Goal: Task Accomplishment & Management: Manage account settings

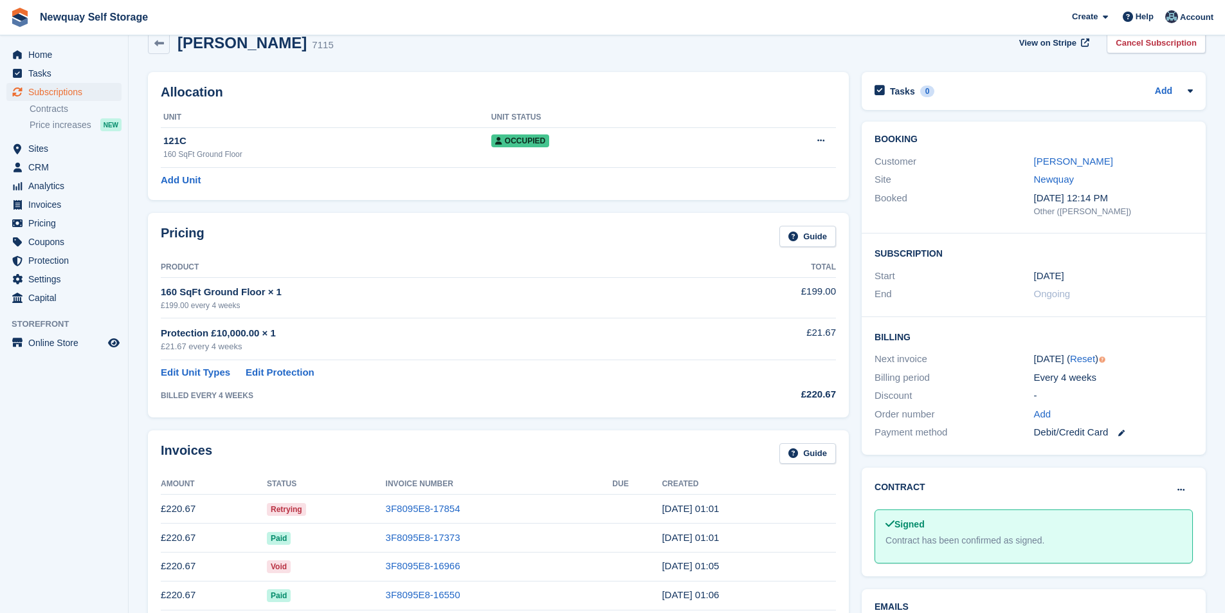
scroll to position [64, 0]
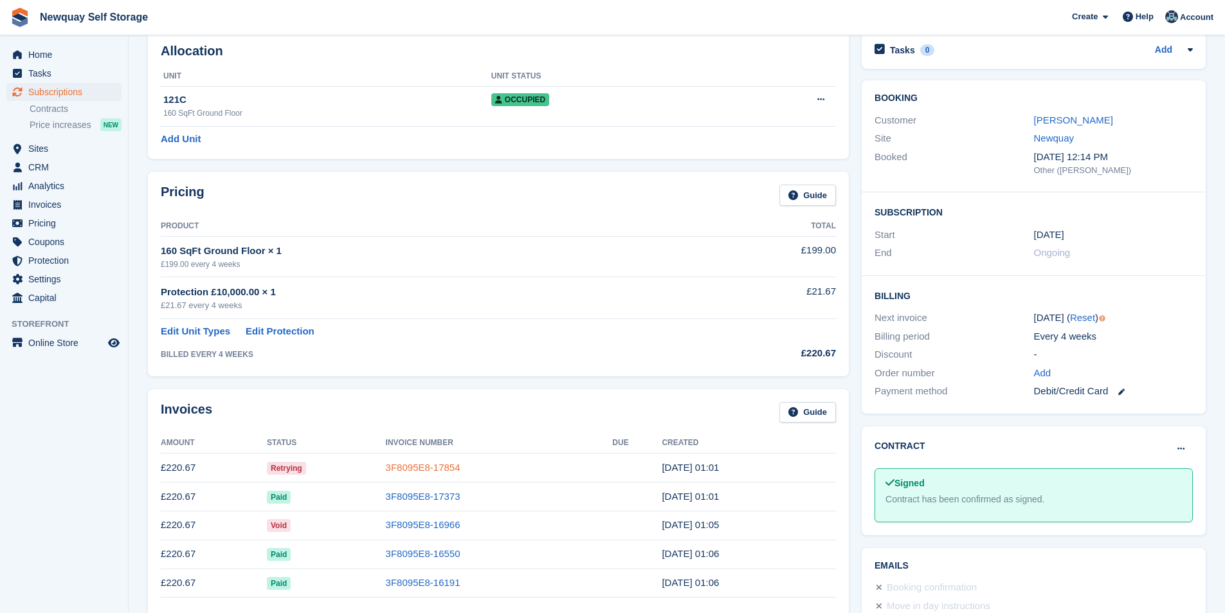
click at [433, 464] on link "3F8095E8-17854" at bounding box center [423, 467] width 75 height 11
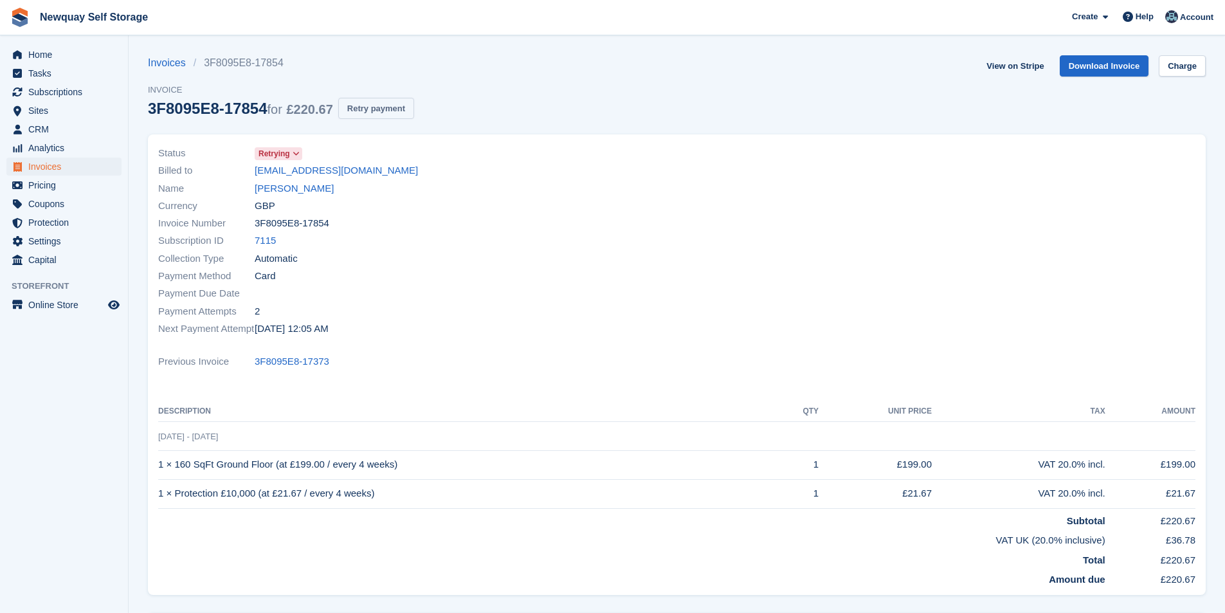
click at [393, 112] on button "Retry payment" at bounding box center [376, 108] width 76 height 21
click at [1195, 71] on link "Charge" at bounding box center [1182, 65] width 47 height 21
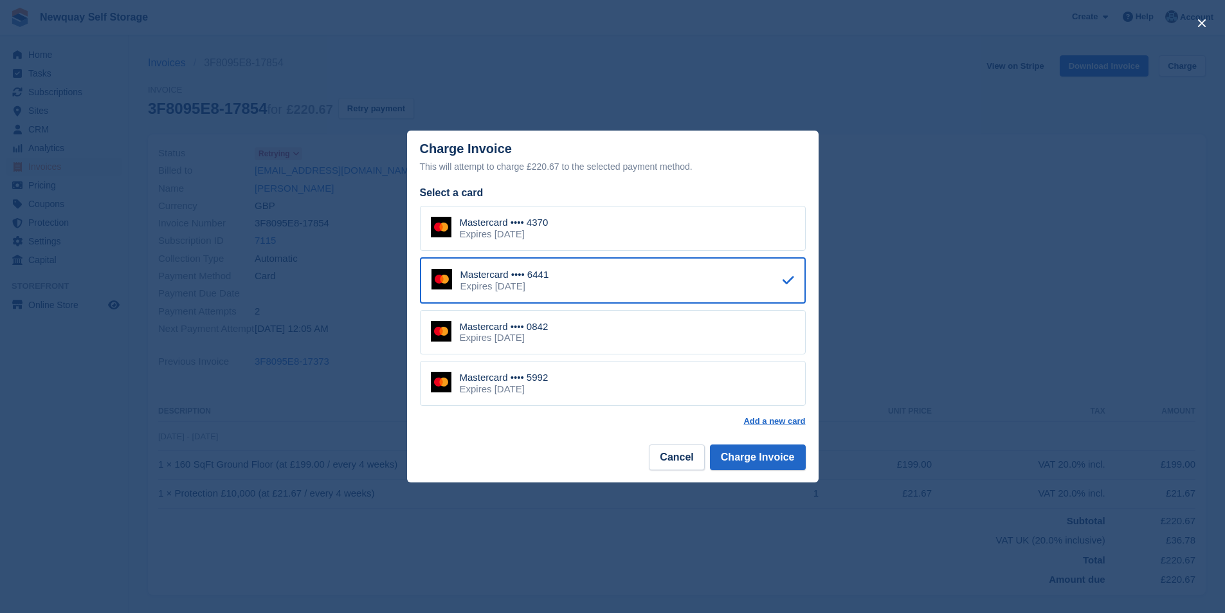
click at [563, 333] on div "Mastercard •••• 0842 Expires November 2025" at bounding box center [613, 332] width 386 height 45
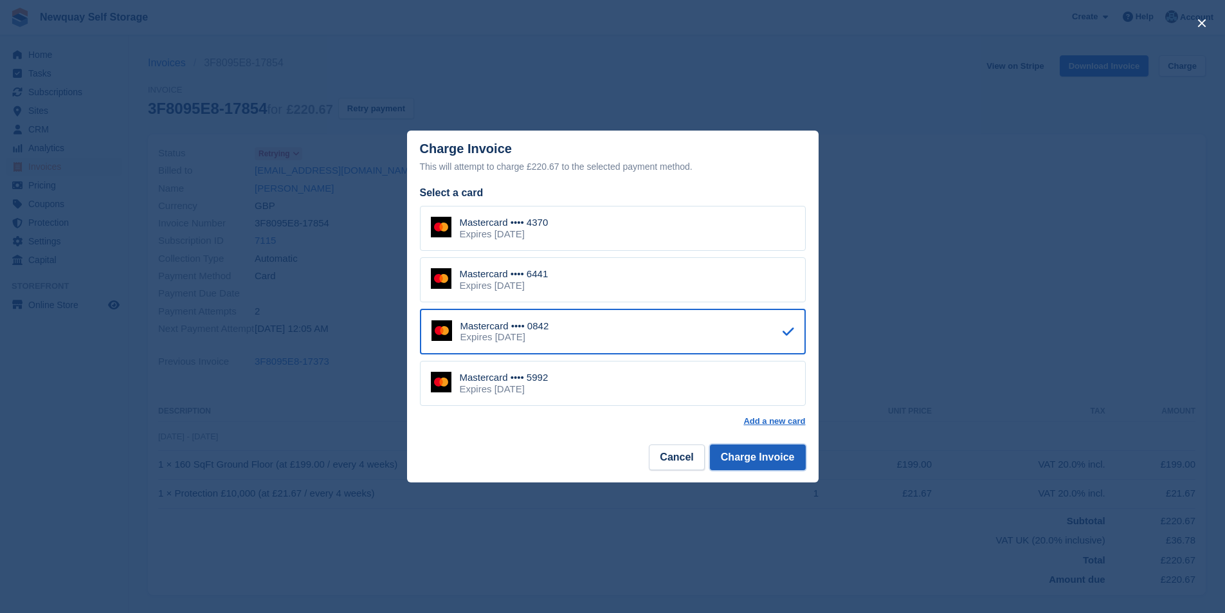
click at [761, 459] on button "Charge Invoice" at bounding box center [758, 457] width 96 height 26
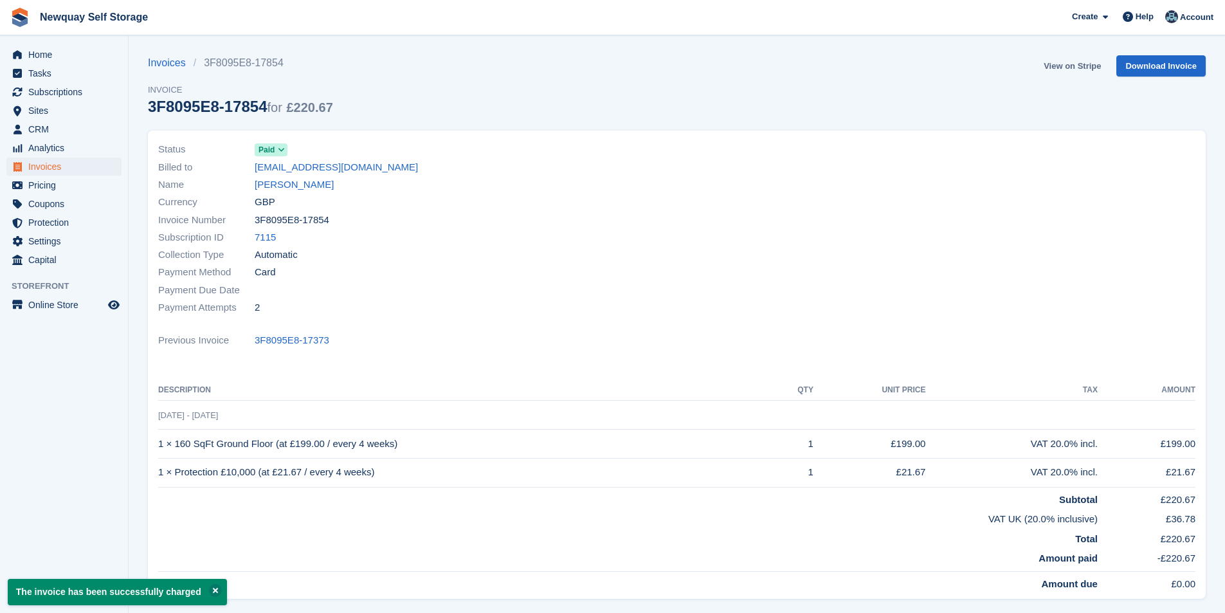
click at [1095, 60] on link "View on Stripe" at bounding box center [1073, 65] width 68 height 21
click at [309, 187] on link "Meg Mathews" at bounding box center [294, 185] width 79 height 15
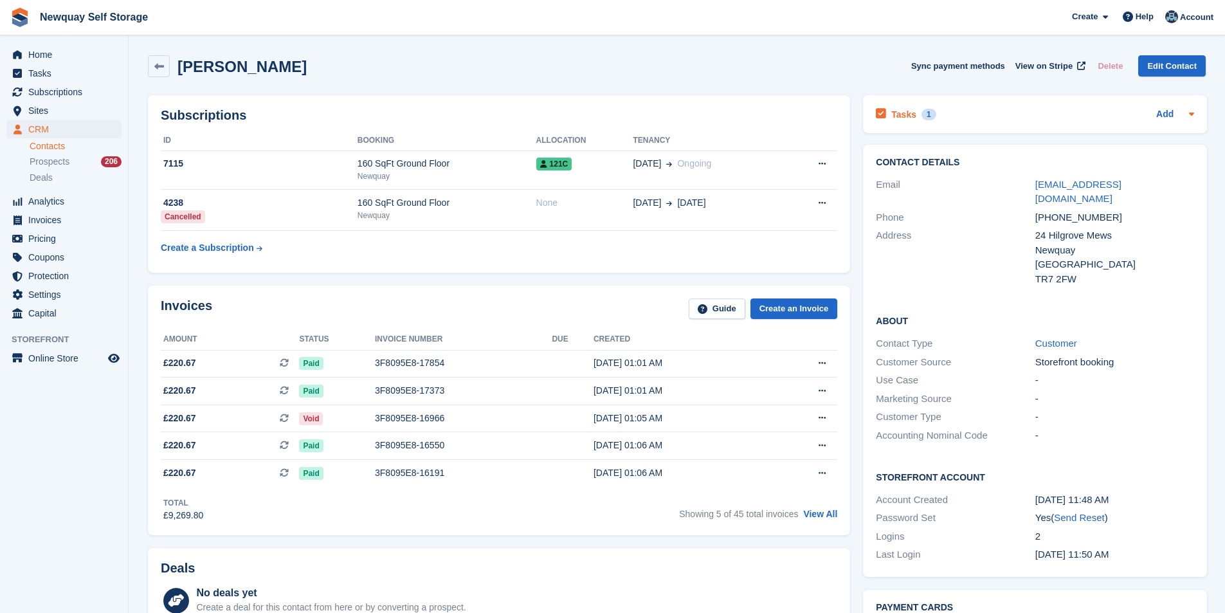
click at [905, 113] on h2 "Tasks" at bounding box center [904, 115] width 25 height 12
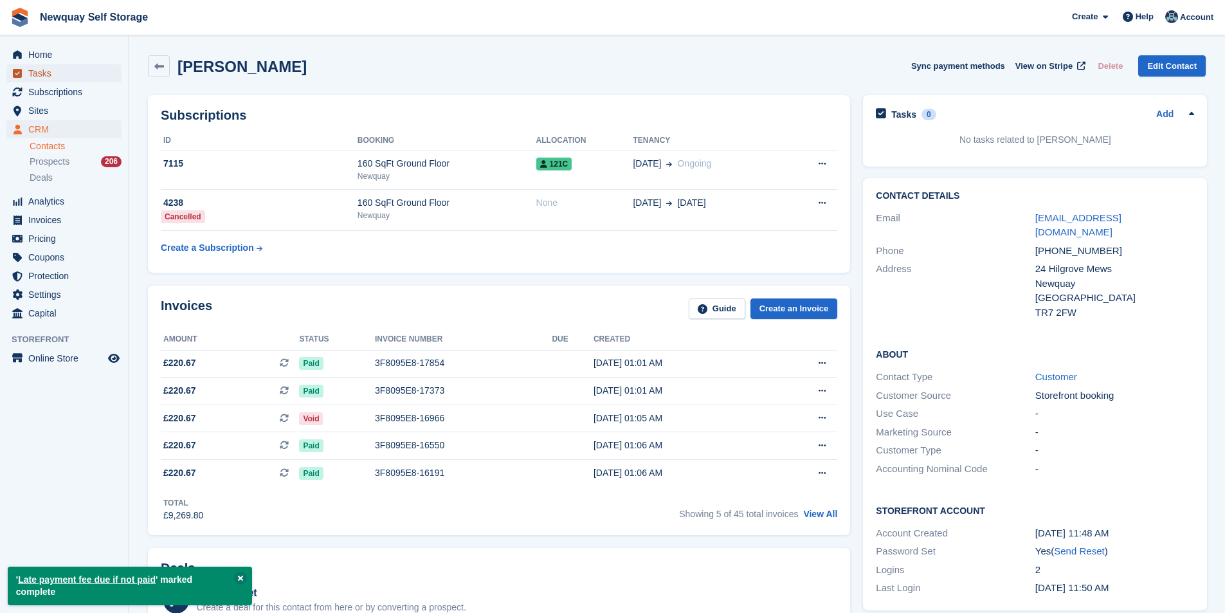
click at [69, 72] on span "Tasks" at bounding box center [66, 73] width 77 height 18
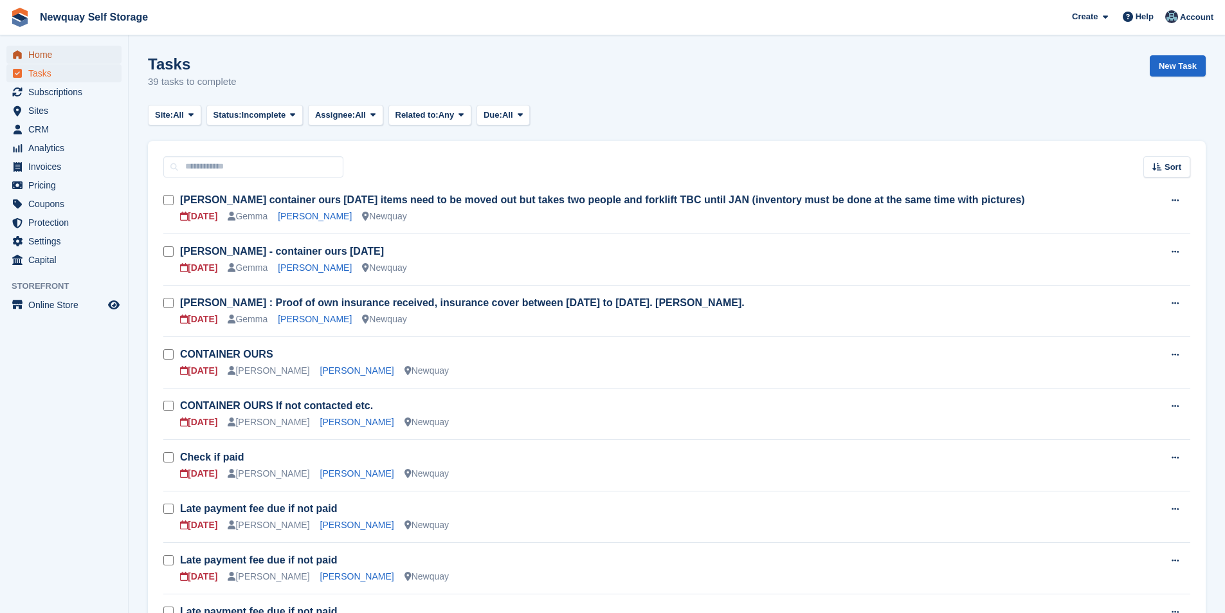
click at [51, 55] on span "Home" at bounding box center [66, 55] width 77 height 18
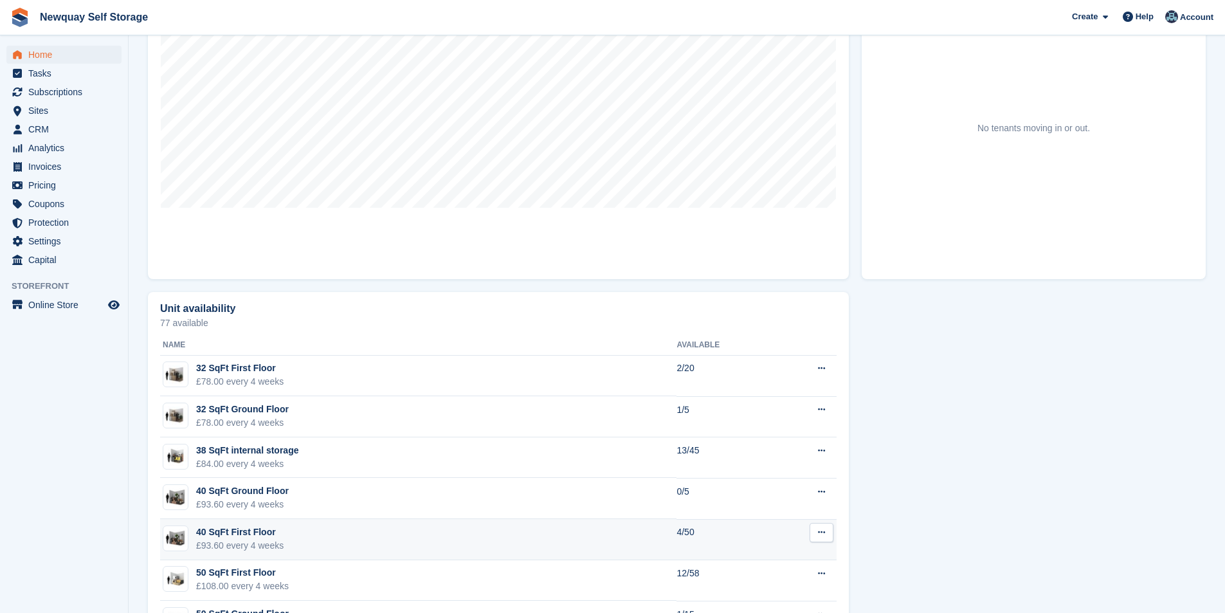
scroll to position [579, 0]
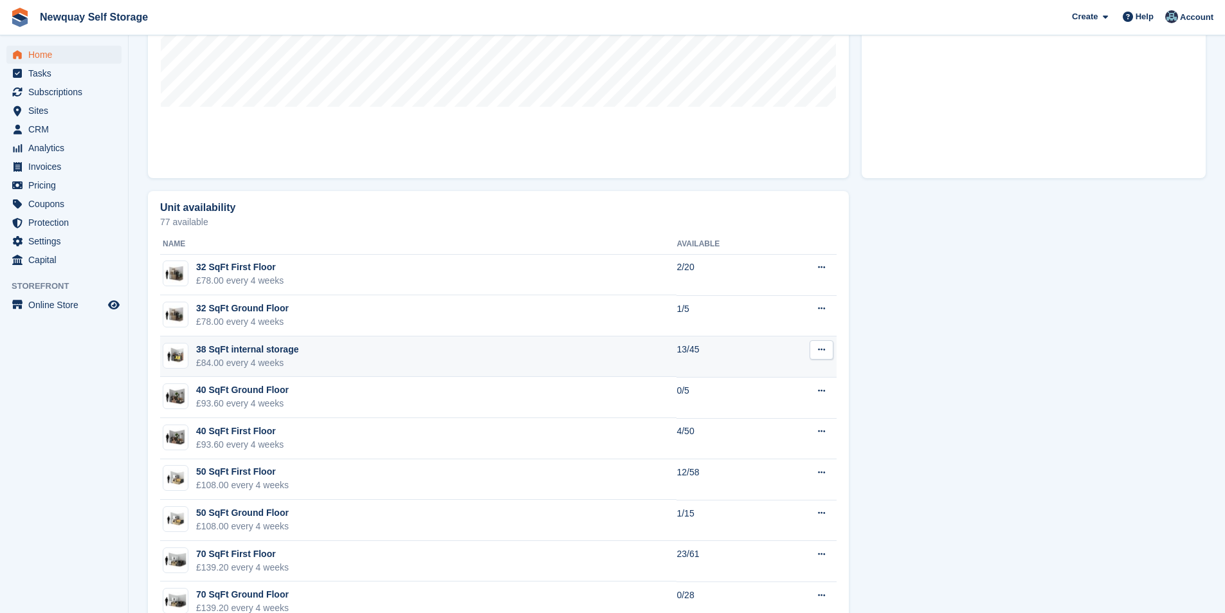
click at [238, 353] on div "38 SqFt internal storage" at bounding box center [247, 350] width 102 height 14
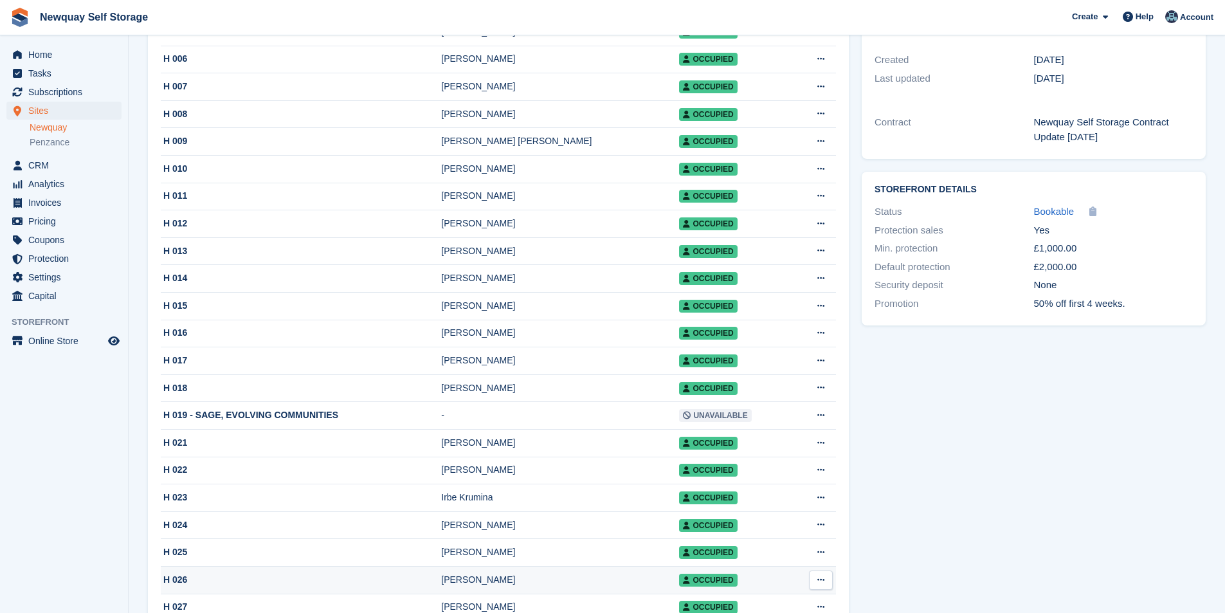
scroll to position [450, 0]
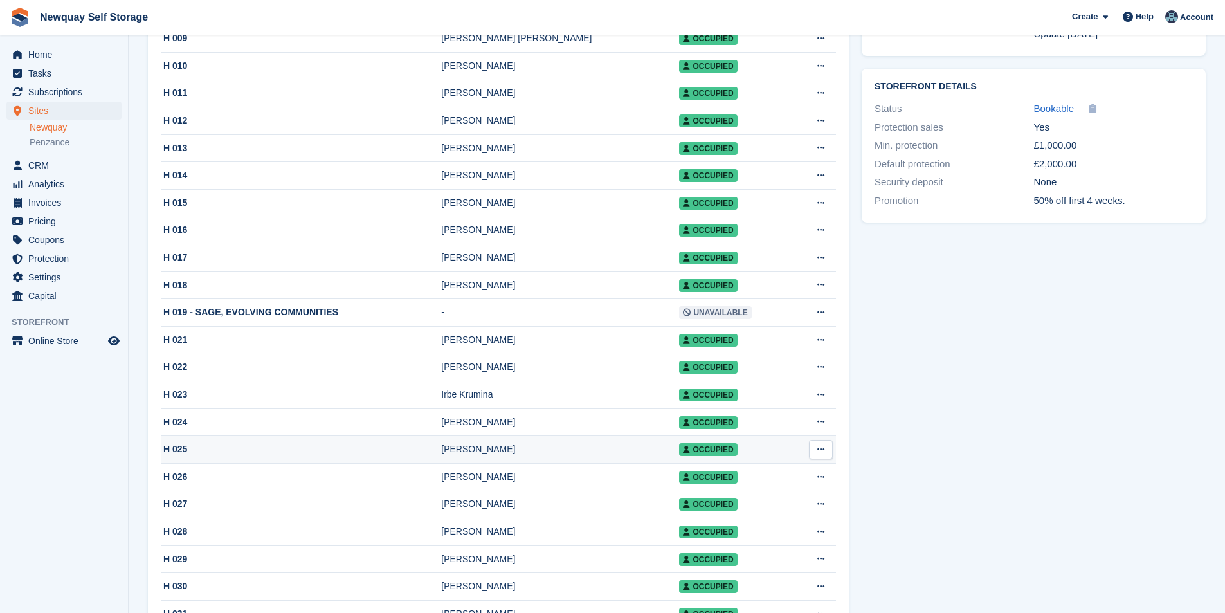
click at [478, 456] on div "Chris Farr" at bounding box center [560, 450] width 238 height 14
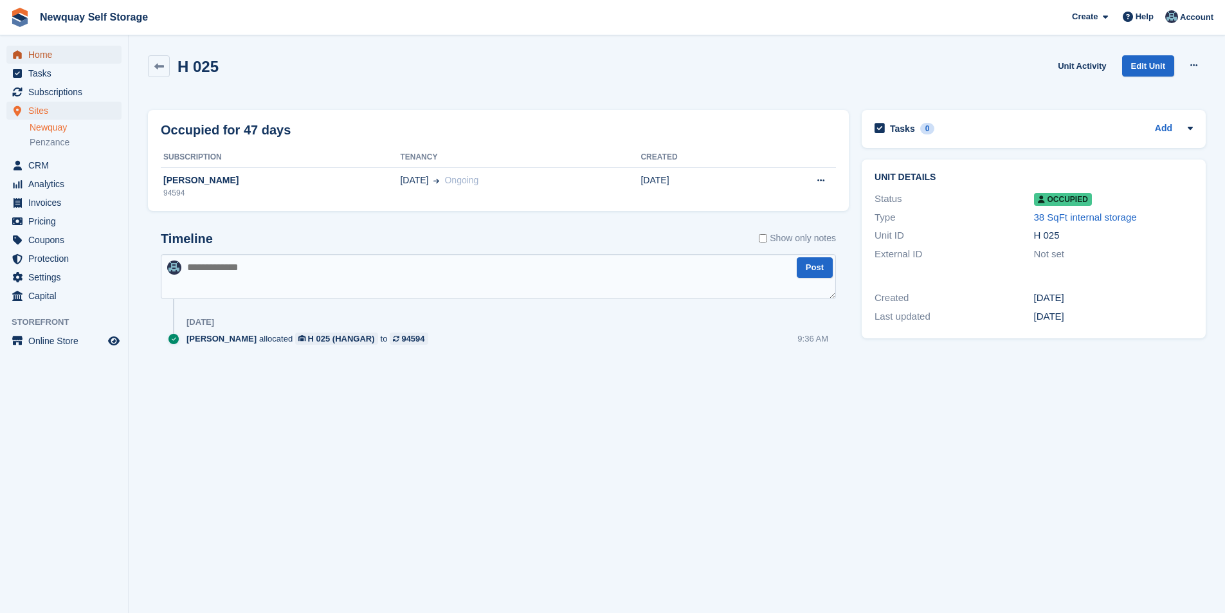
click at [51, 52] on span "Home" at bounding box center [66, 55] width 77 height 18
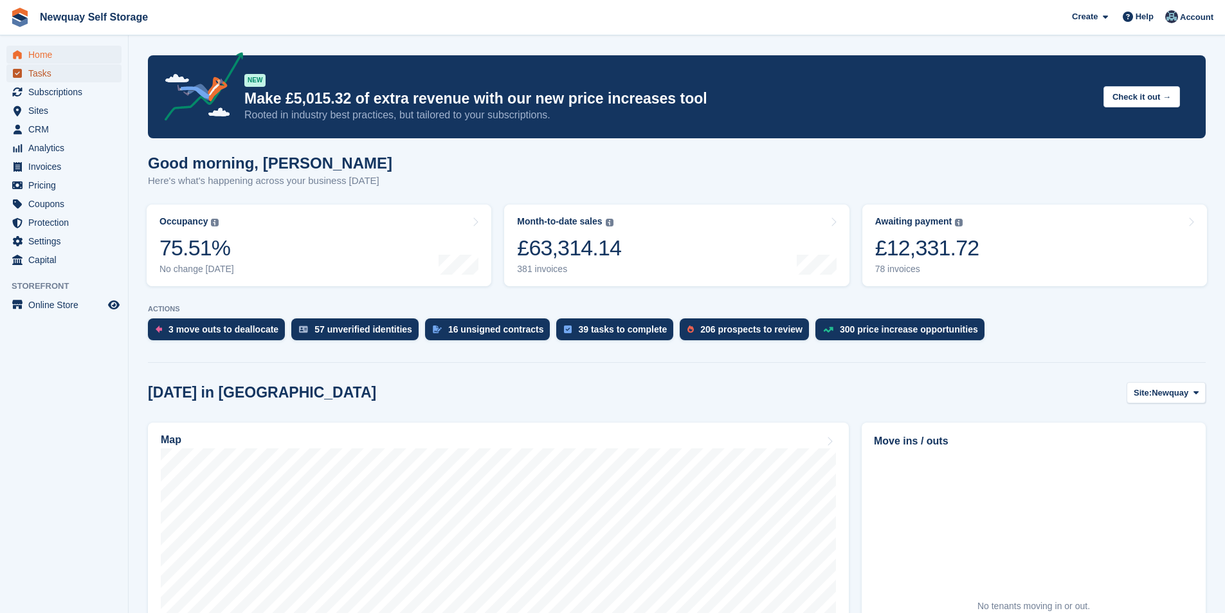
click at [70, 68] on span "Tasks" at bounding box center [66, 73] width 77 height 18
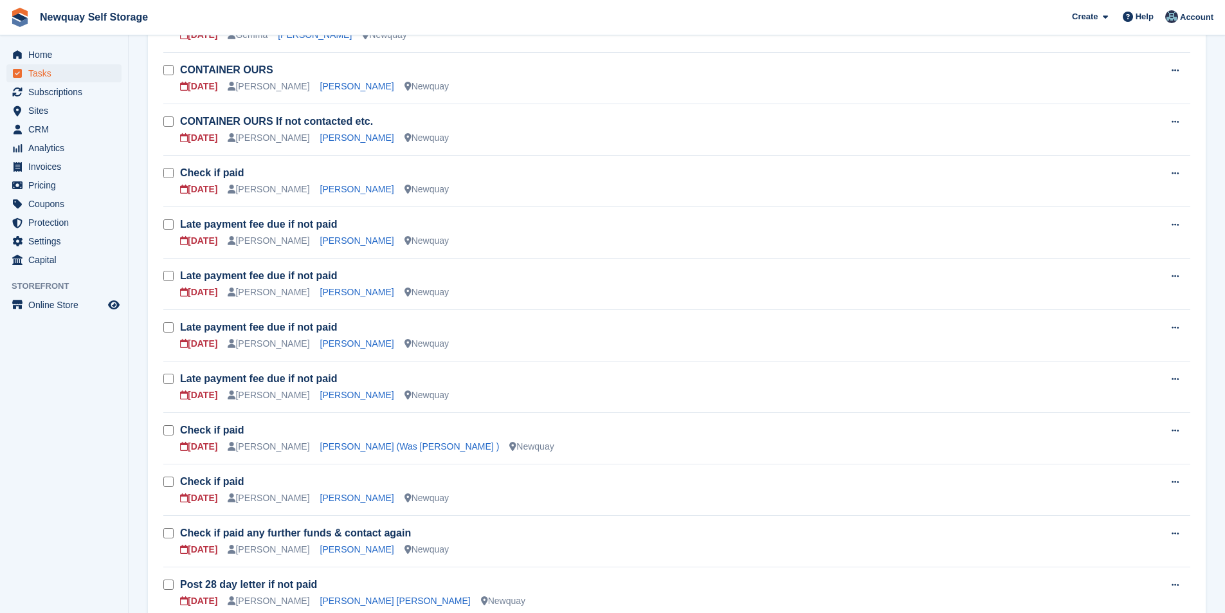
scroll to position [386, 0]
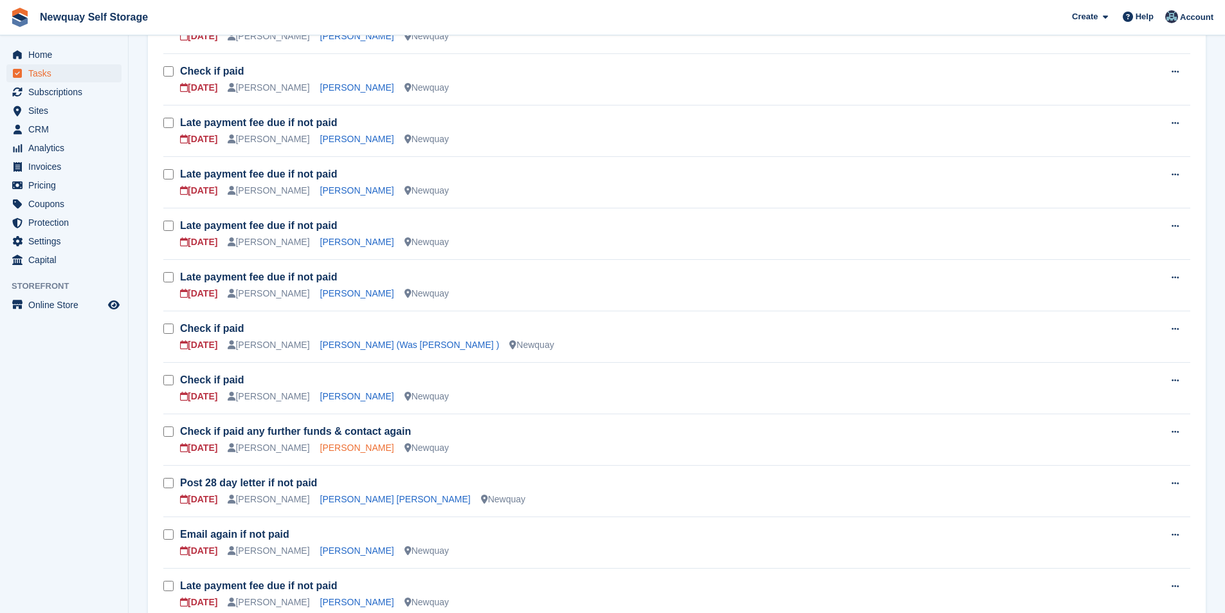
click at [352, 446] on link "[PERSON_NAME]" at bounding box center [357, 448] width 74 height 10
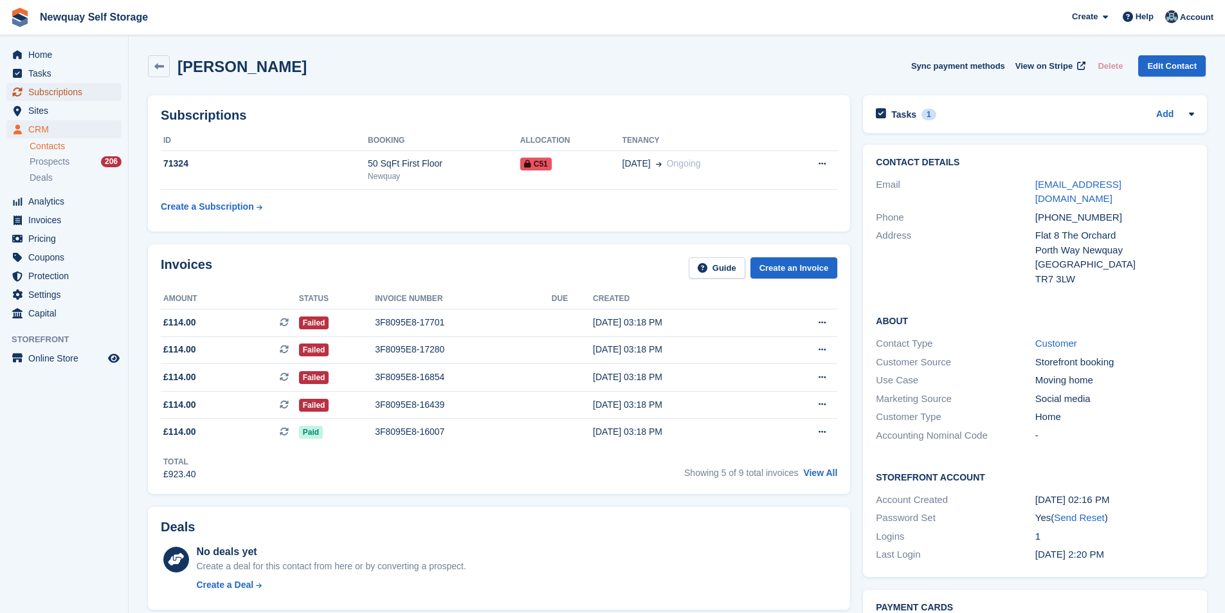
click at [57, 84] on span "Subscriptions" at bounding box center [66, 92] width 77 height 18
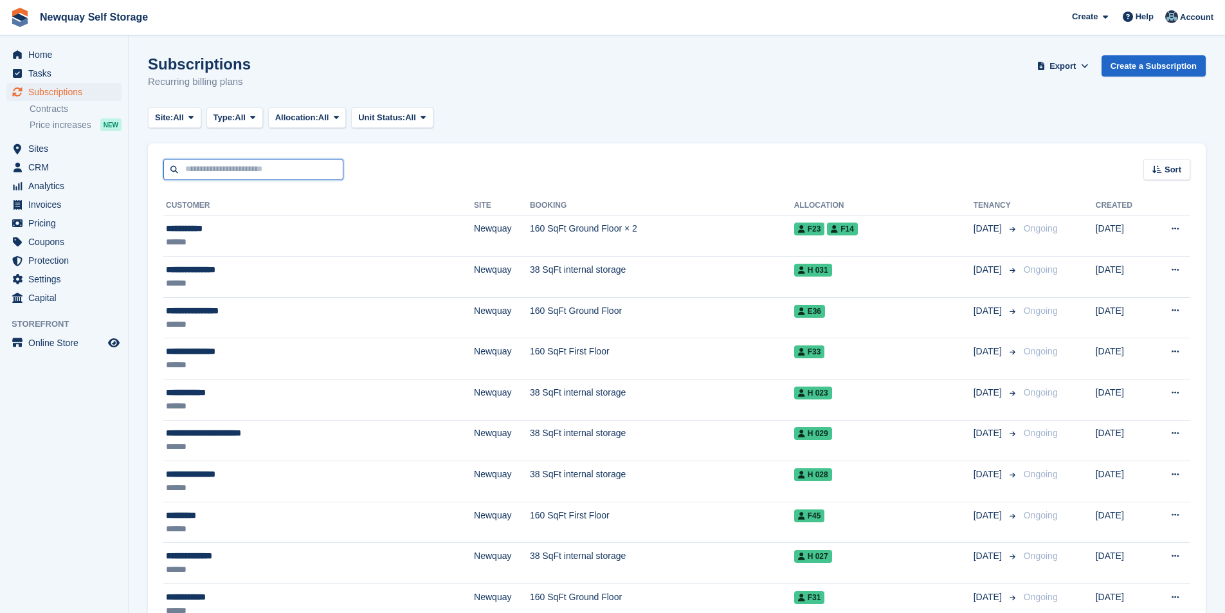
click at [227, 167] on input "text" at bounding box center [253, 169] width 180 height 21
type input "******"
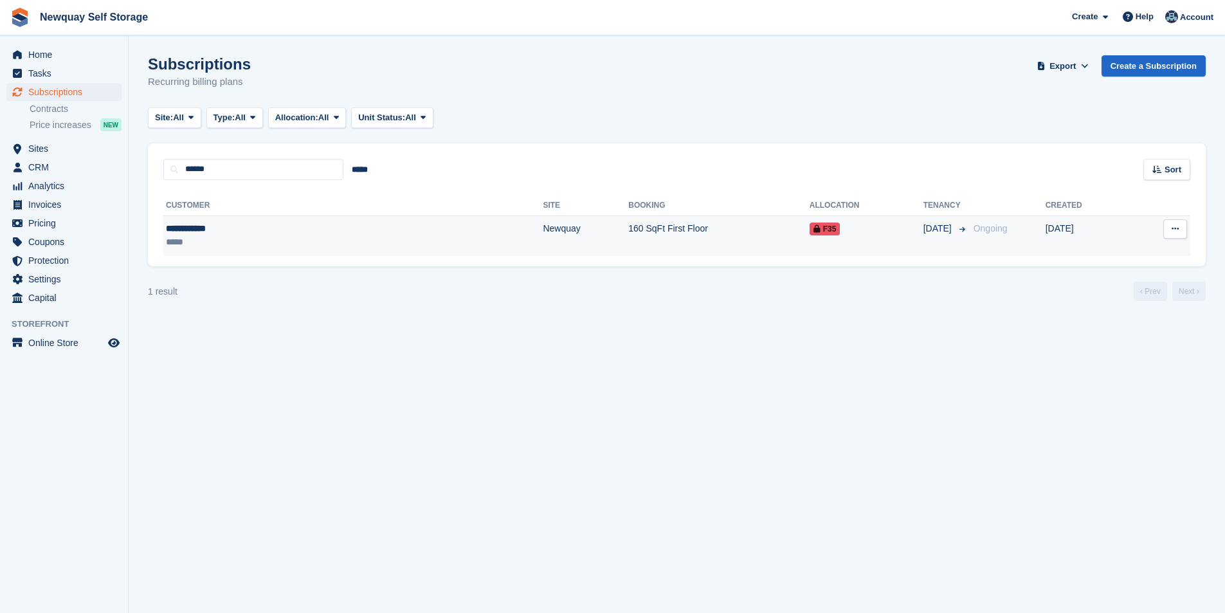
click at [188, 234] on div "**********" at bounding box center [248, 229] width 164 height 14
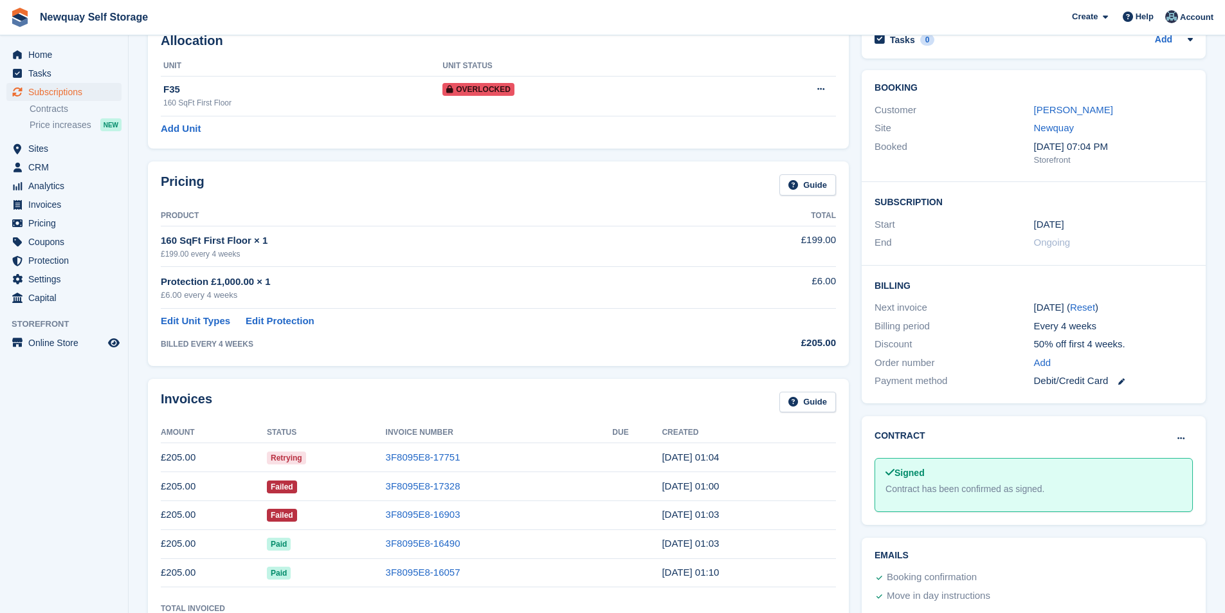
scroll to position [193, 0]
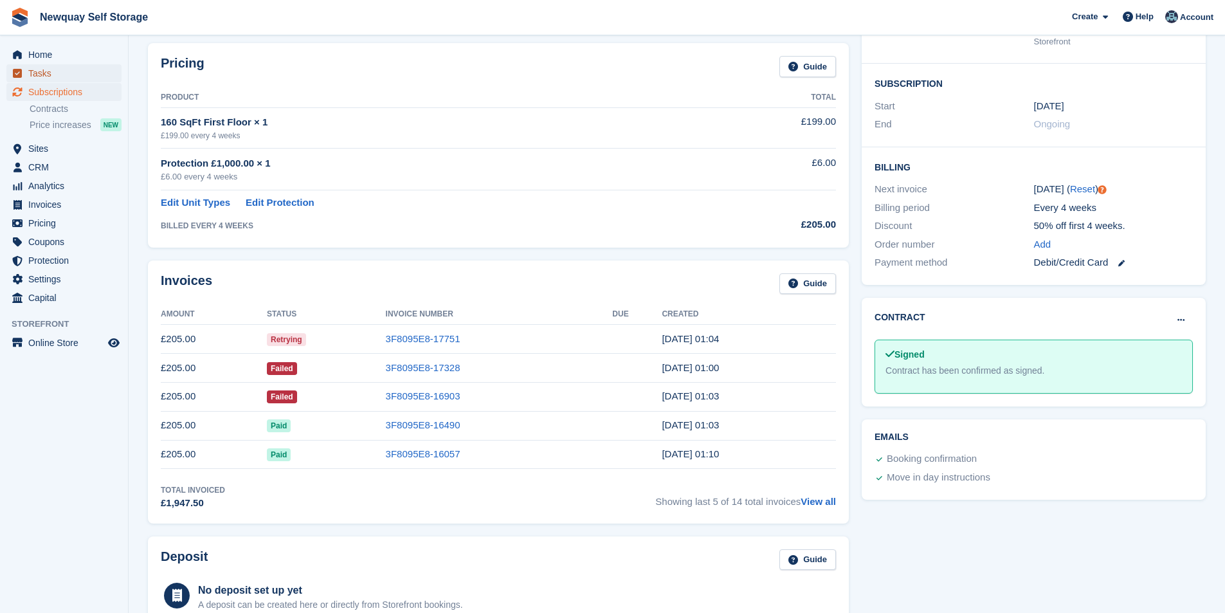
click at [75, 78] on span "Tasks" at bounding box center [66, 73] width 77 height 18
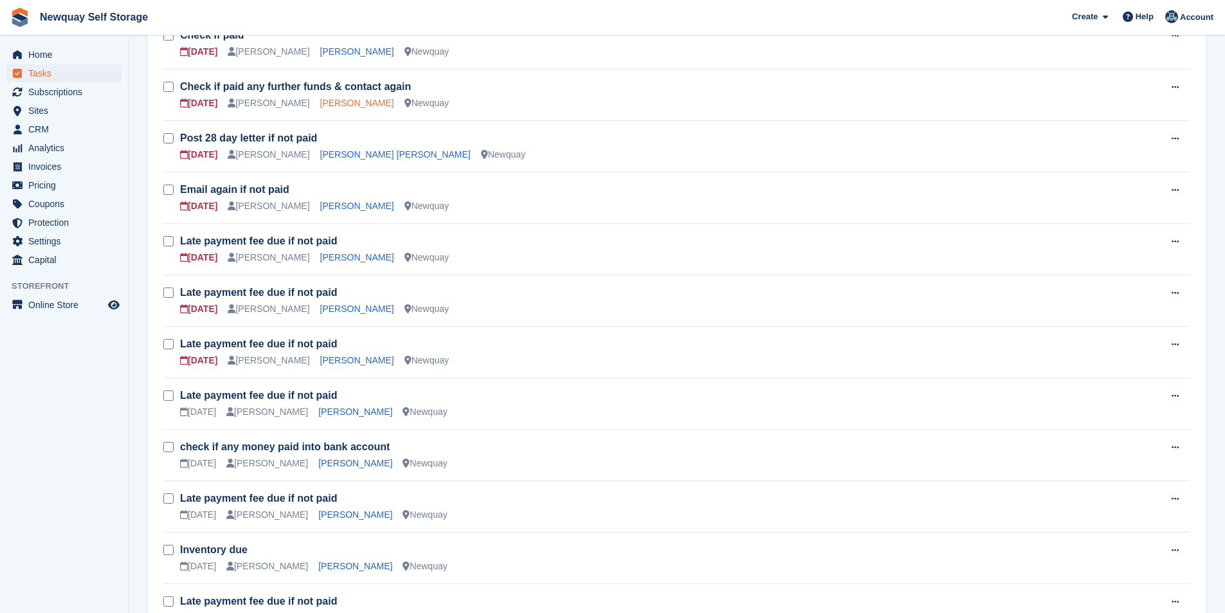
scroll to position [708, 0]
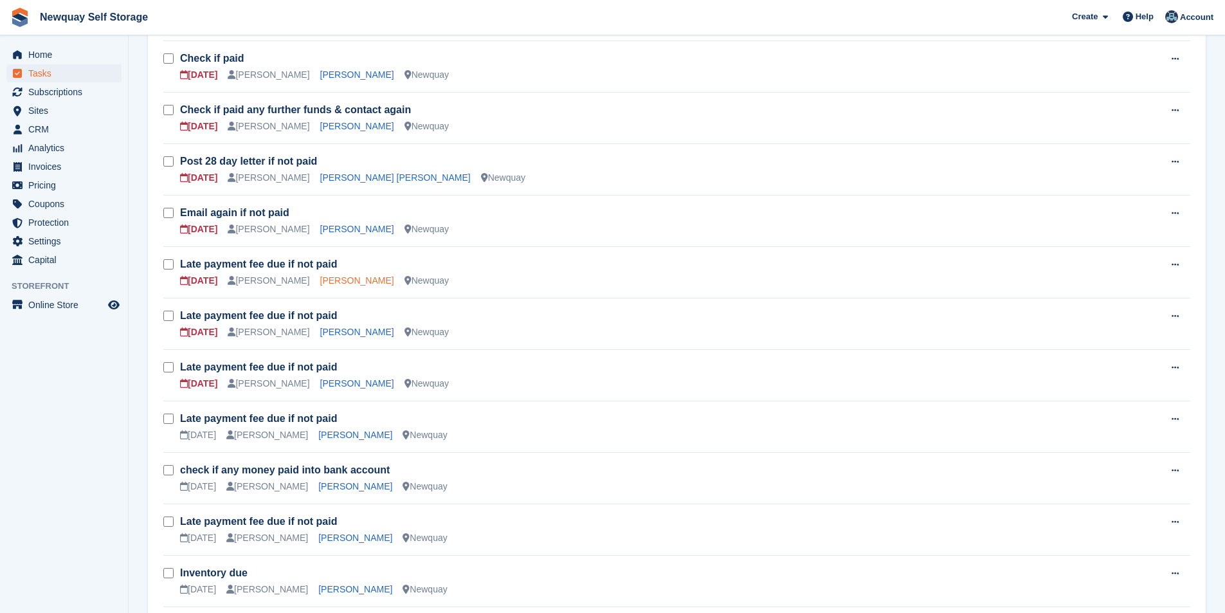
click at [345, 280] on link "[PERSON_NAME]" at bounding box center [357, 280] width 74 height 10
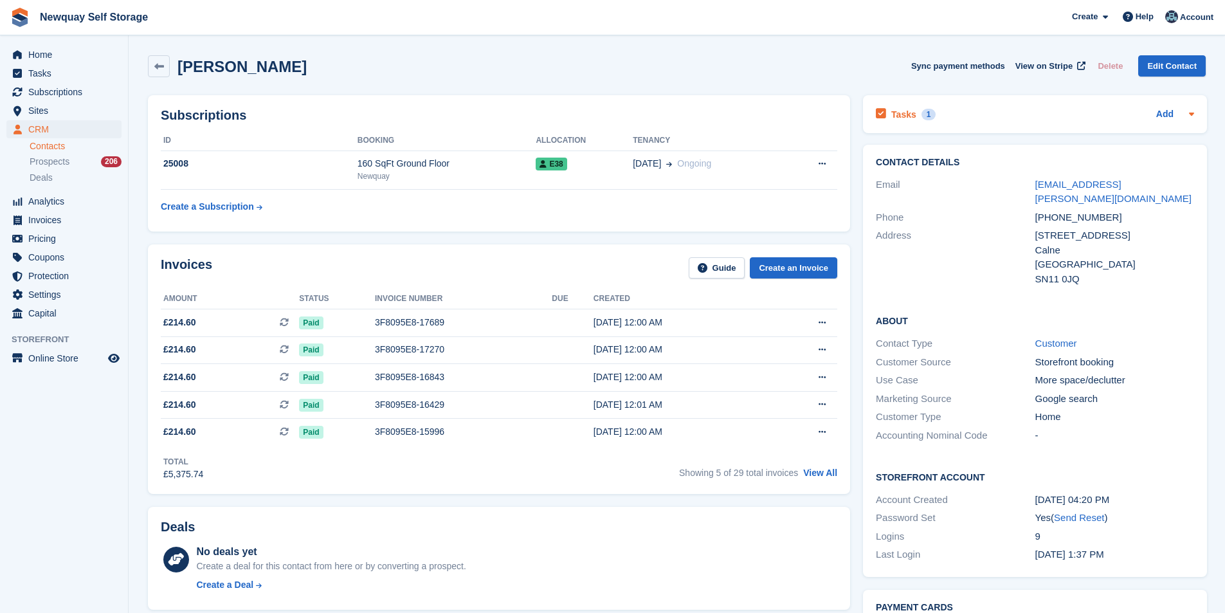
click at [899, 114] on h2 "Tasks" at bounding box center [904, 115] width 25 height 12
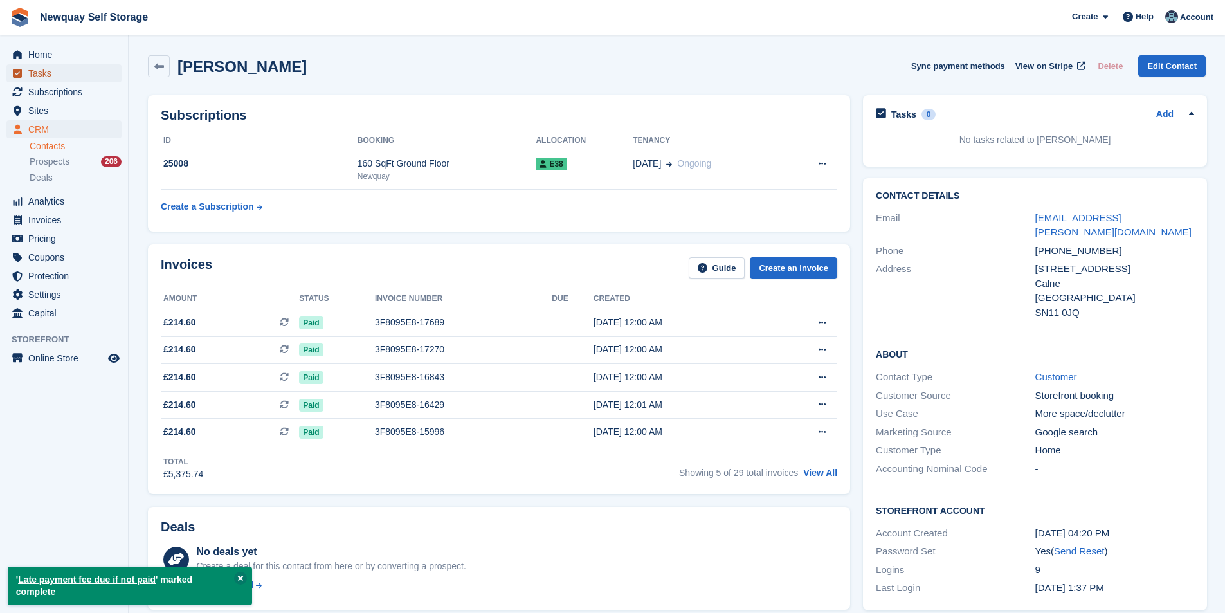
click at [44, 73] on span "Tasks" at bounding box center [66, 73] width 77 height 18
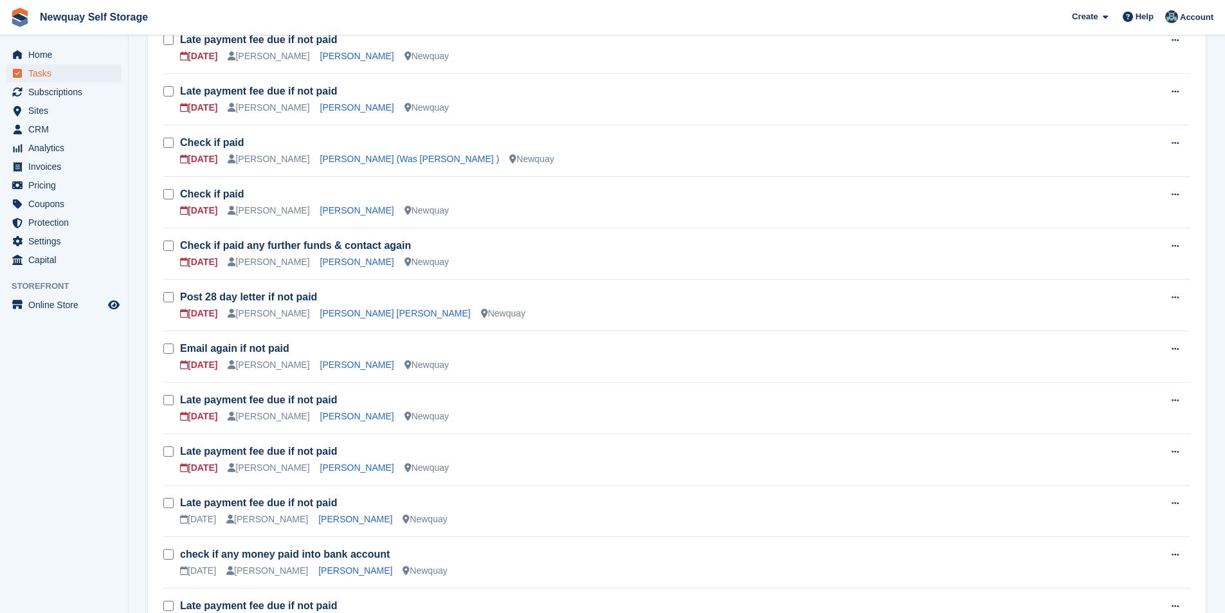
scroll to position [579, 0]
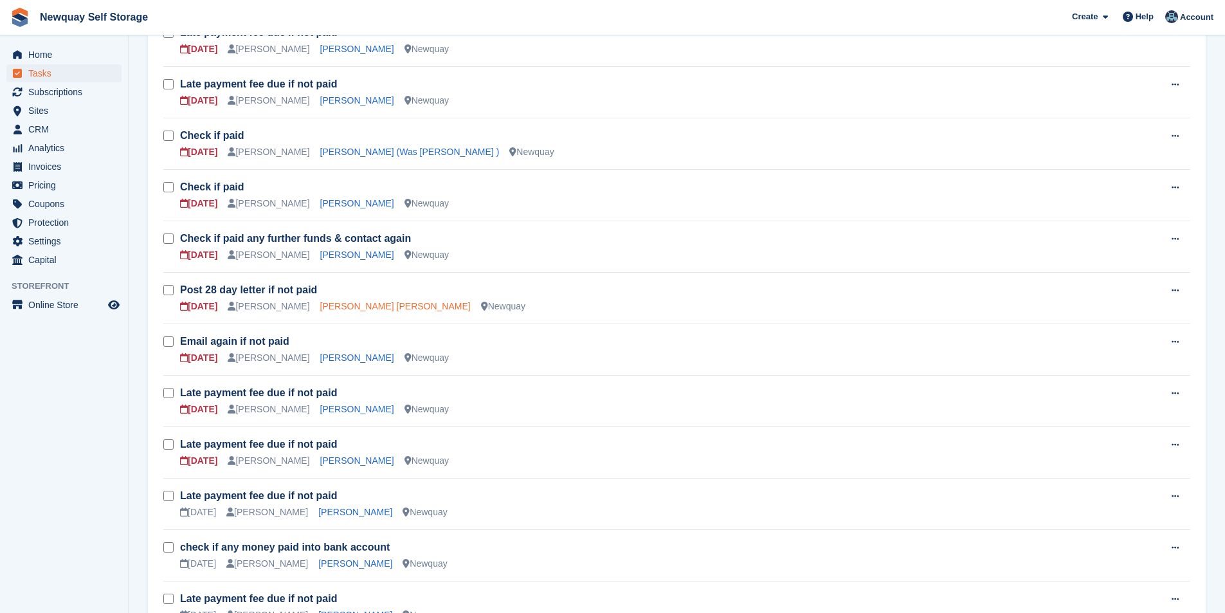
click at [347, 304] on link "[PERSON_NAME] [PERSON_NAME]" at bounding box center [395, 306] width 151 height 10
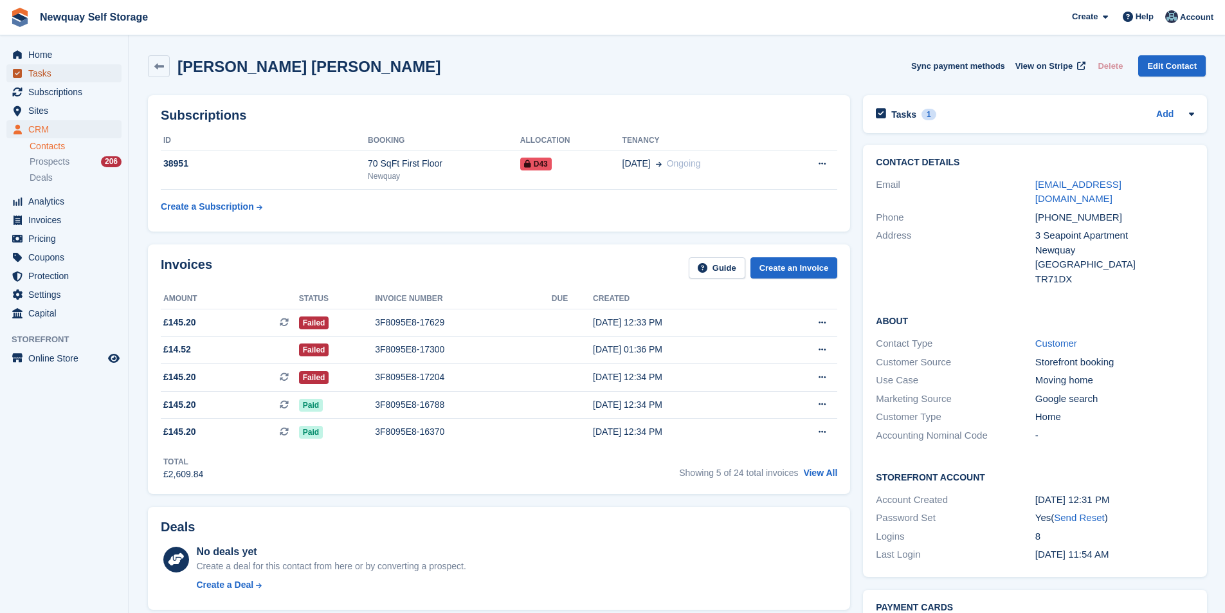
click at [64, 70] on span "Tasks" at bounding box center [66, 73] width 77 height 18
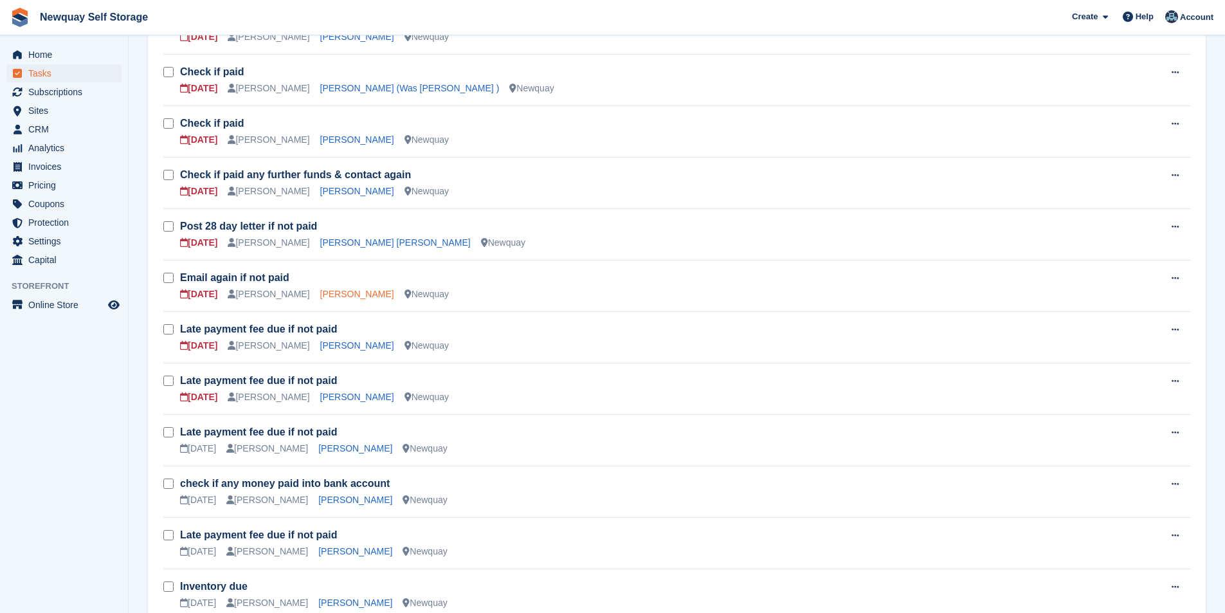
scroll to position [643, 0]
click at [328, 291] on link "Chris Grimes" at bounding box center [357, 293] width 74 height 10
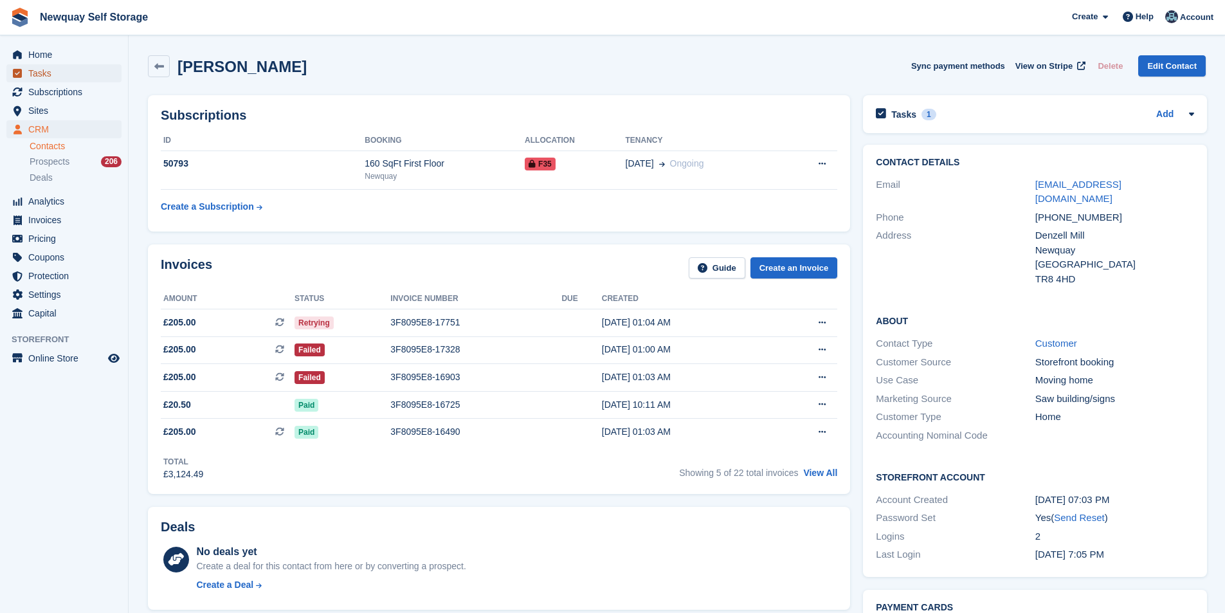
click at [51, 73] on span "Tasks" at bounding box center [66, 73] width 77 height 18
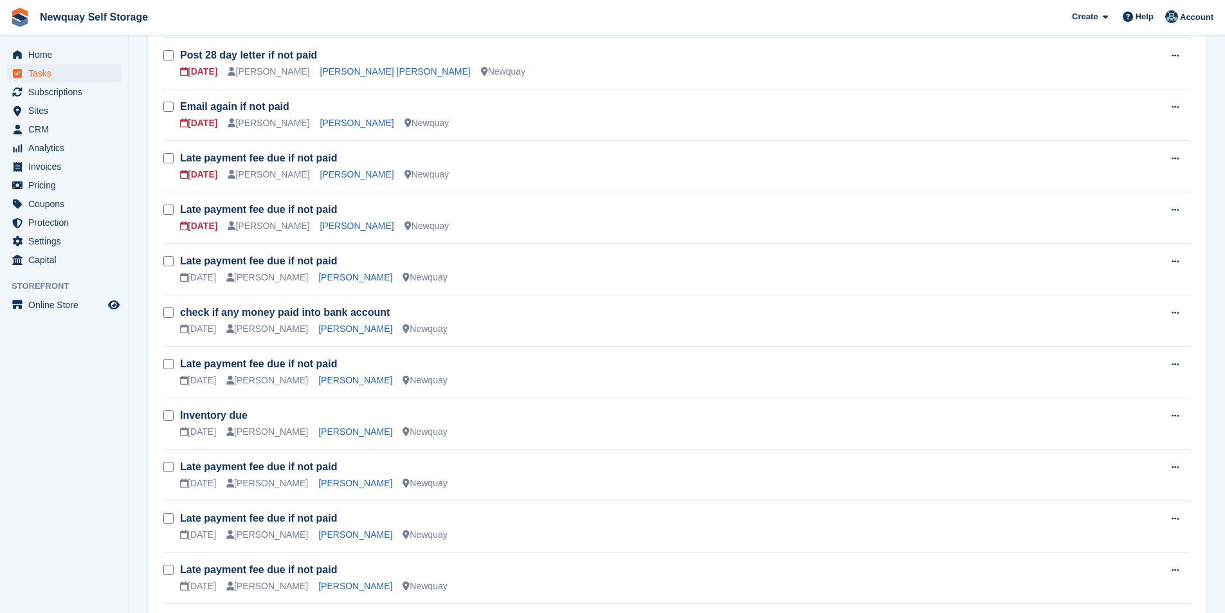
scroll to position [836, 0]
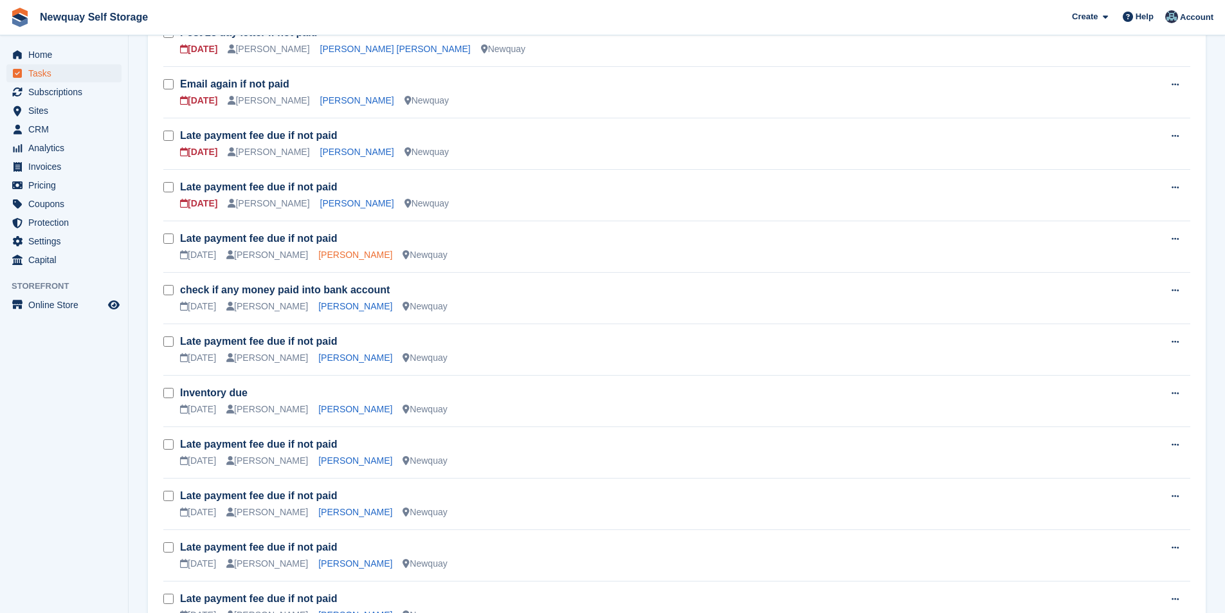
click at [344, 255] on link "Filippo Tenivella" at bounding box center [355, 255] width 74 height 10
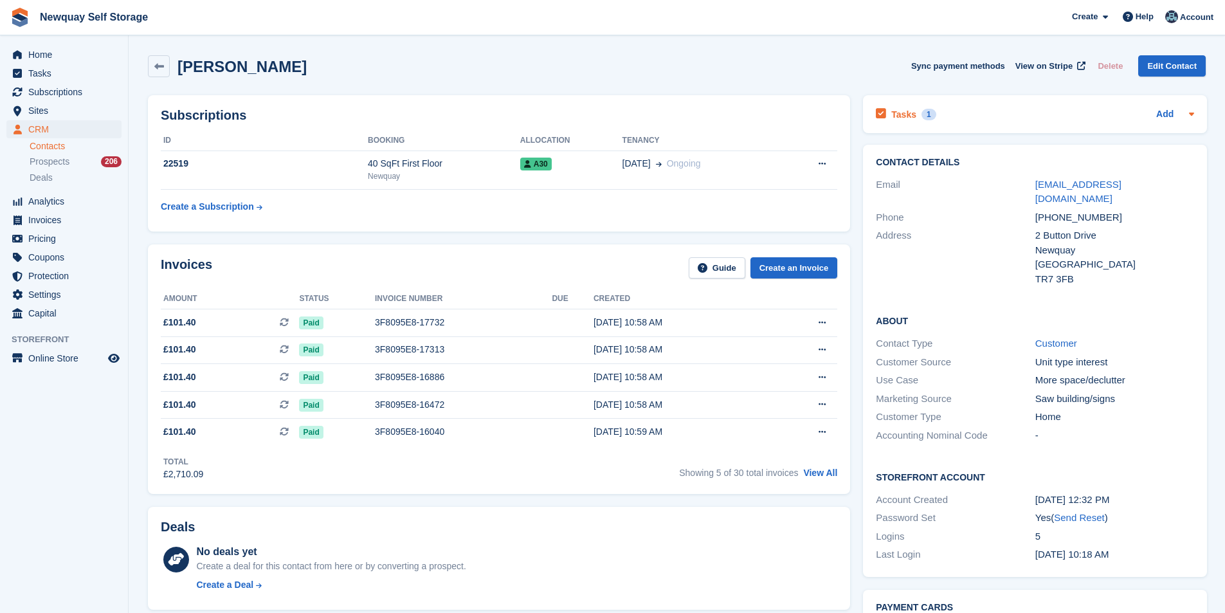
click at [902, 113] on h2 "Tasks" at bounding box center [904, 115] width 25 height 12
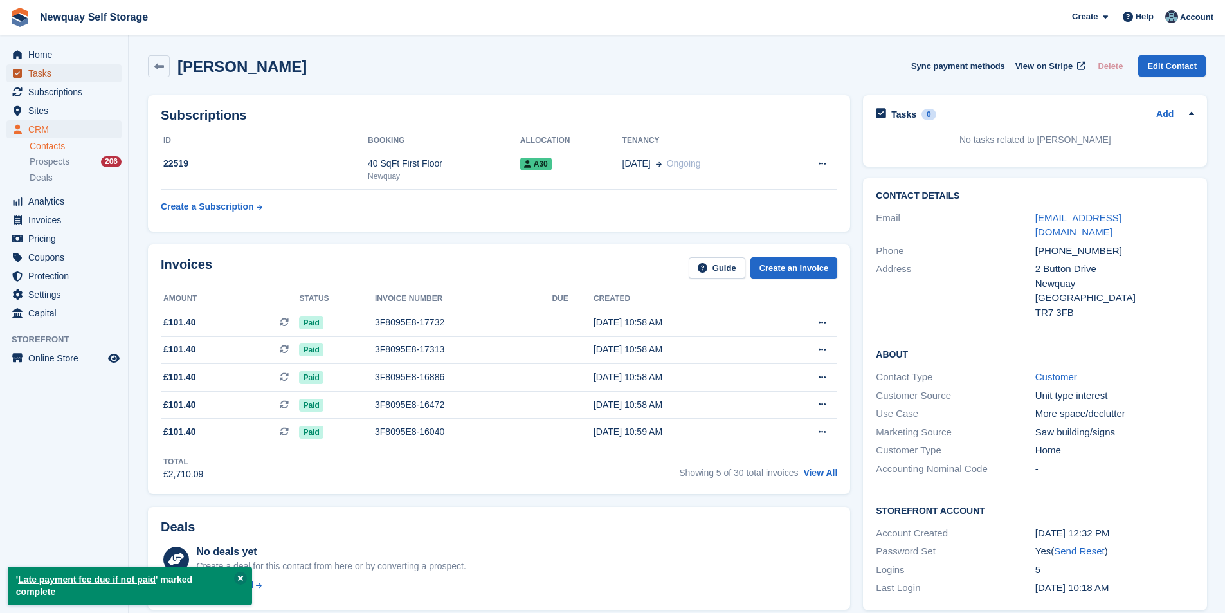
click at [42, 75] on span "Tasks" at bounding box center [66, 73] width 77 height 18
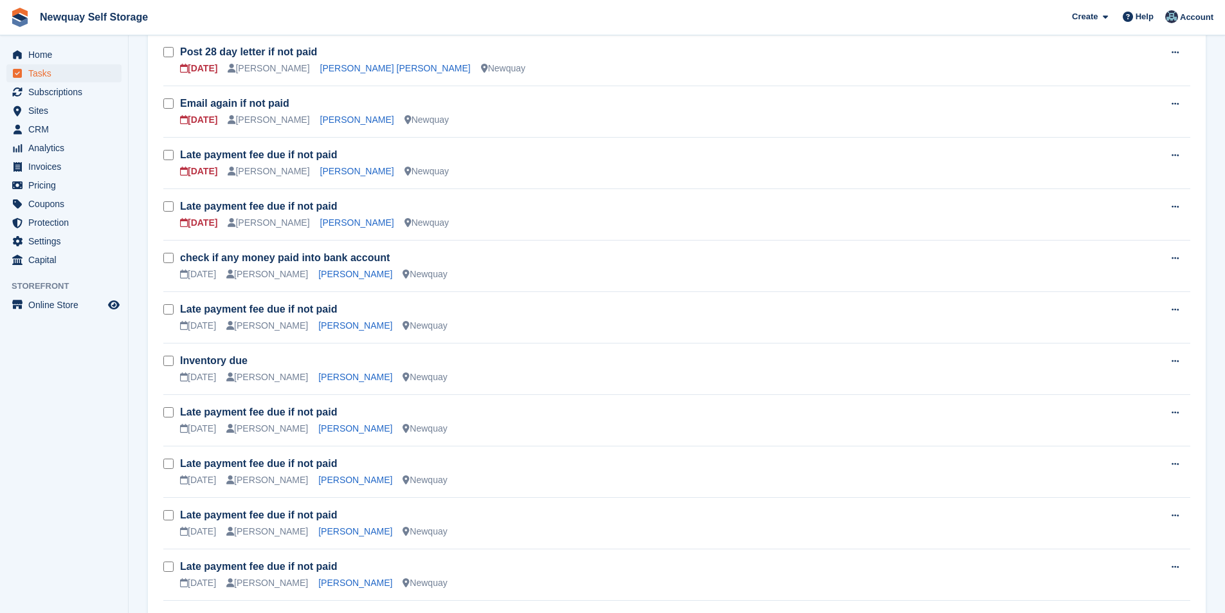
scroll to position [836, 0]
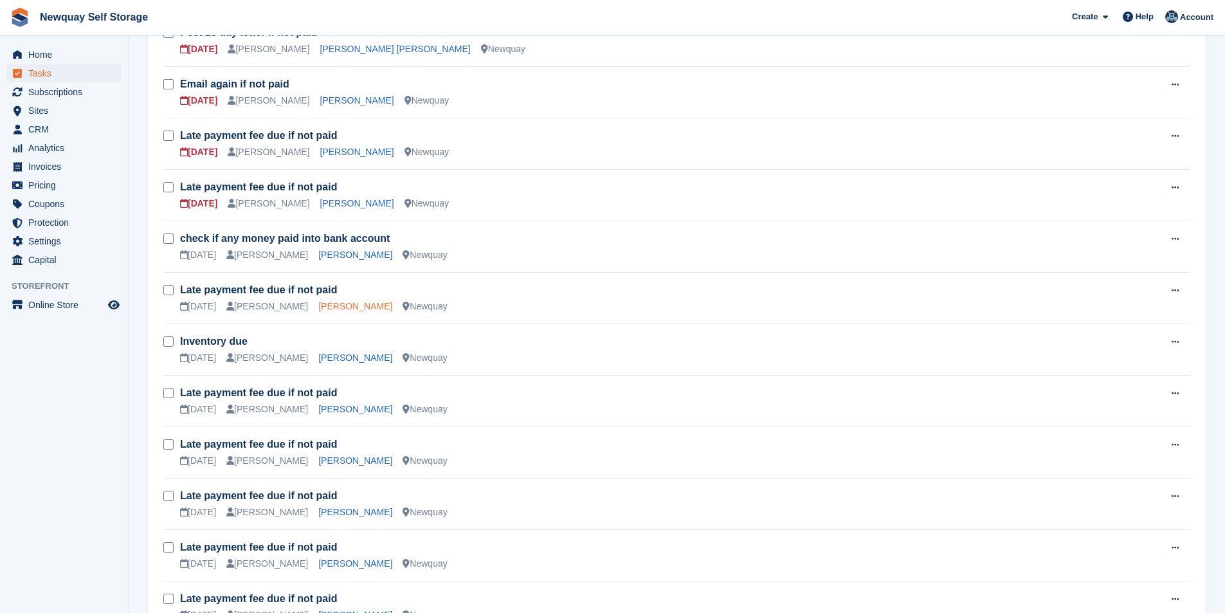
click at [340, 308] on link "Daisy Pooley-Tolkien" at bounding box center [355, 306] width 74 height 10
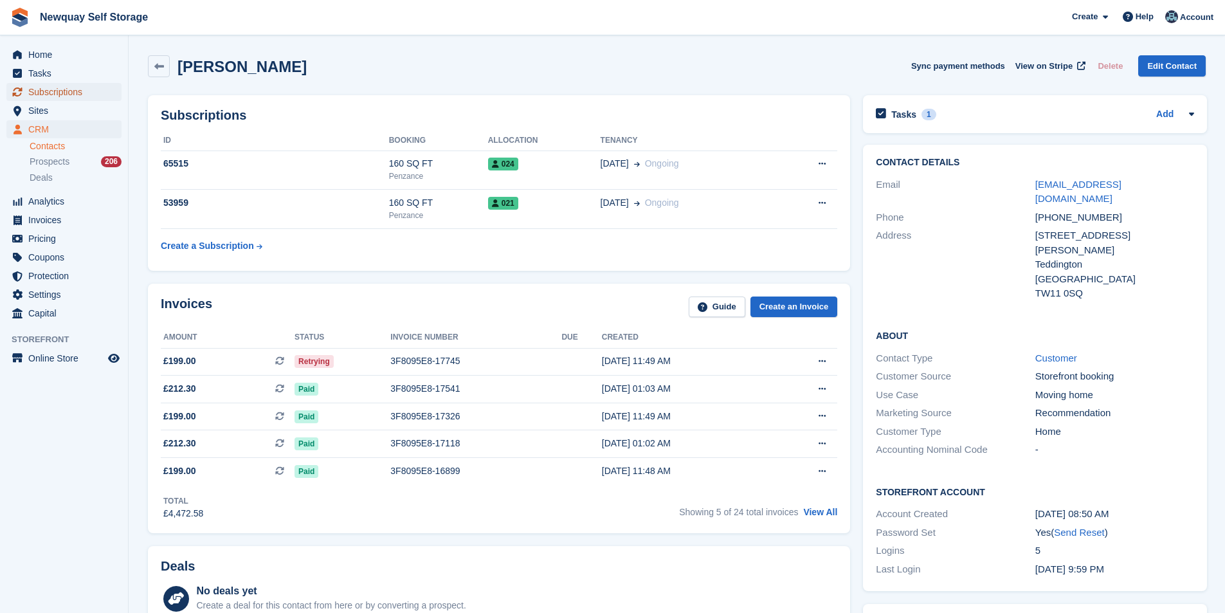
click at [47, 87] on span "Subscriptions" at bounding box center [66, 92] width 77 height 18
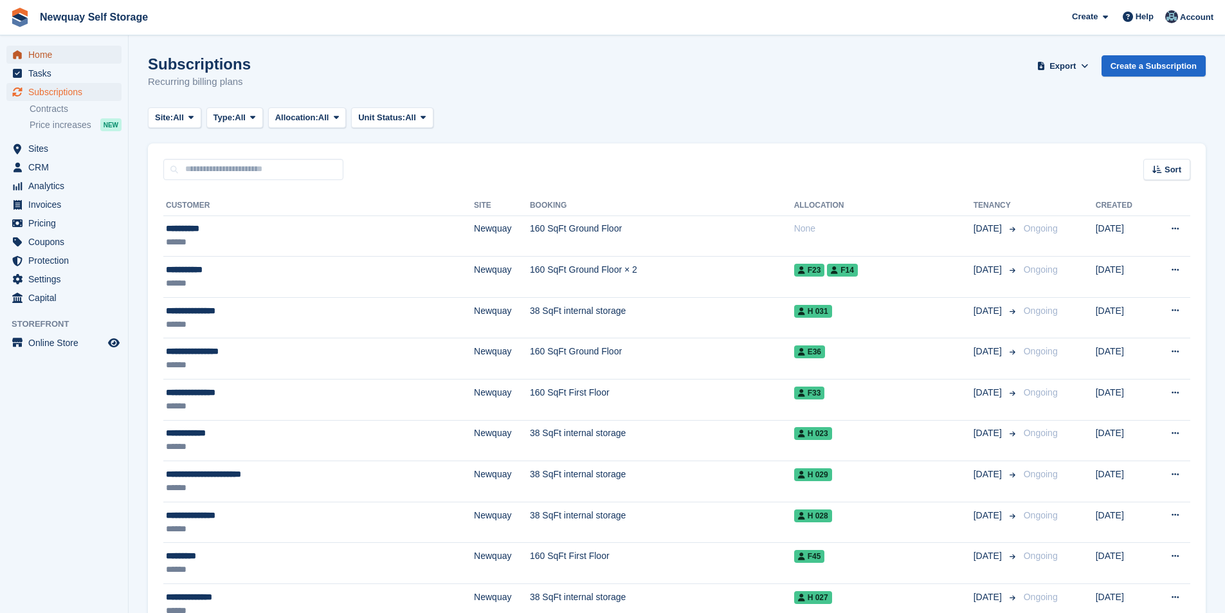
click at [53, 55] on span "Home" at bounding box center [66, 55] width 77 height 18
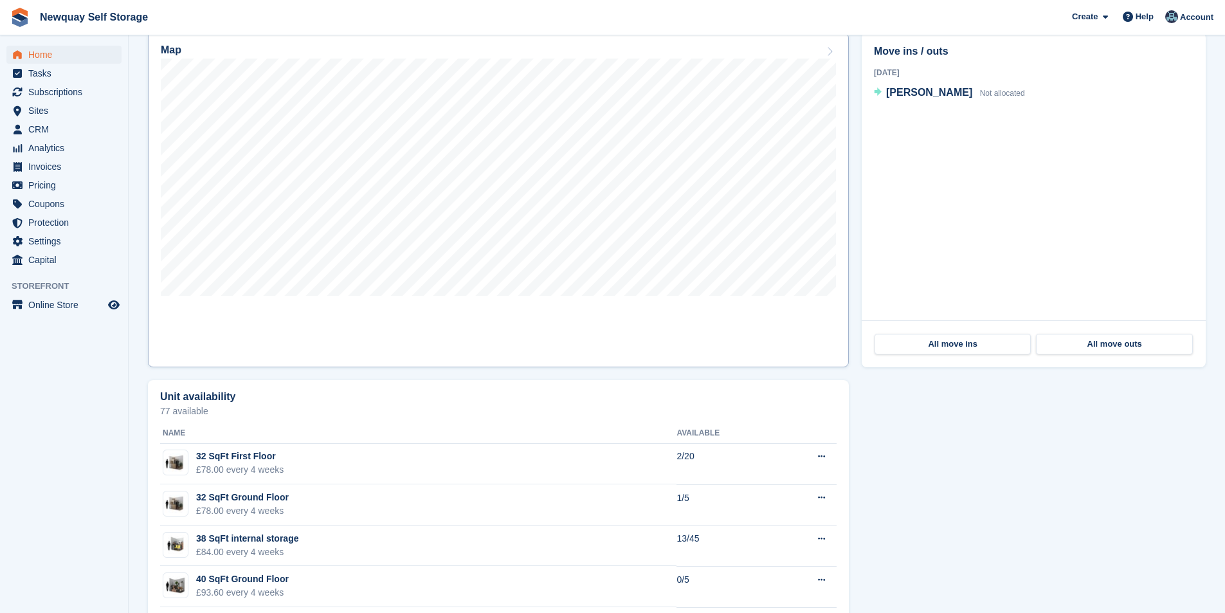
scroll to position [322, 0]
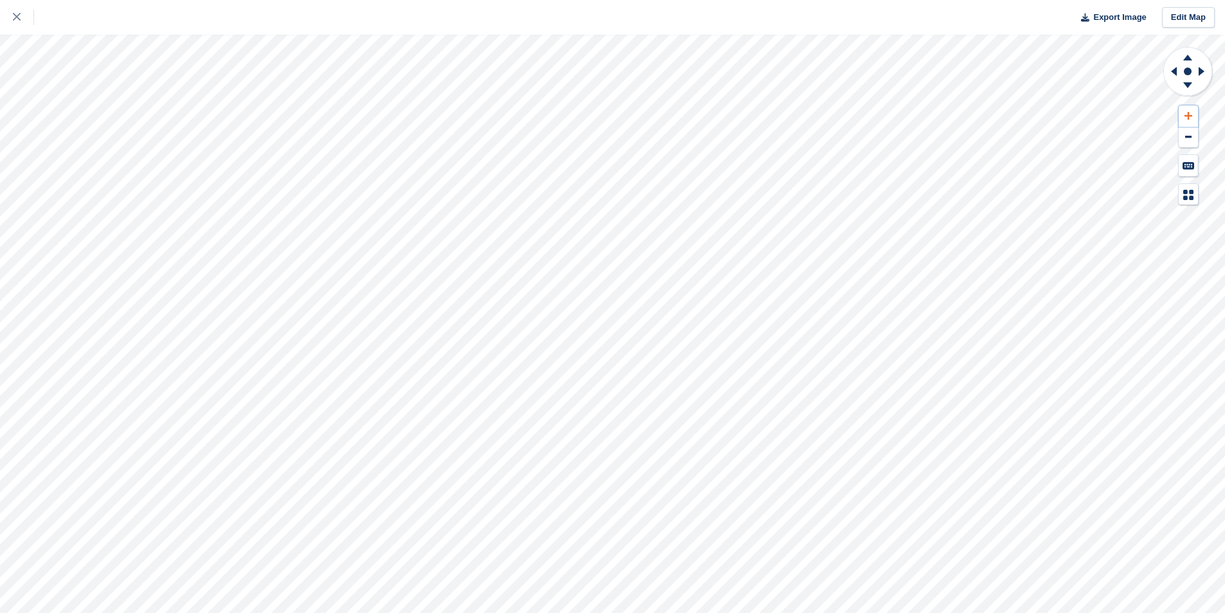
click at [1189, 116] on icon at bounding box center [1189, 115] width 8 height 9
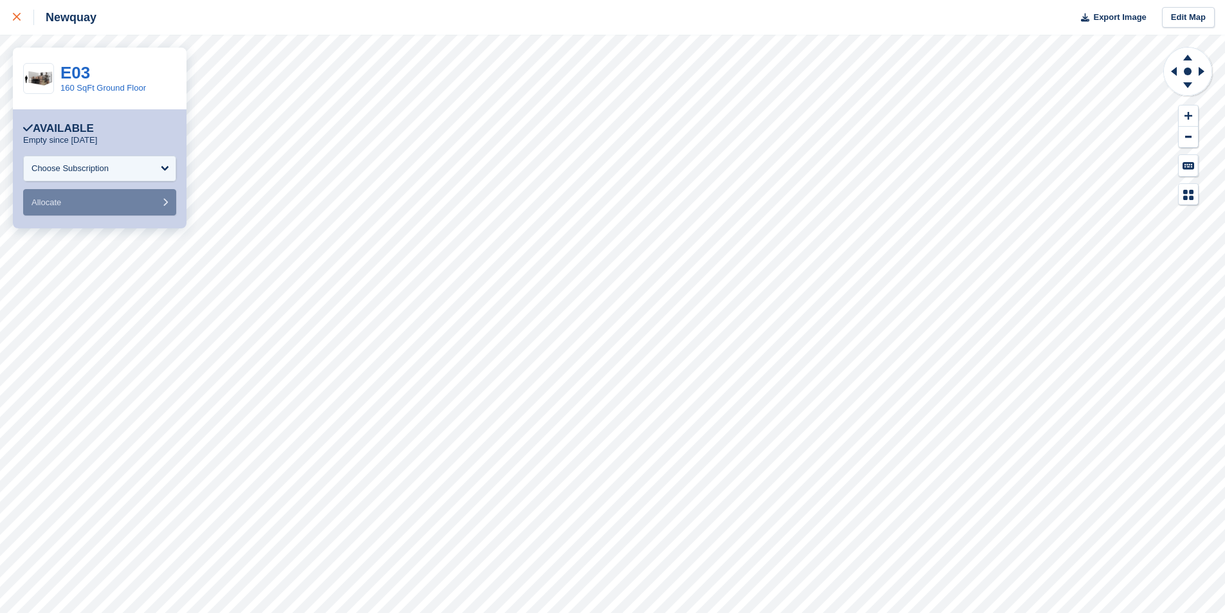
click at [15, 12] on div at bounding box center [23, 17] width 21 height 15
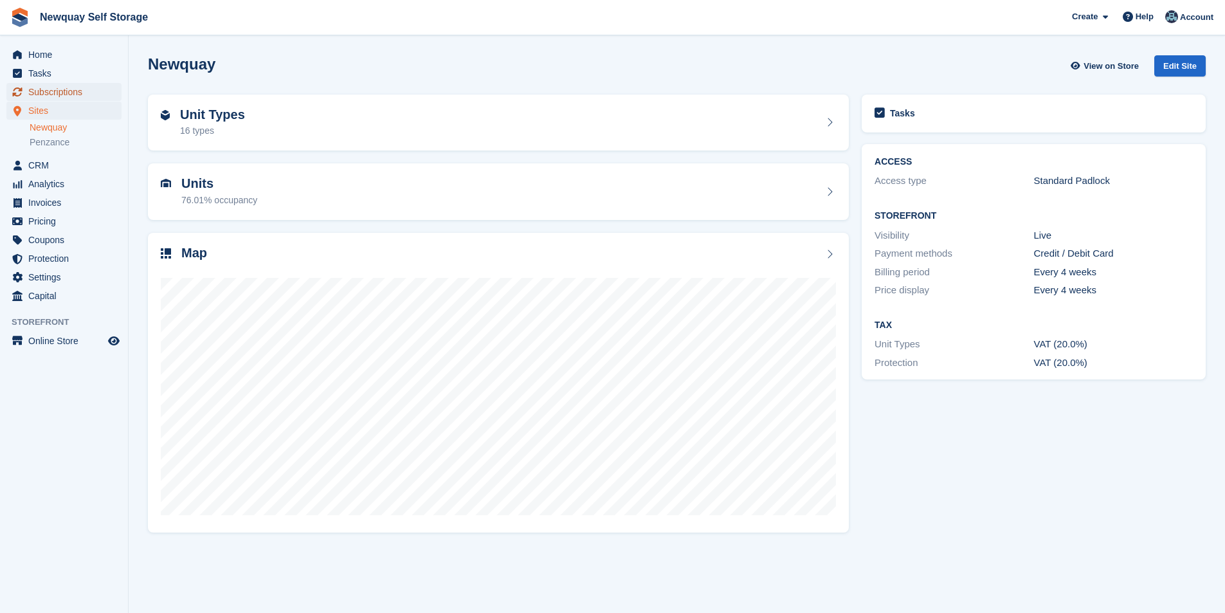
click at [57, 86] on span "Subscriptions" at bounding box center [66, 92] width 77 height 18
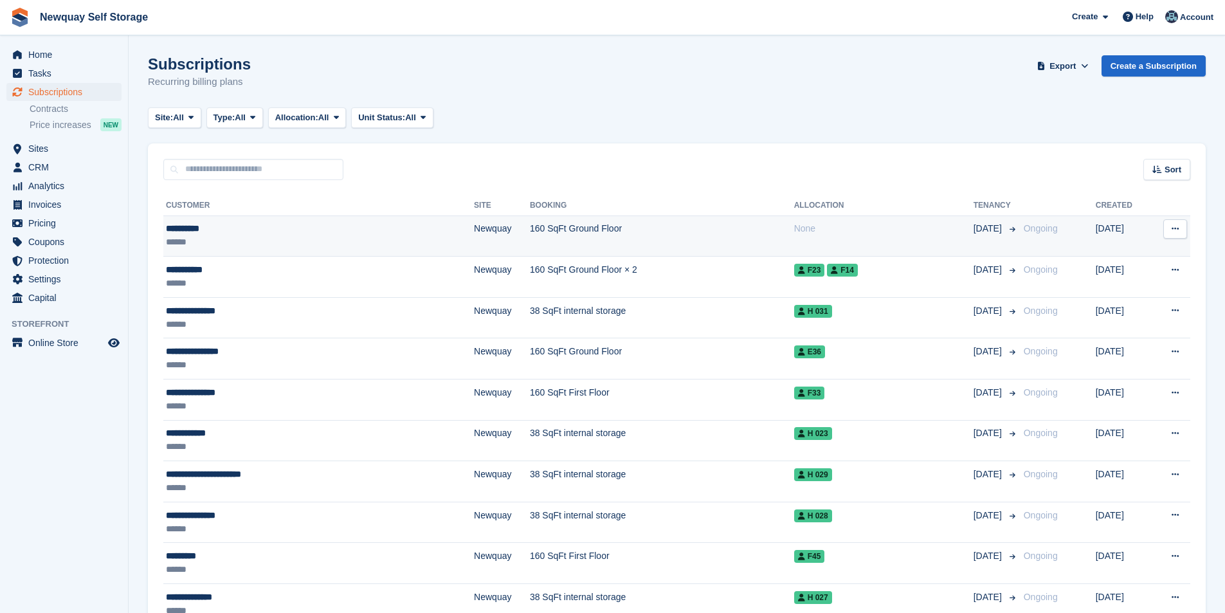
click at [192, 226] on div "**********" at bounding box center [269, 229] width 206 height 14
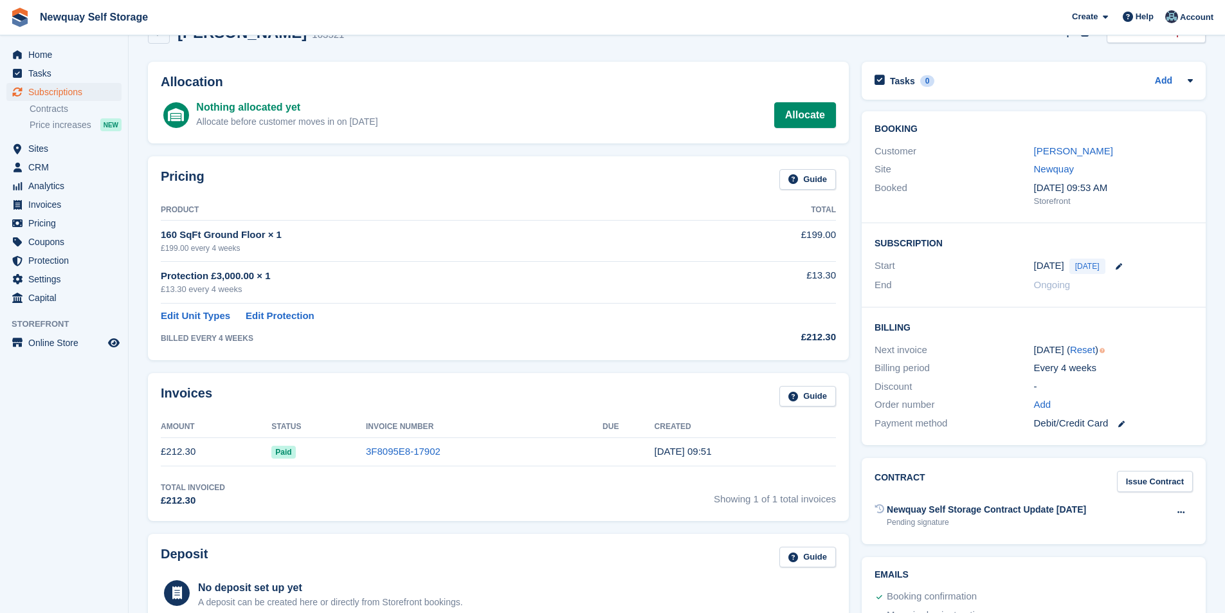
scroll to position [64, 0]
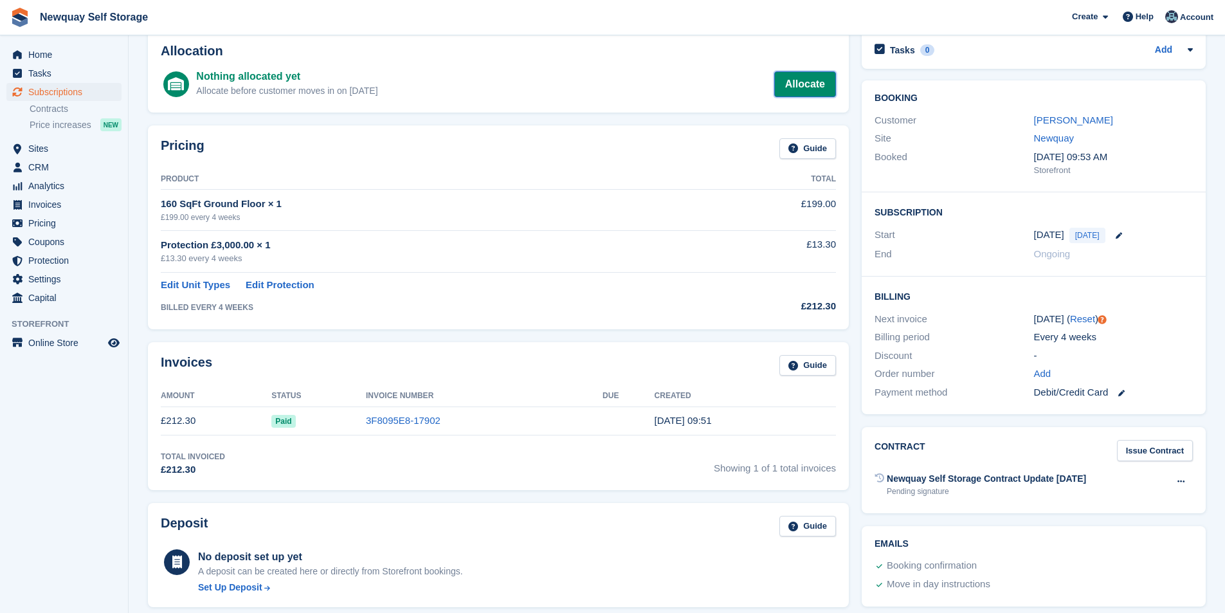
click at [788, 90] on link "Allocate" at bounding box center [805, 84] width 62 height 26
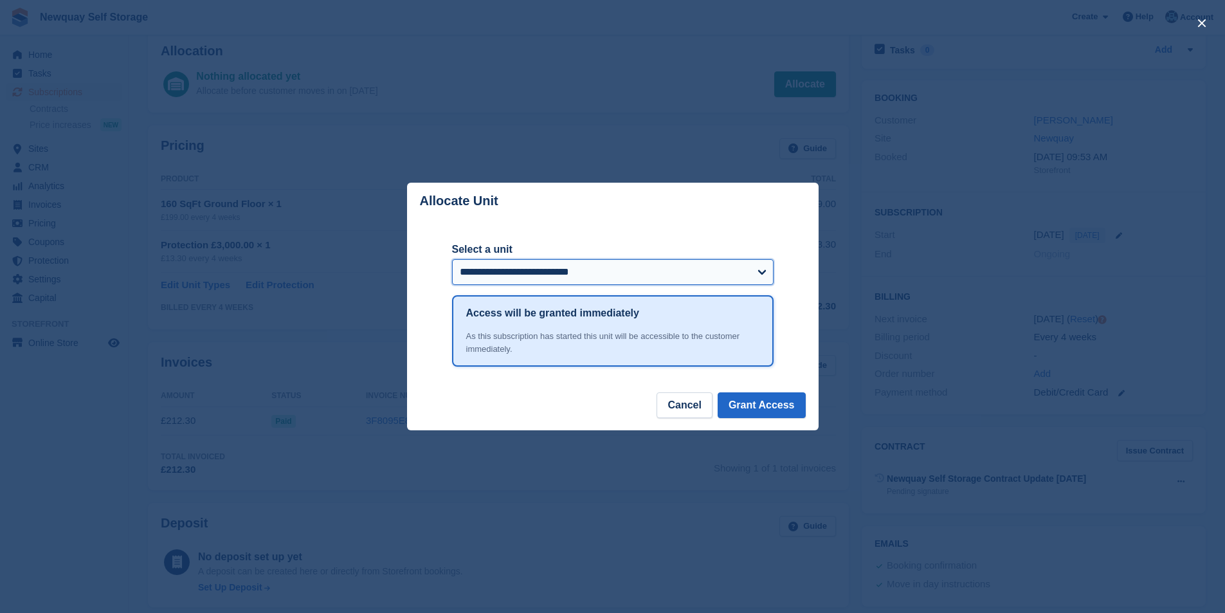
click at [592, 277] on select "**********" at bounding box center [613, 272] width 322 height 26
select select "*****"
click at [452, 261] on select "**********" at bounding box center [613, 272] width 322 height 26
click at [774, 402] on button "Grant Access" at bounding box center [762, 405] width 88 height 26
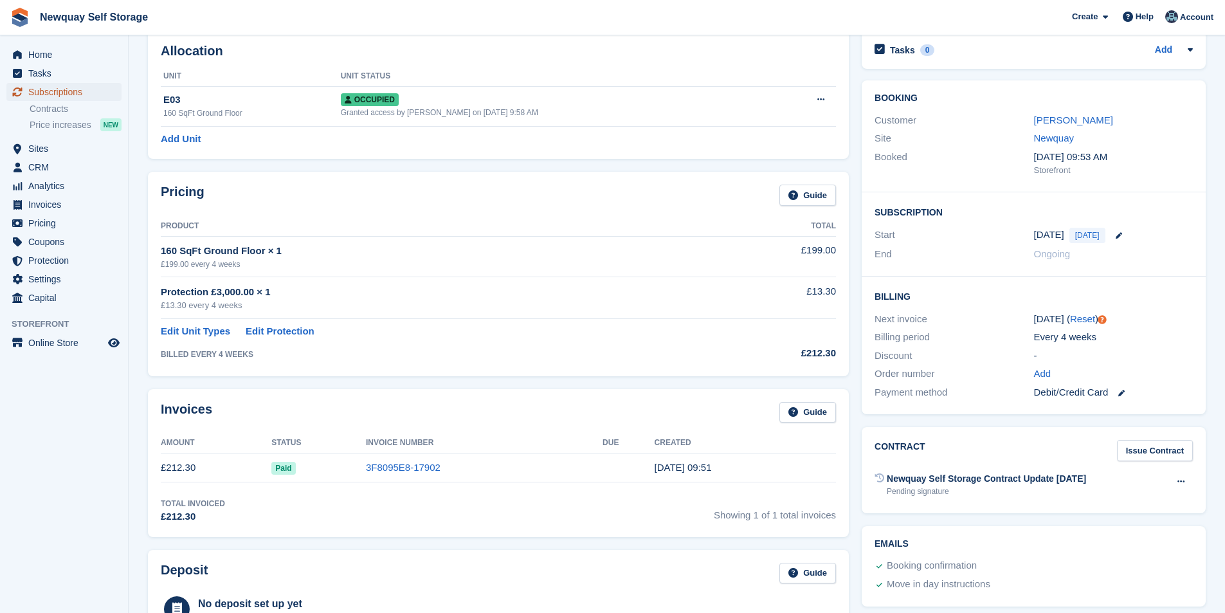
click at [66, 86] on span "Subscriptions" at bounding box center [66, 92] width 77 height 18
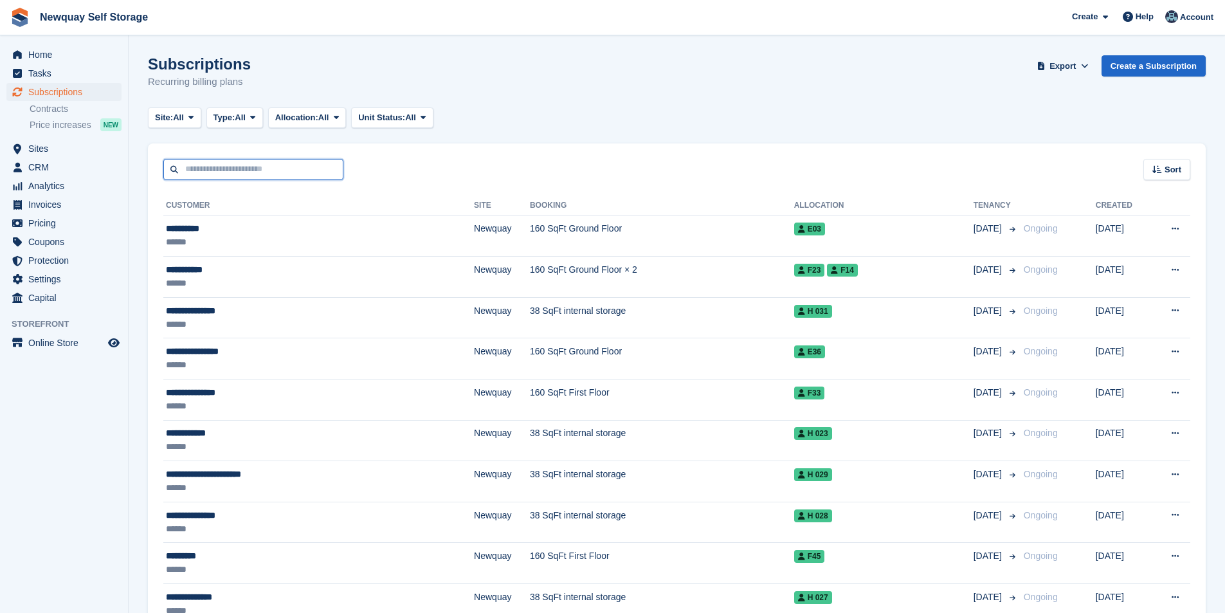
click at [231, 172] on input "text" at bounding box center [253, 169] width 180 height 21
type input "*****"
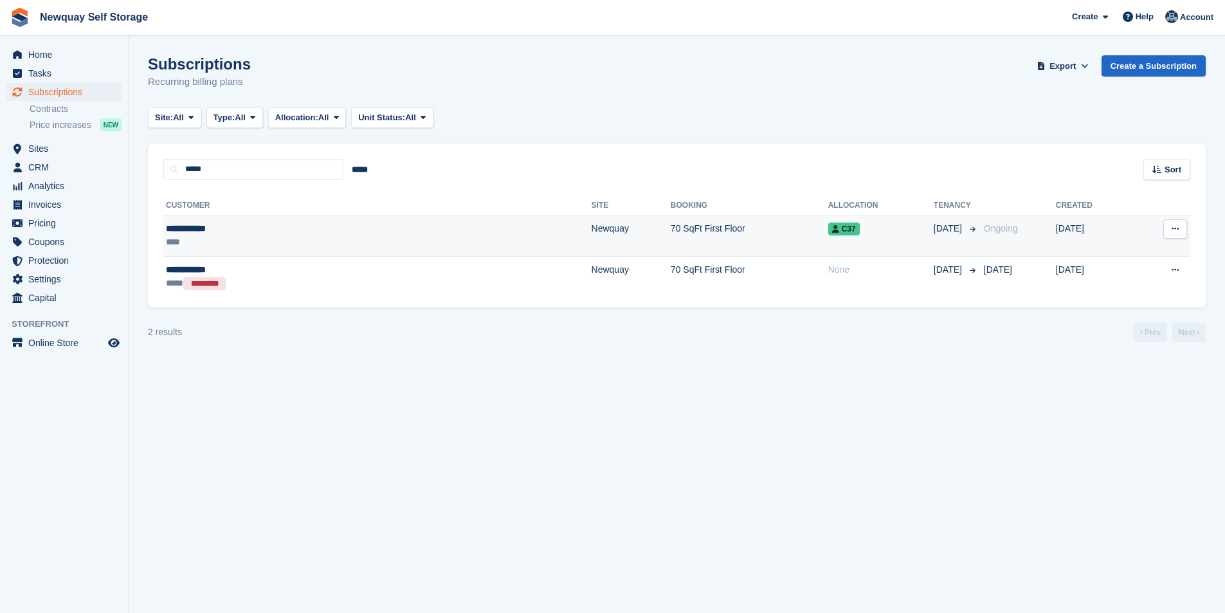
click at [202, 230] on div "**********" at bounding box center [266, 229] width 200 height 14
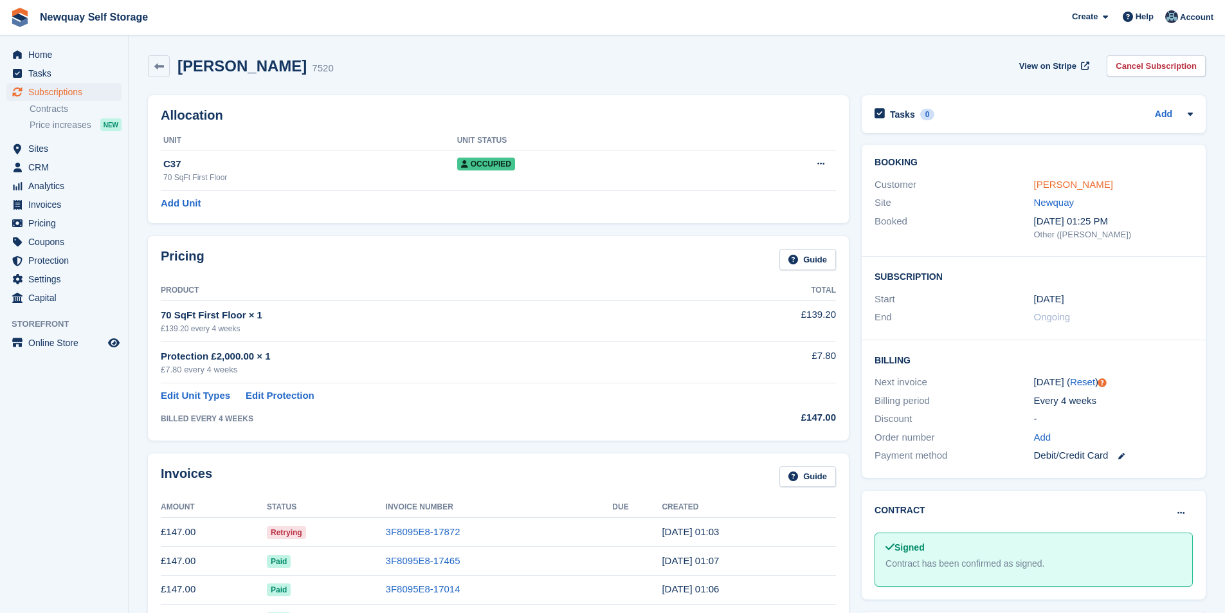
click at [1071, 184] on link "[PERSON_NAME]" at bounding box center [1073, 184] width 79 height 11
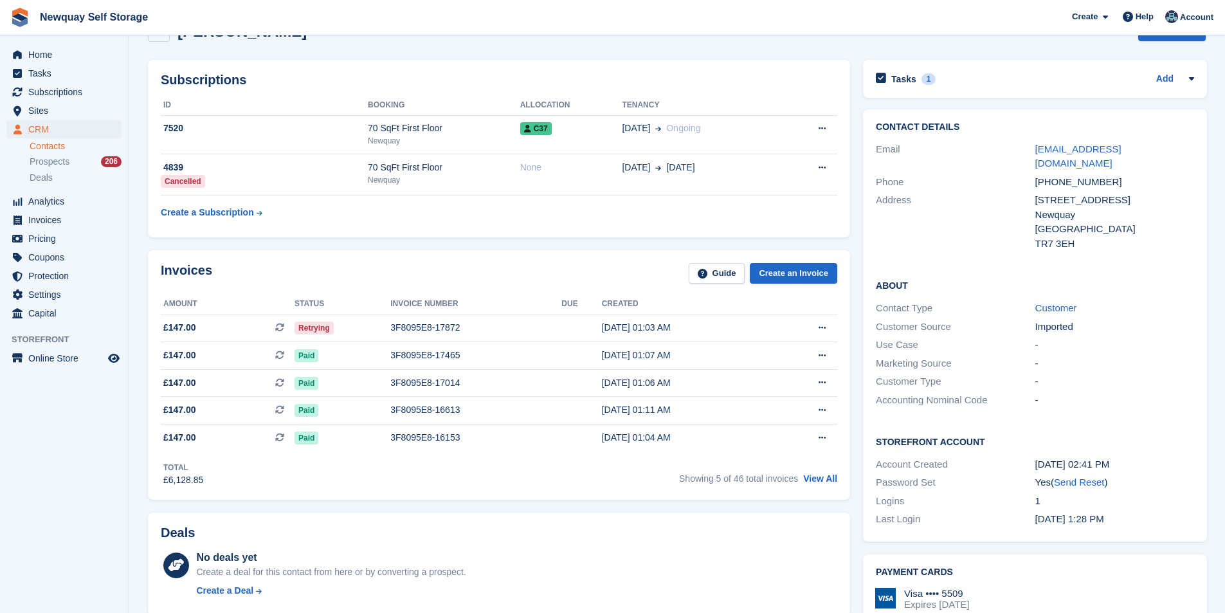
scroll to position [64, 0]
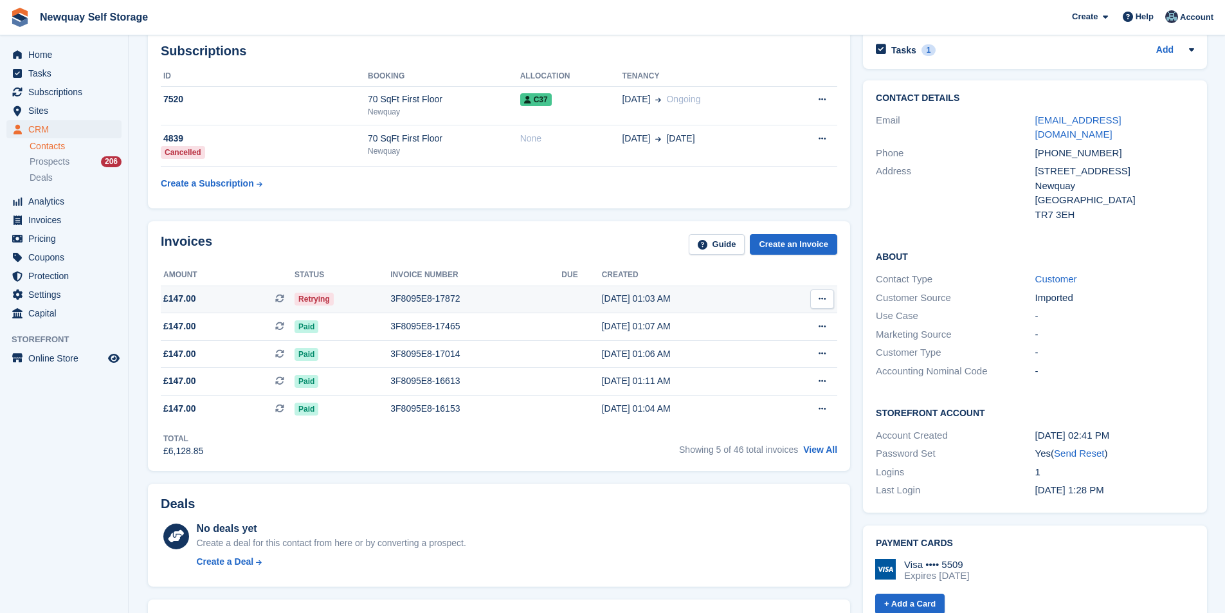
click at [424, 295] on div "3F8095E8-17872" at bounding box center [475, 299] width 171 height 14
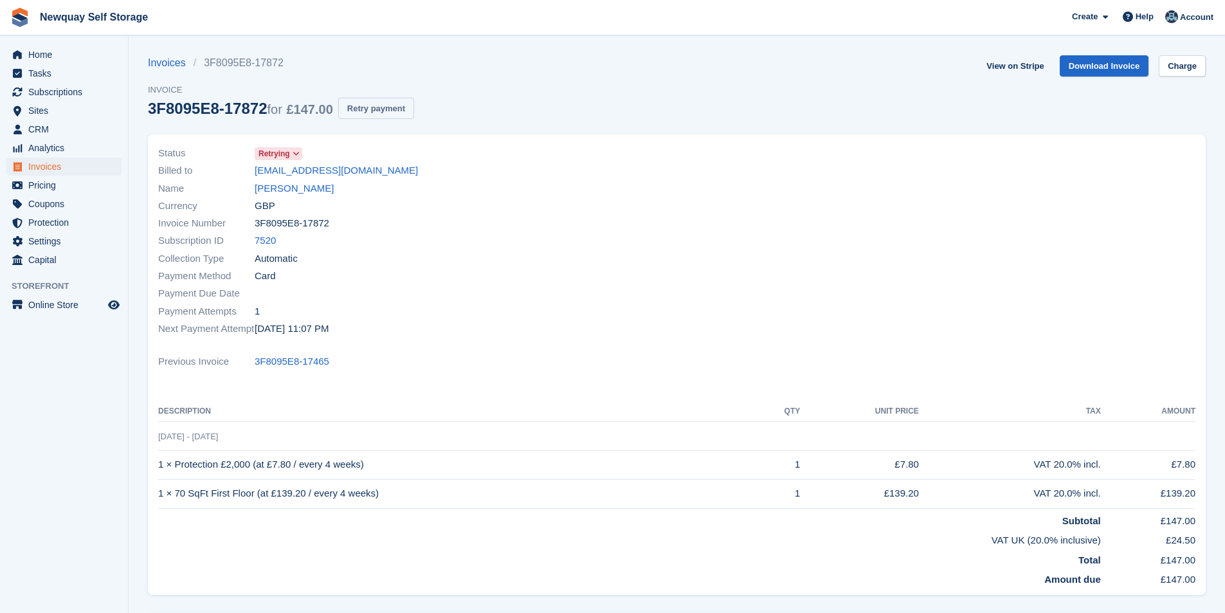
click at [385, 110] on button "Retry payment" at bounding box center [376, 108] width 76 height 21
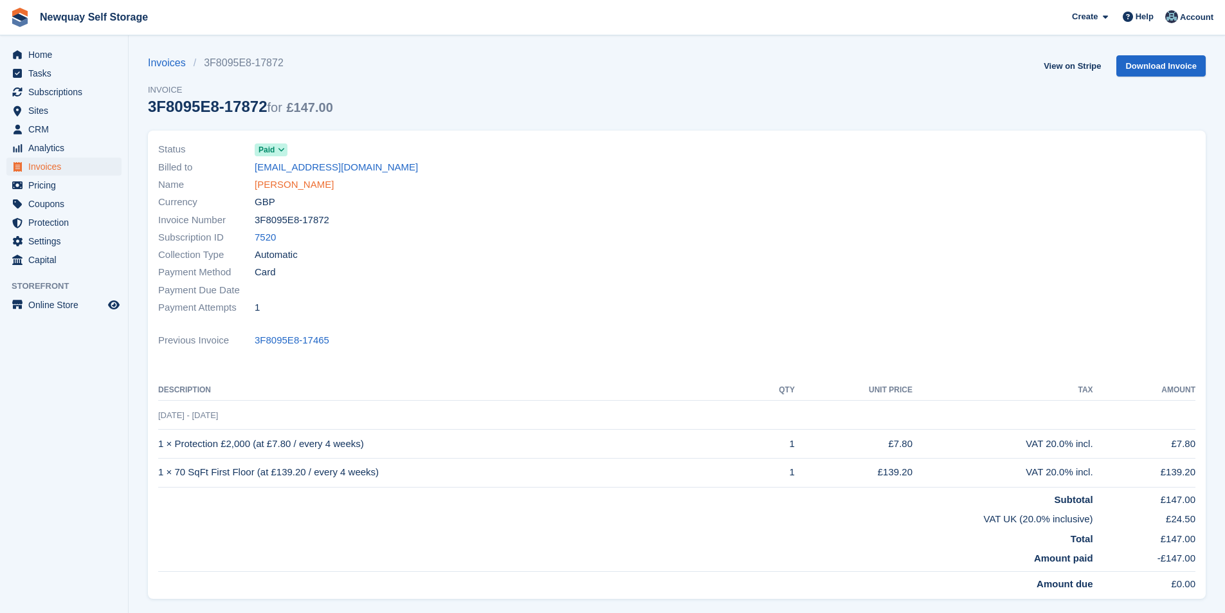
click at [297, 187] on link "[PERSON_NAME]" at bounding box center [294, 185] width 79 height 15
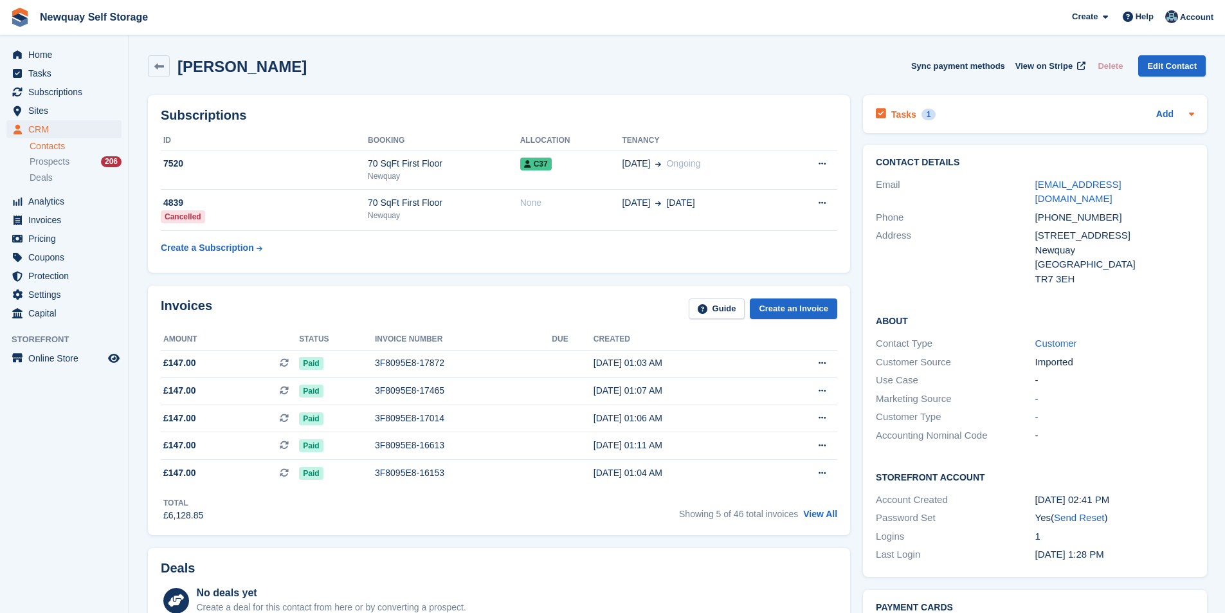
click at [908, 113] on h2 "Tasks" at bounding box center [904, 115] width 25 height 12
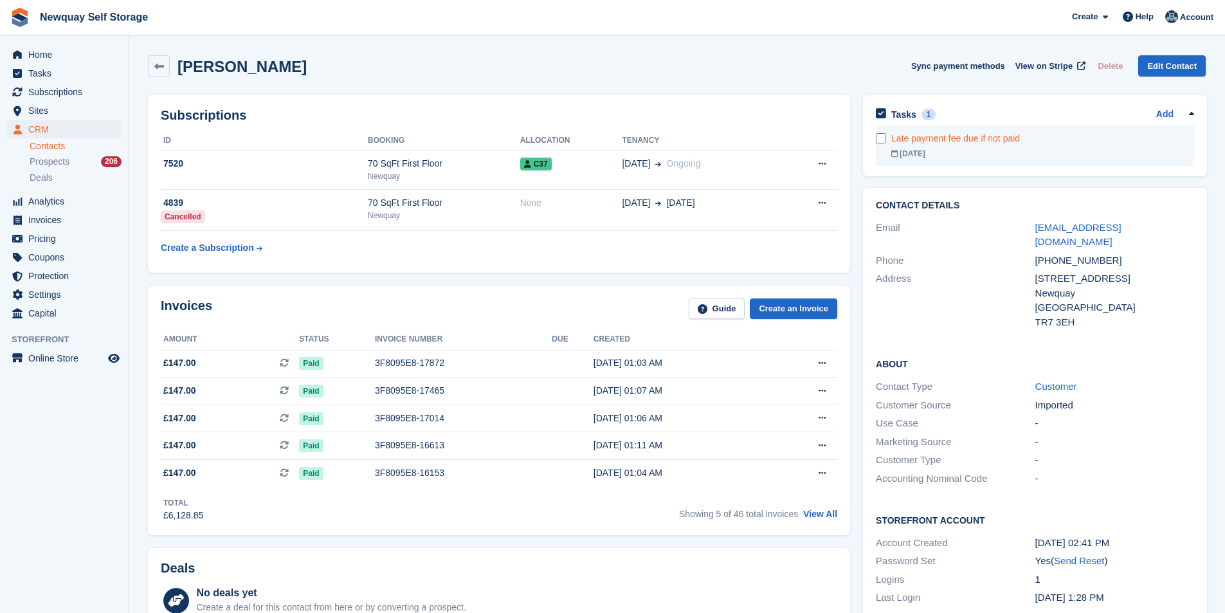
click at [886, 142] on form at bounding box center [883, 138] width 15 height 10
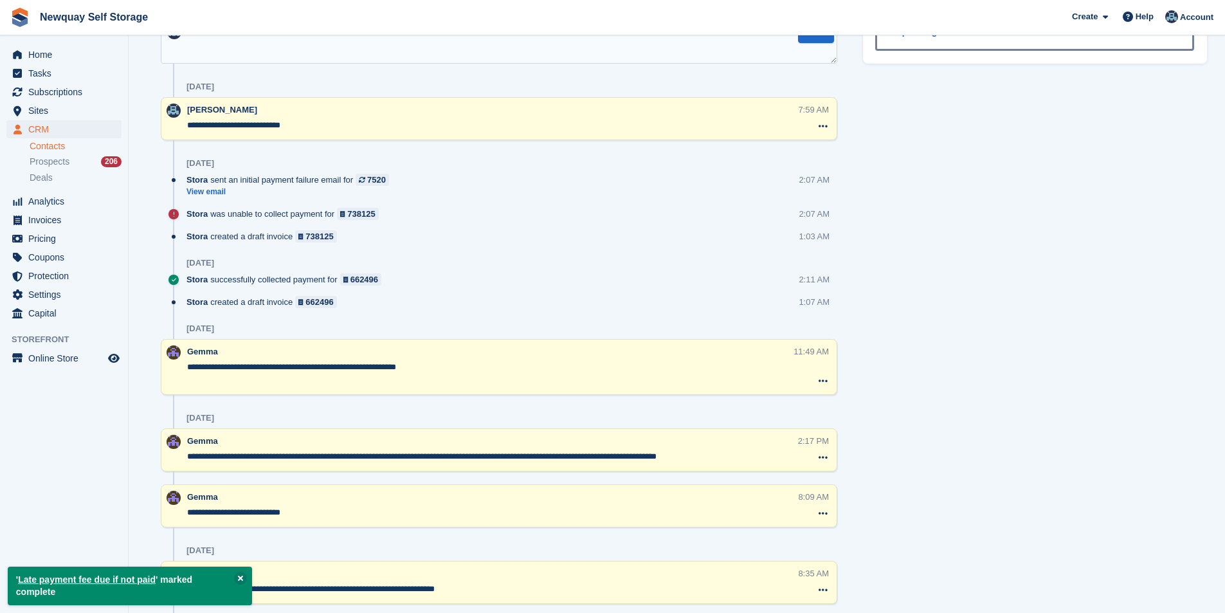
scroll to position [965, 0]
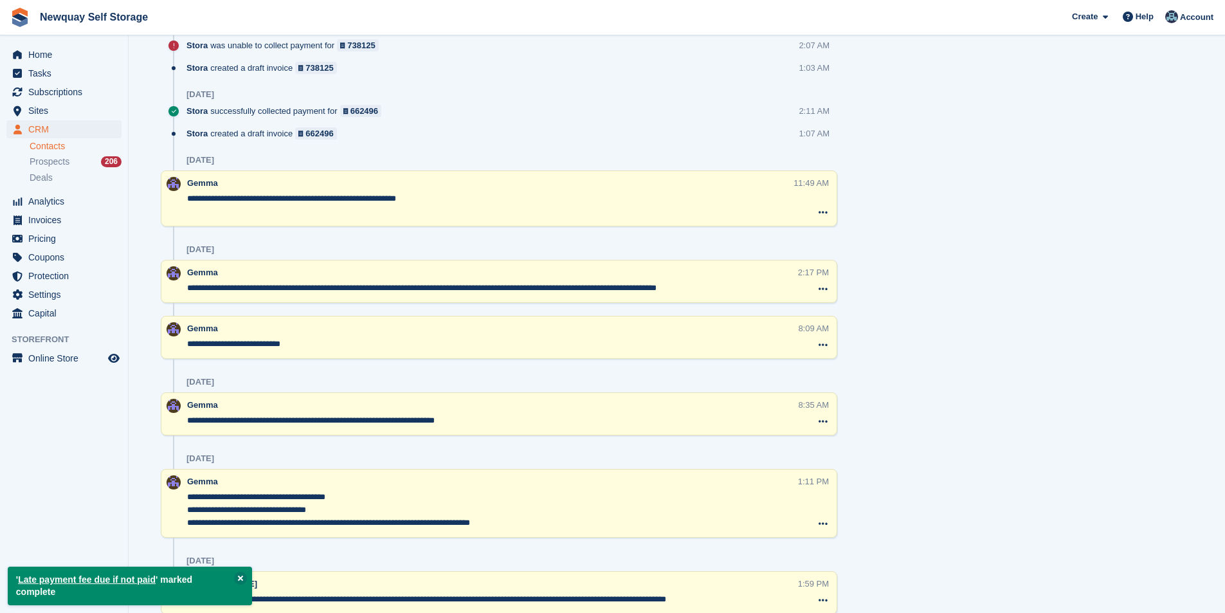
click at [461, 291] on textarea "**********" at bounding box center [492, 288] width 611 height 13
drag, startPoint x: 727, startPoint y: 286, endPoint x: 307, endPoint y: 334, distance: 422.2
click at [183, 291] on div "**********" at bounding box center [499, 281] width 677 height 43
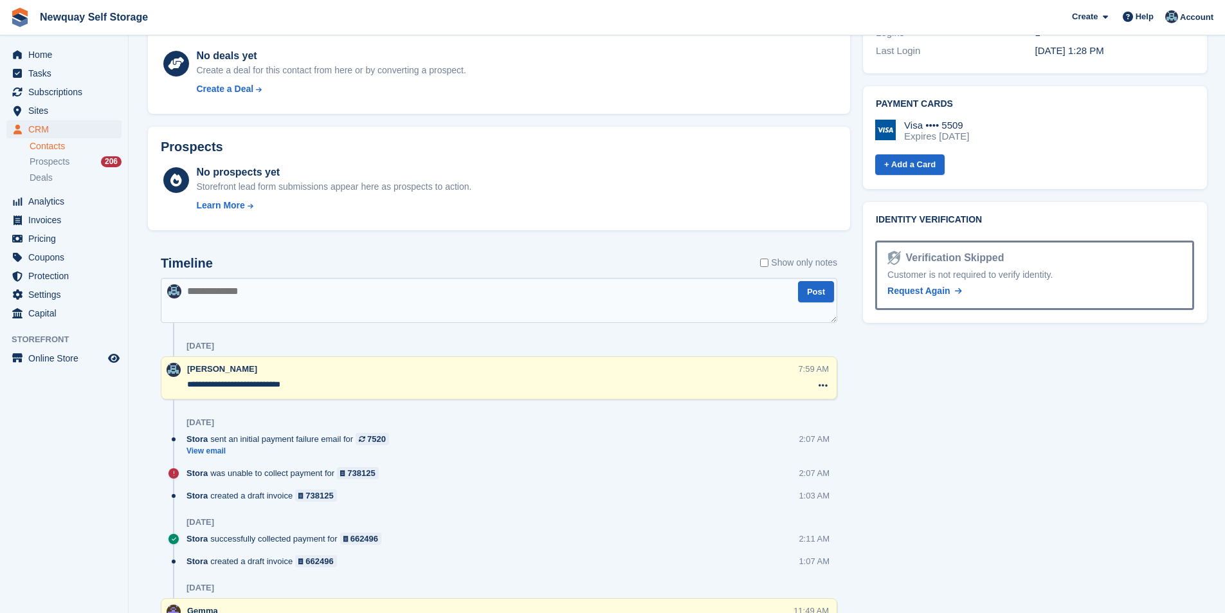
scroll to position [515, 0]
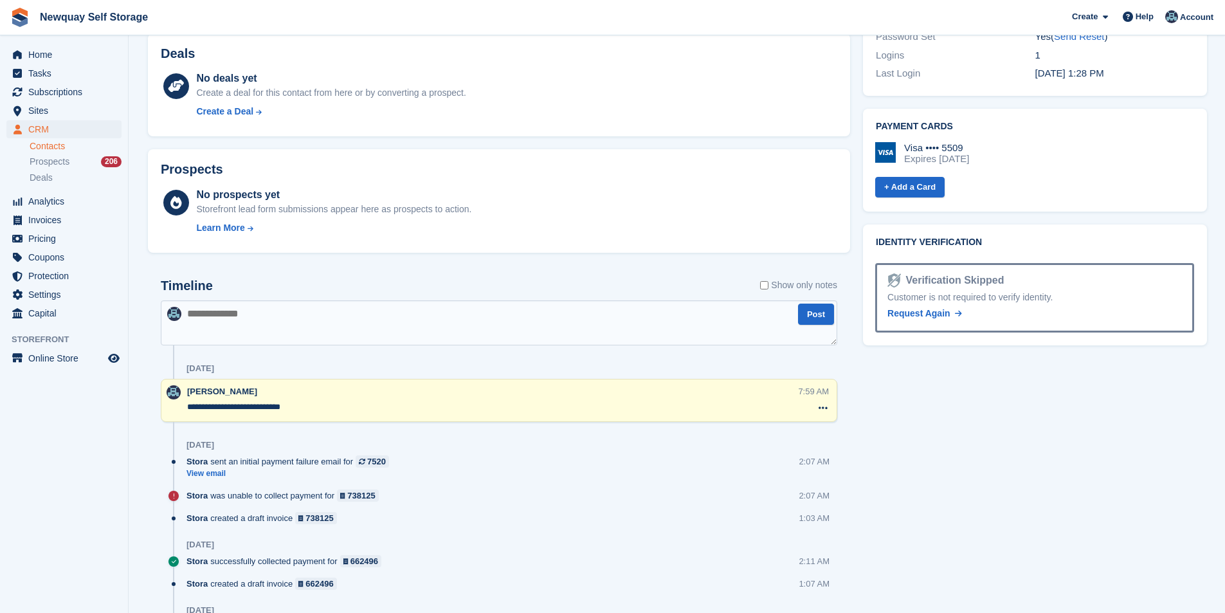
click at [304, 280] on div "Timeline Show only notes" at bounding box center [499, 290] width 677 height 23
click at [280, 322] on textarea at bounding box center [499, 322] width 677 height 45
paste textarea "**********"
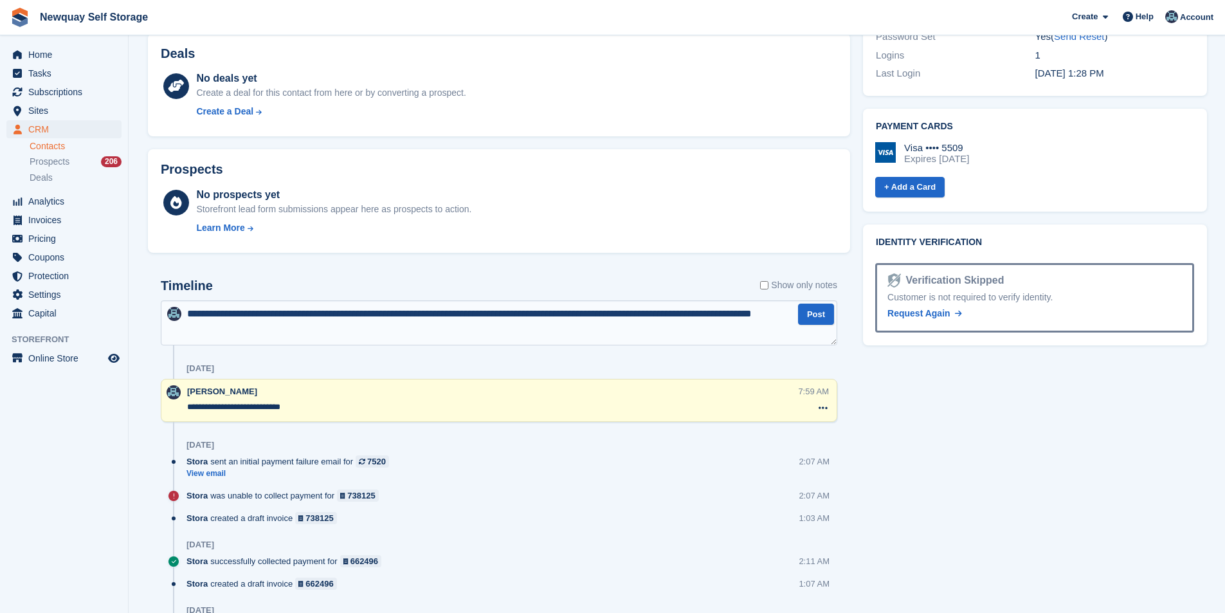
click at [204, 318] on textarea "**********" at bounding box center [499, 322] width 677 height 45
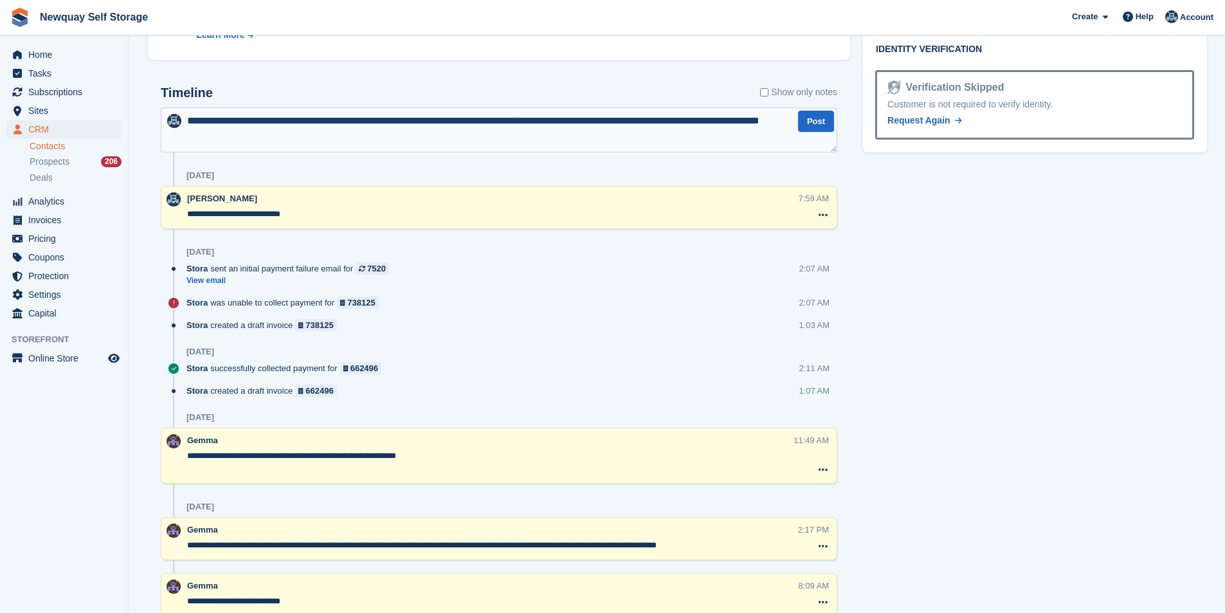
drag, startPoint x: 594, startPoint y: 121, endPoint x: 663, endPoint y: 143, distance: 72.4
click at [663, 143] on textarea "**********" at bounding box center [499, 129] width 677 height 45
type textarea "**********"
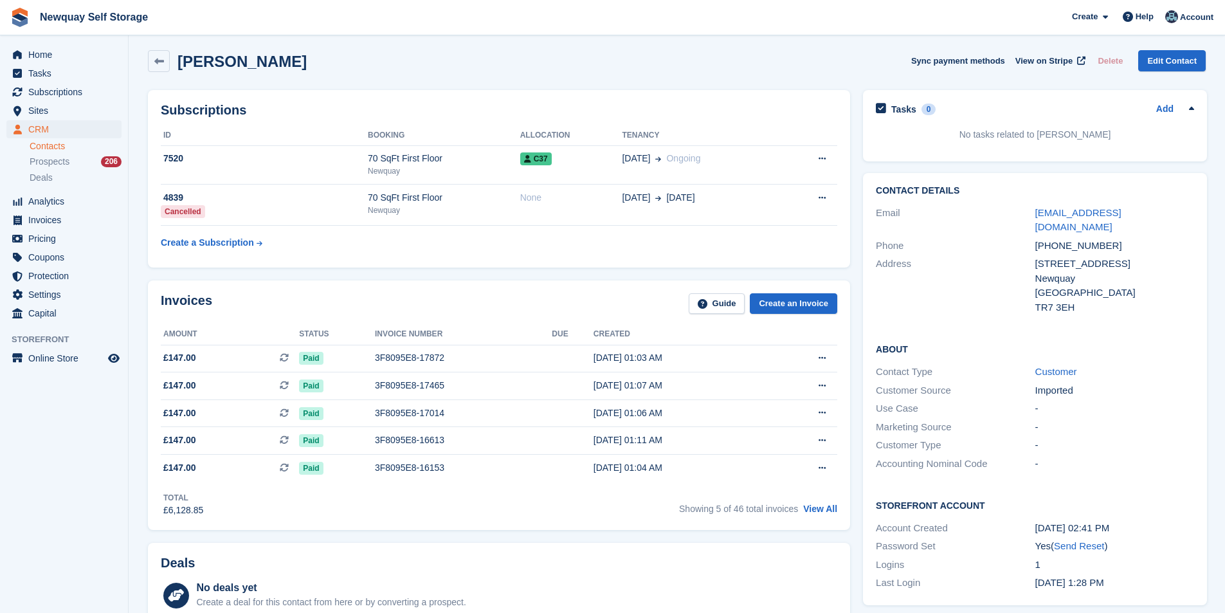
scroll to position [0, 0]
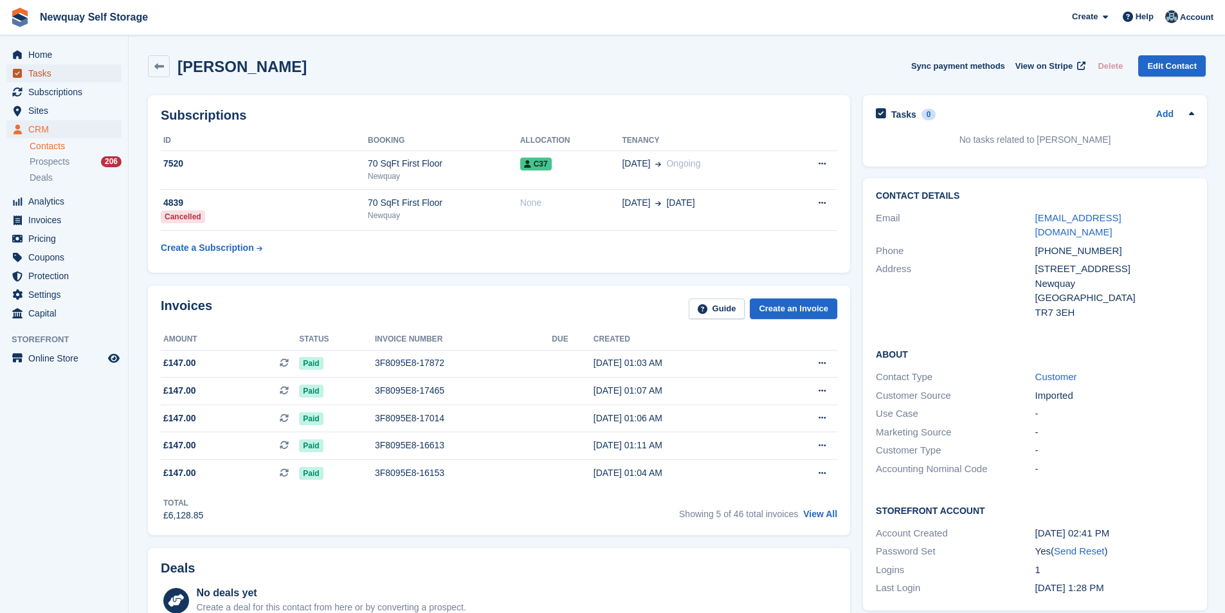
click at [60, 70] on span "Tasks" at bounding box center [66, 73] width 77 height 18
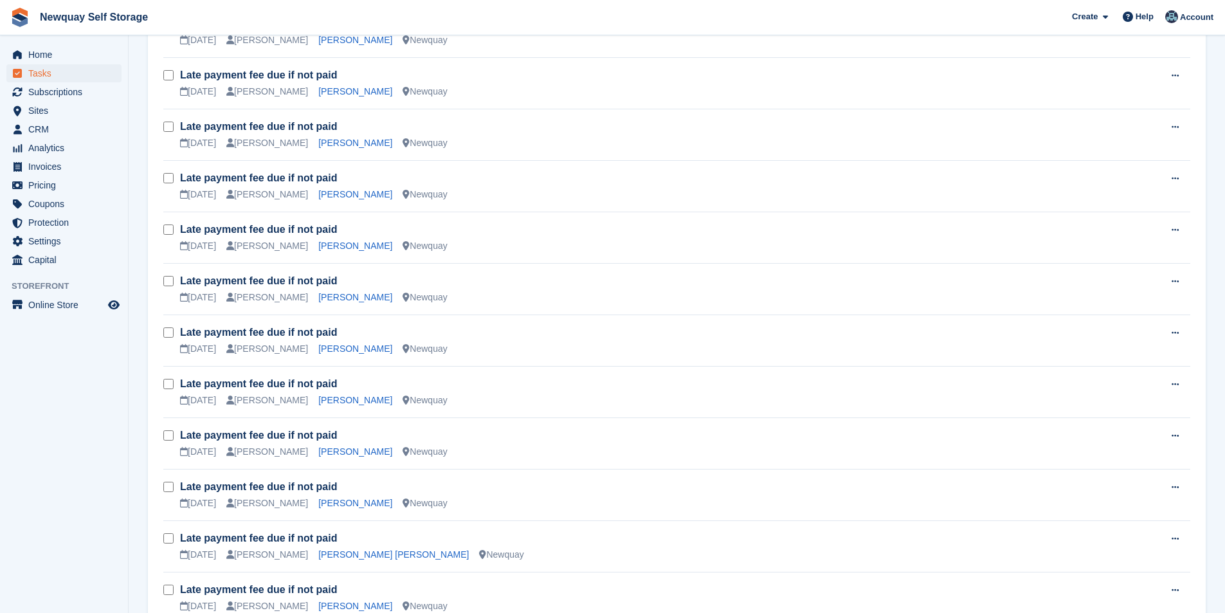
scroll to position [1481, 0]
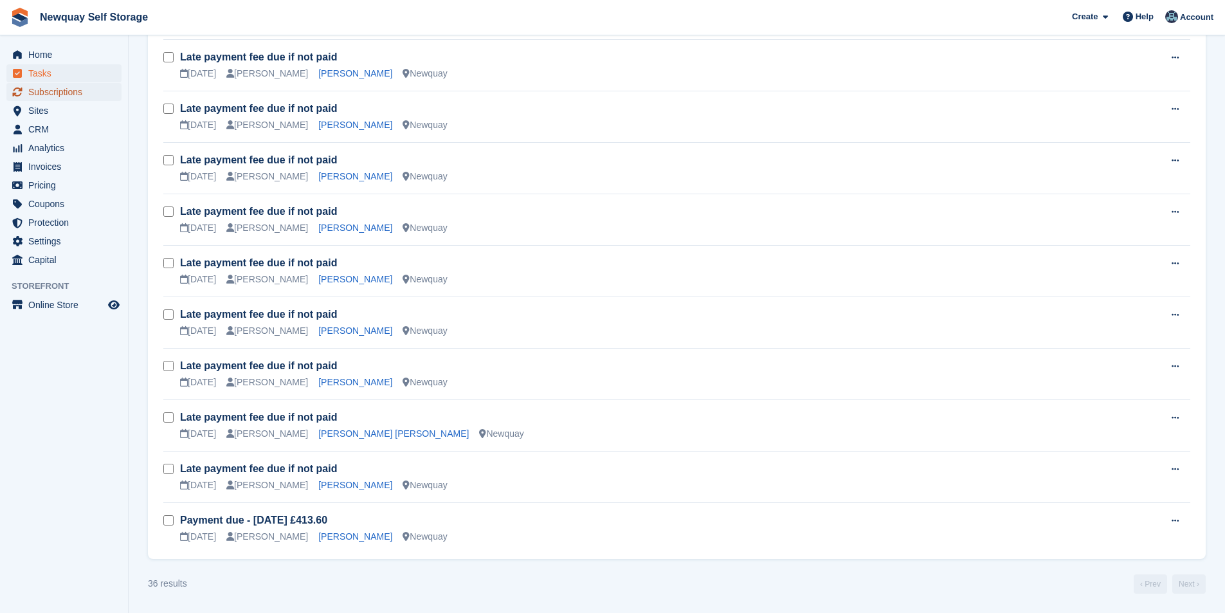
click at [68, 87] on span "Subscriptions" at bounding box center [66, 92] width 77 height 18
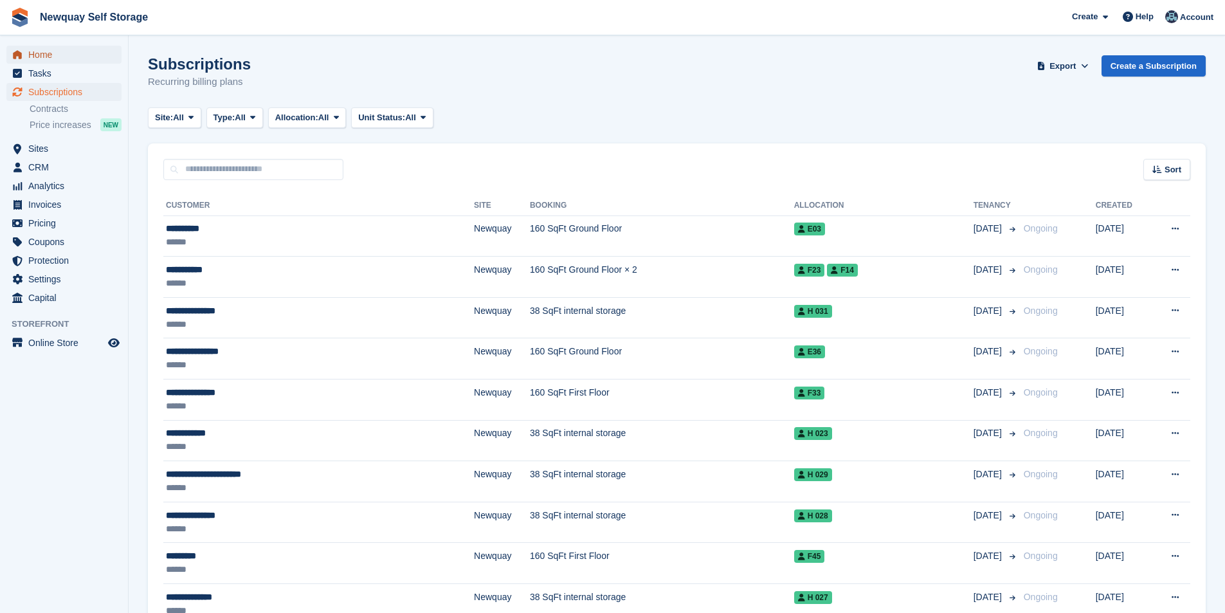
click at [55, 51] on span "Home" at bounding box center [66, 55] width 77 height 18
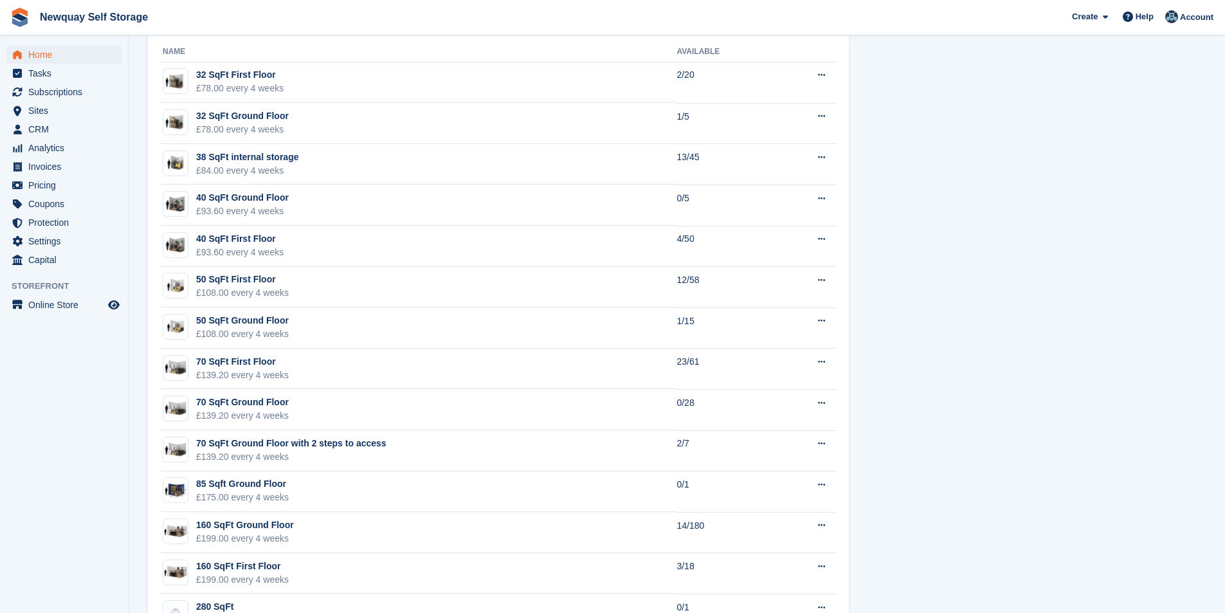
scroll to position [582, 0]
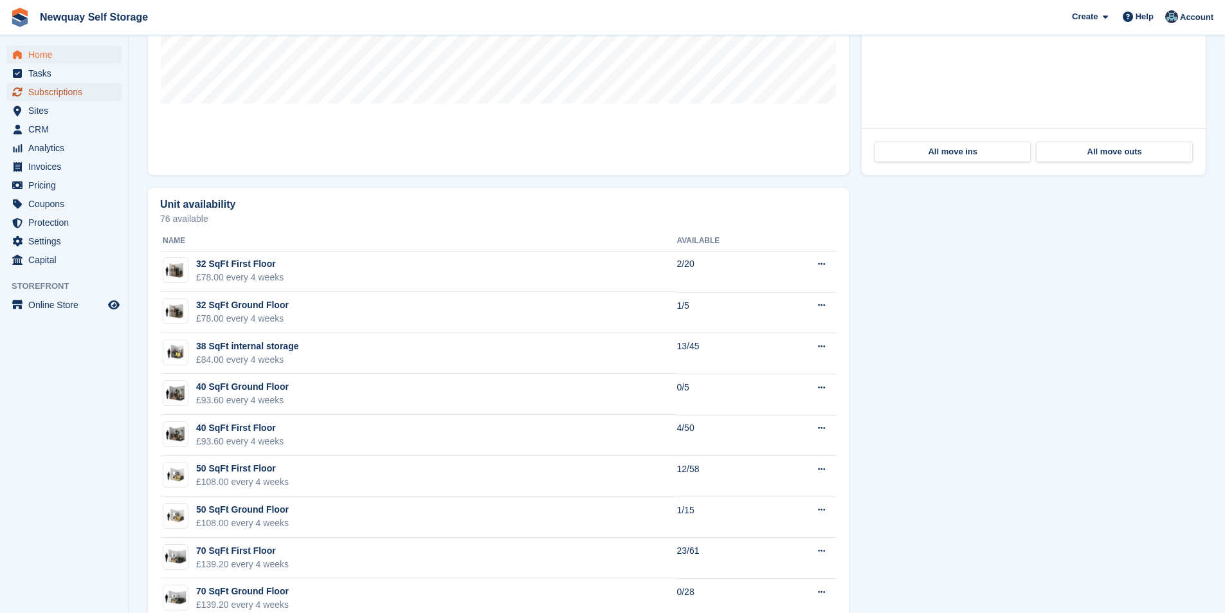
click at [65, 90] on span "Subscriptions" at bounding box center [66, 92] width 77 height 18
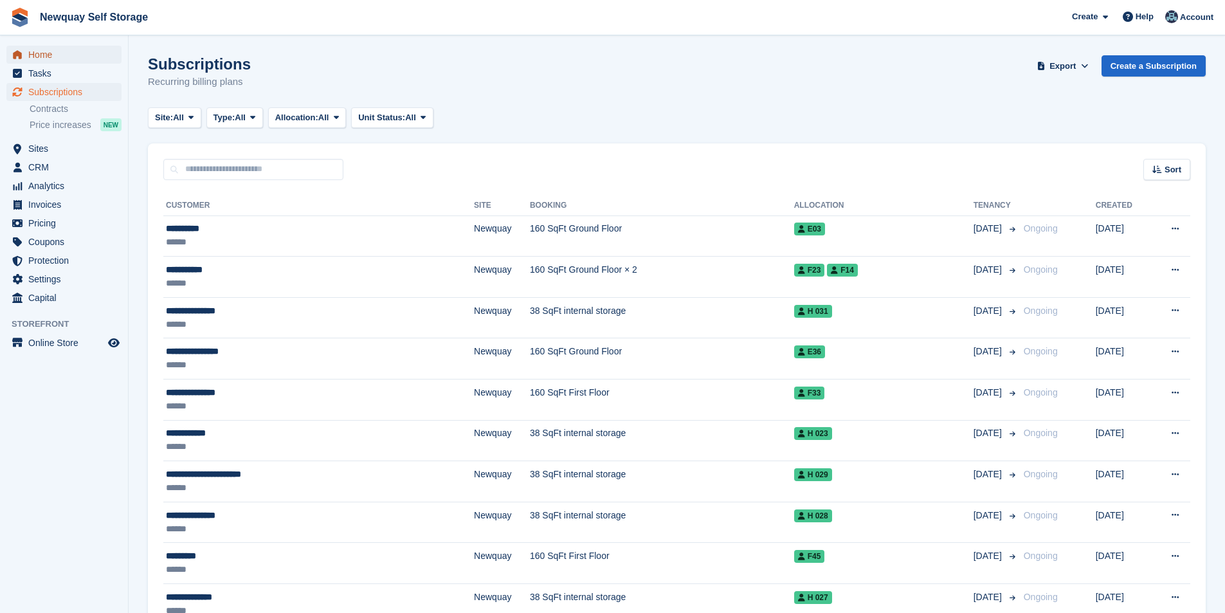
click at [42, 55] on span "Home" at bounding box center [66, 55] width 77 height 18
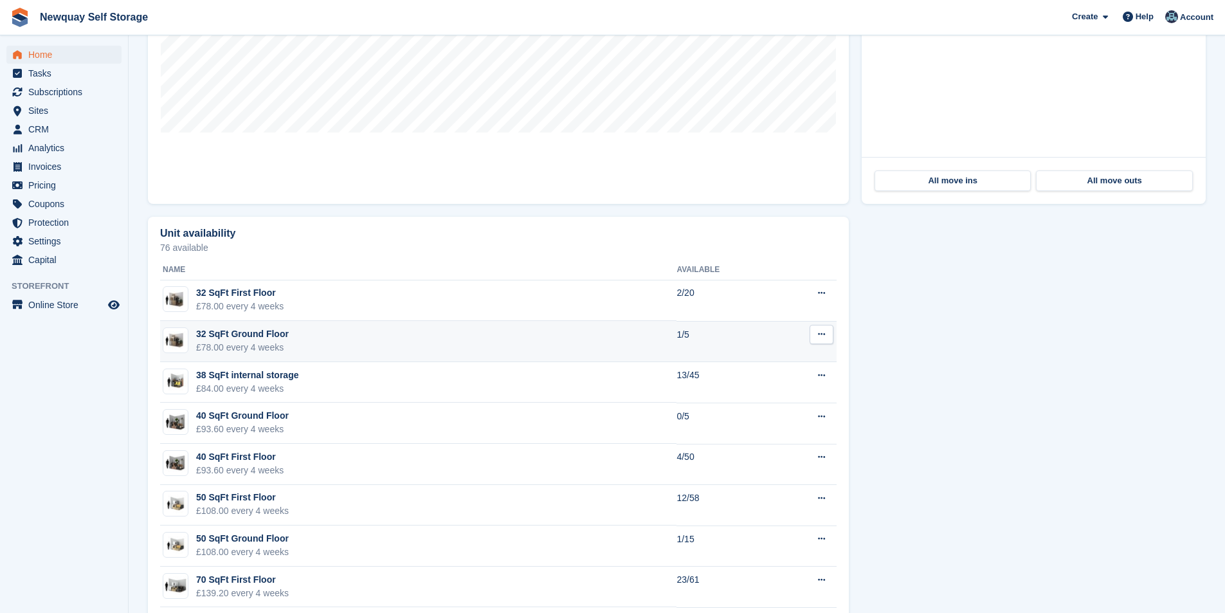
scroll to position [708, 0]
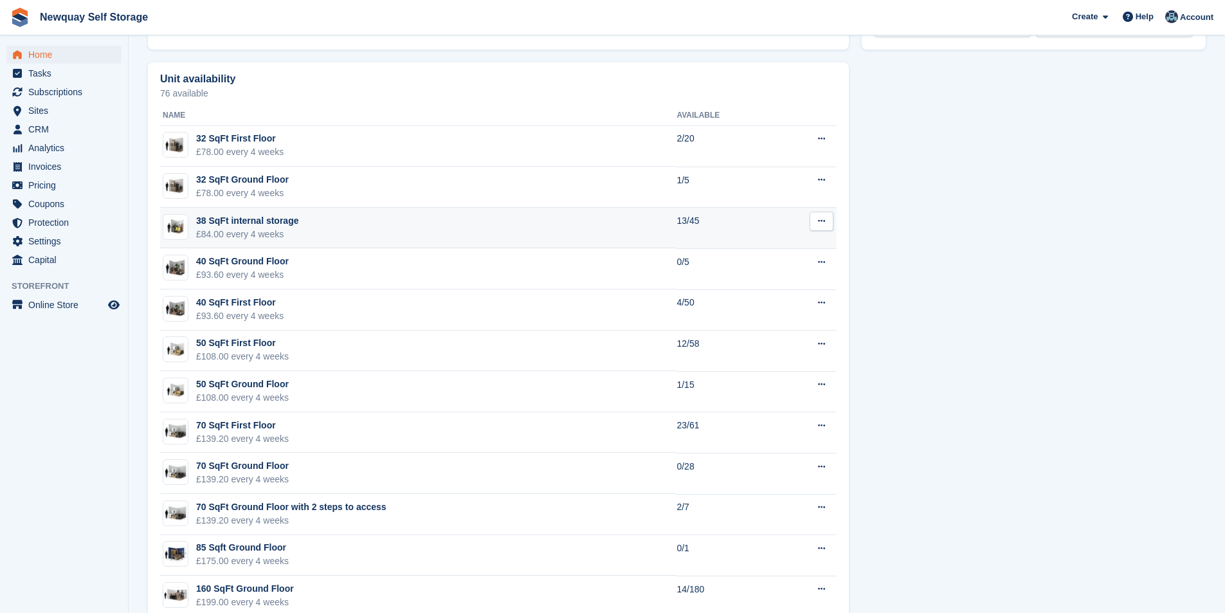
click at [241, 221] on div "38 SqFt internal storage" at bounding box center [247, 221] width 102 height 14
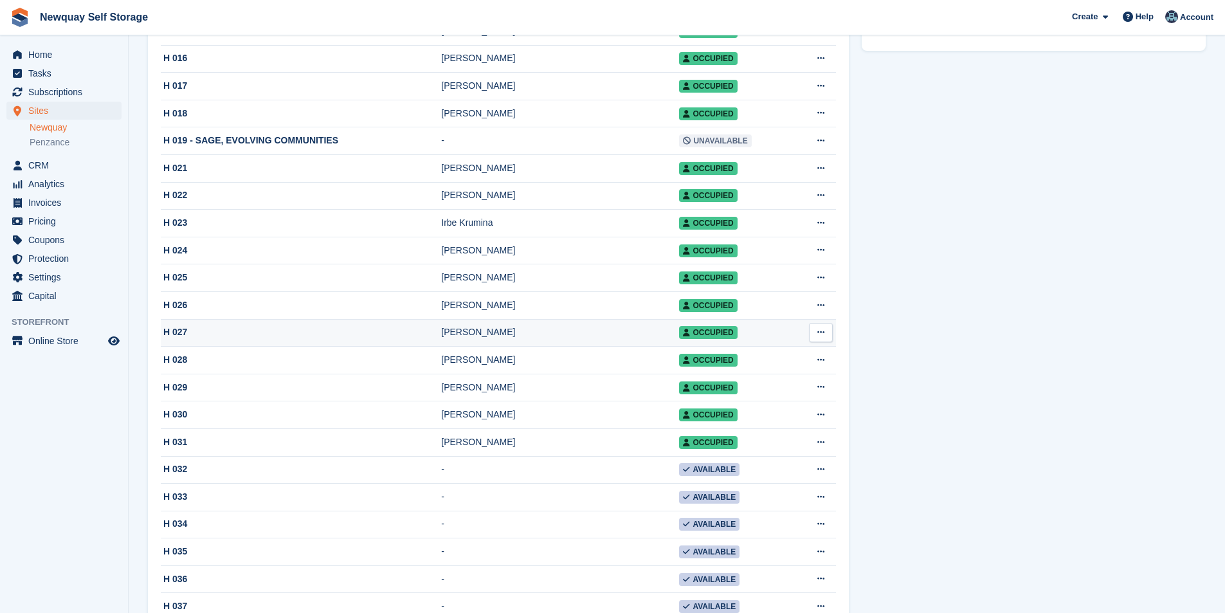
scroll to position [708, 0]
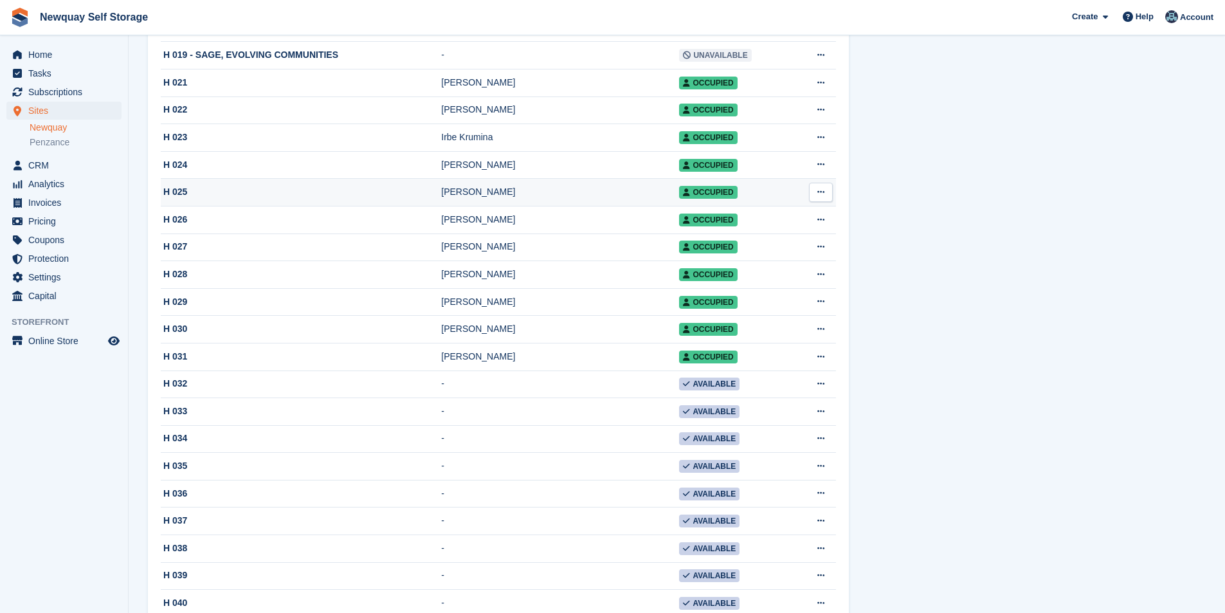
click at [484, 199] on div "Chris Farr" at bounding box center [560, 192] width 238 height 14
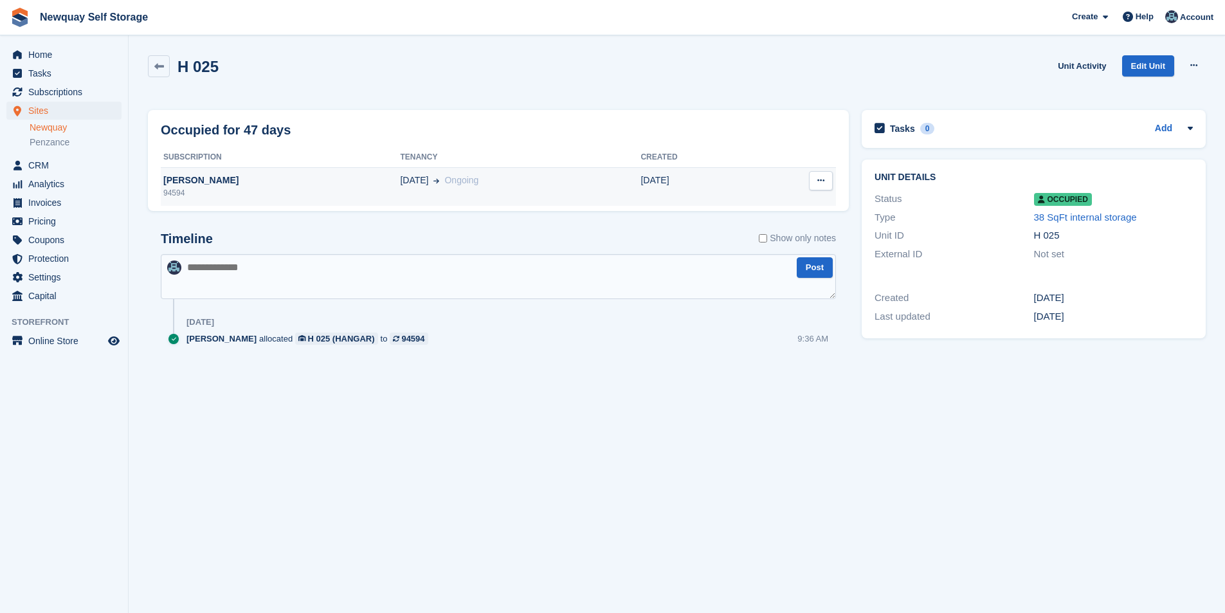
click at [183, 178] on div "[PERSON_NAME]" at bounding box center [280, 181] width 239 height 14
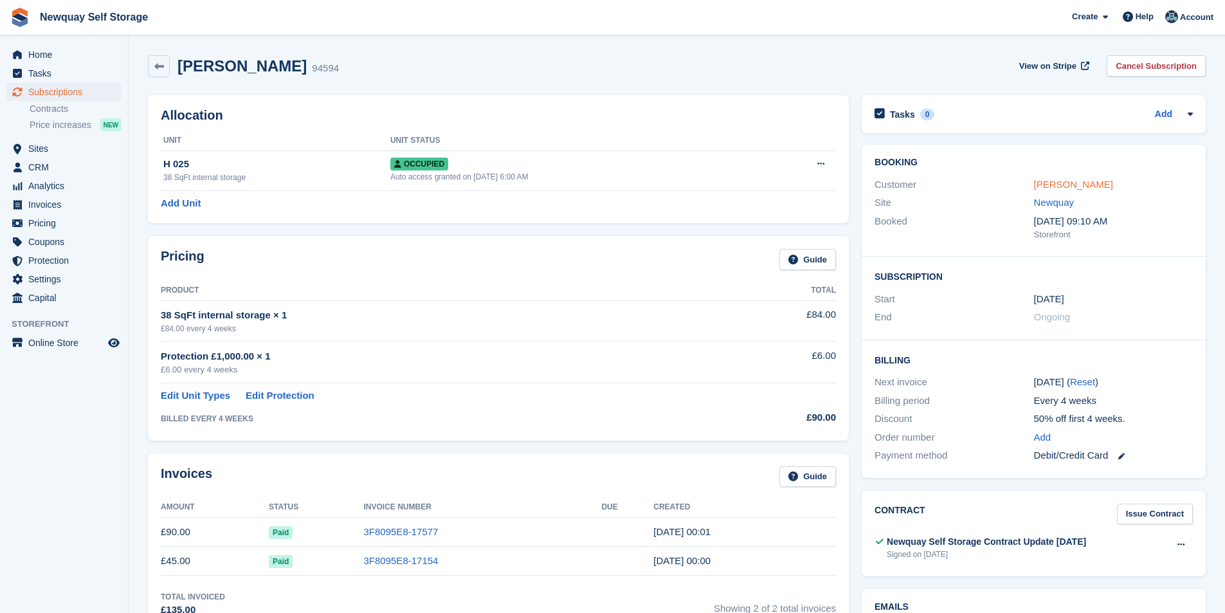
click at [1058, 181] on link "[PERSON_NAME]" at bounding box center [1073, 184] width 79 height 11
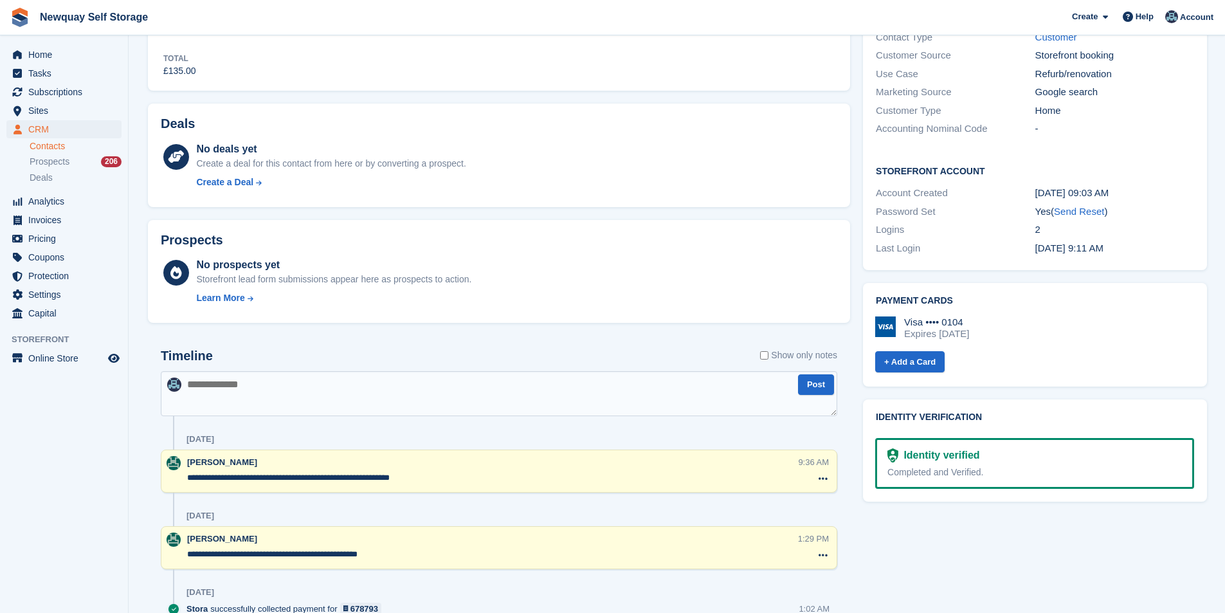
scroll to position [386, 0]
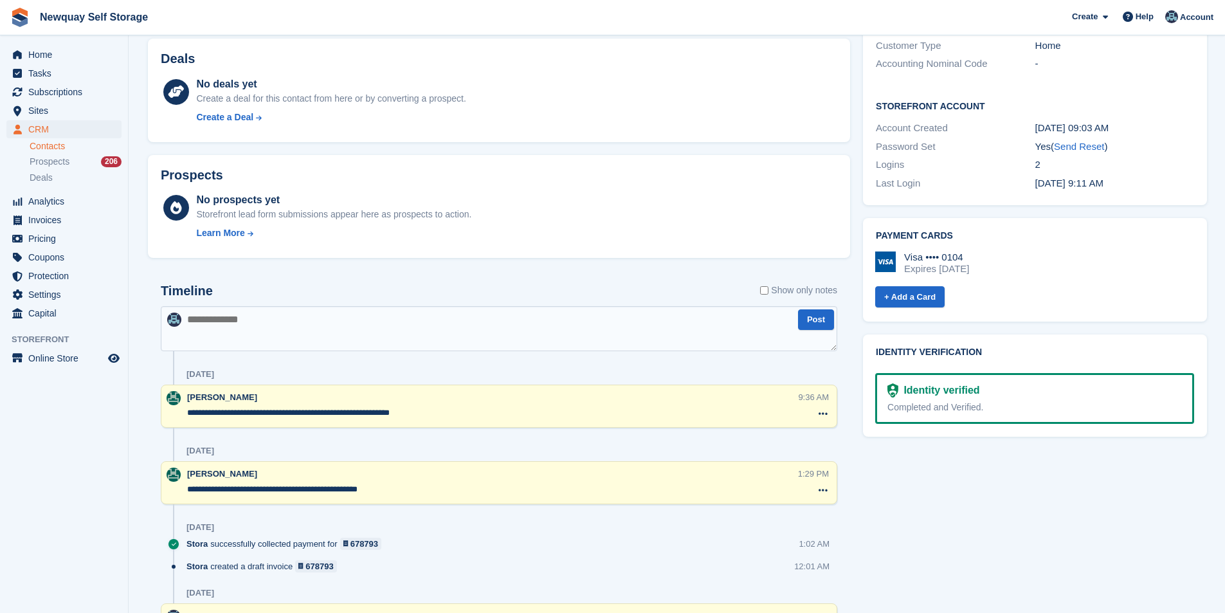
click at [470, 417] on textarea "**********" at bounding box center [492, 413] width 610 height 13
click at [348, 322] on textarea at bounding box center [499, 328] width 677 height 45
type textarea "**********"
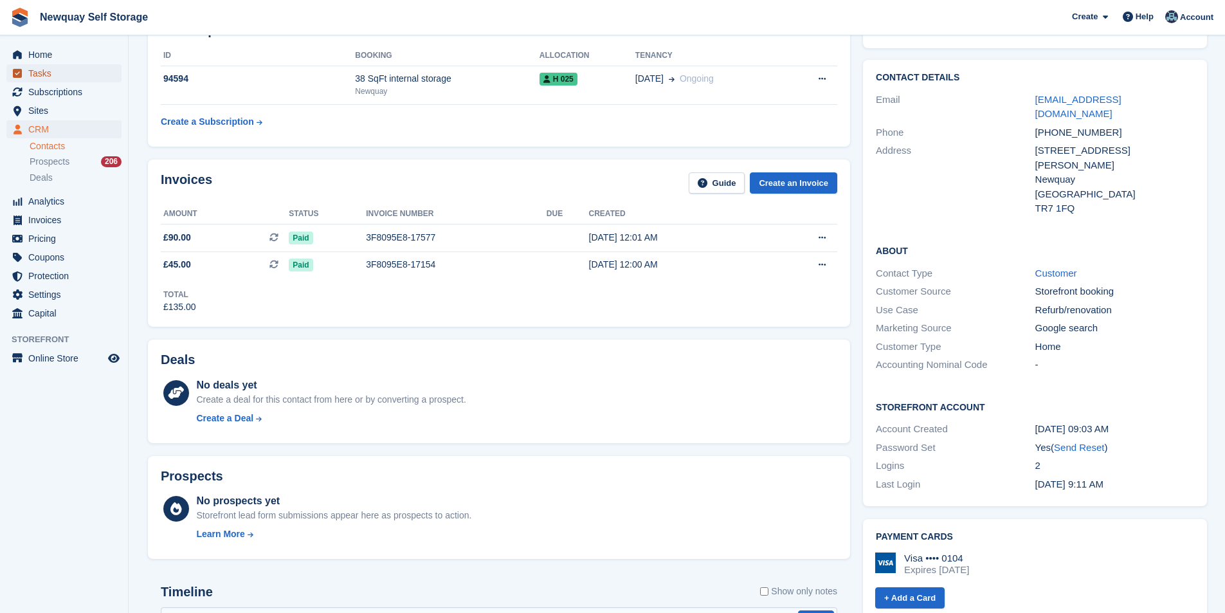
scroll to position [0, 0]
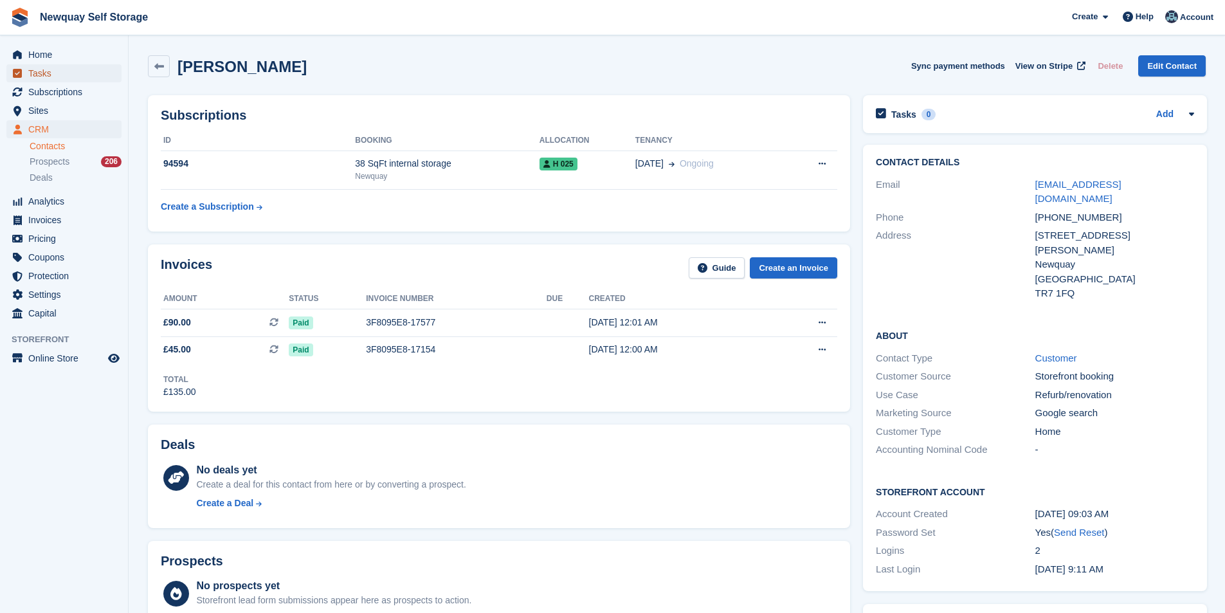
click at [60, 75] on span "Tasks" at bounding box center [66, 73] width 77 height 18
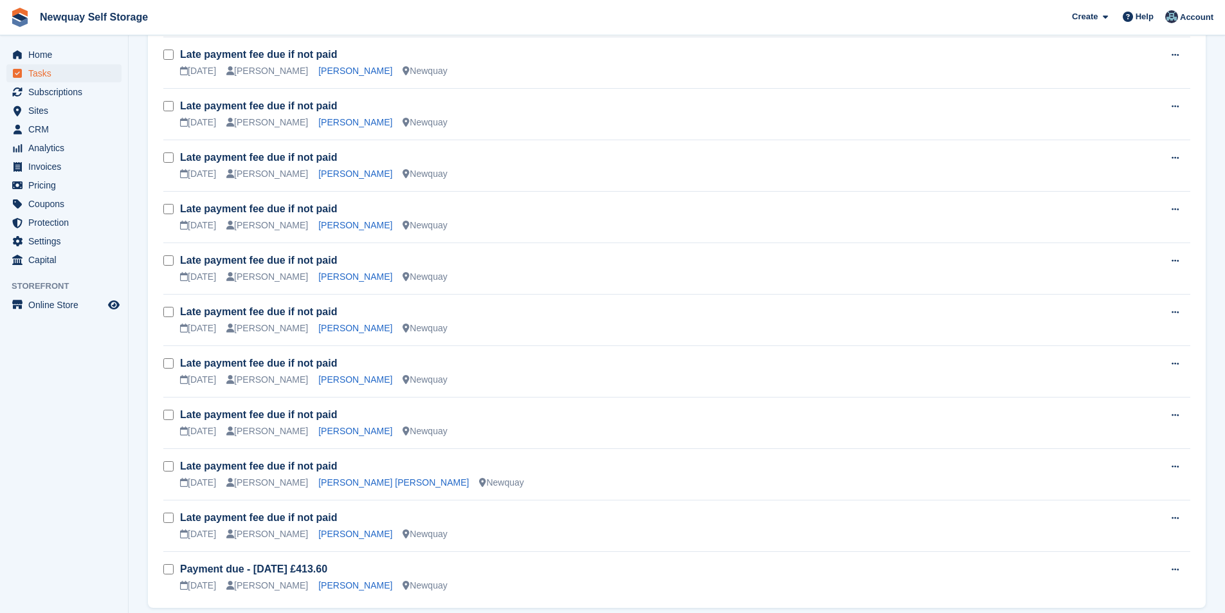
scroll to position [1481, 0]
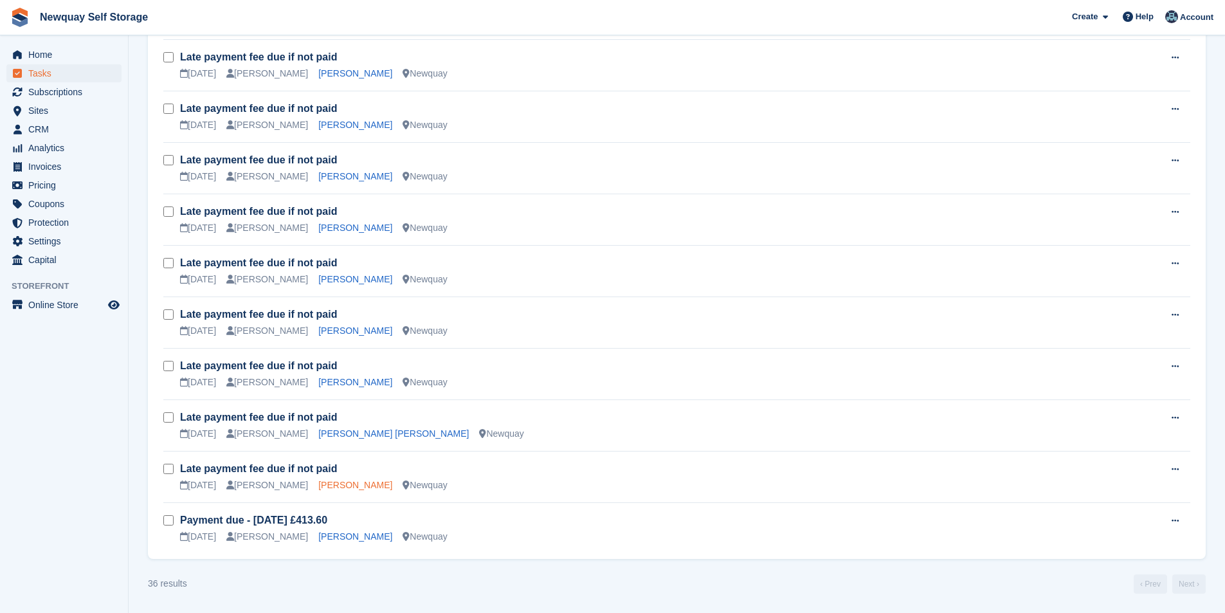
click at [335, 487] on link "Mark Roberts" at bounding box center [355, 485] width 74 height 10
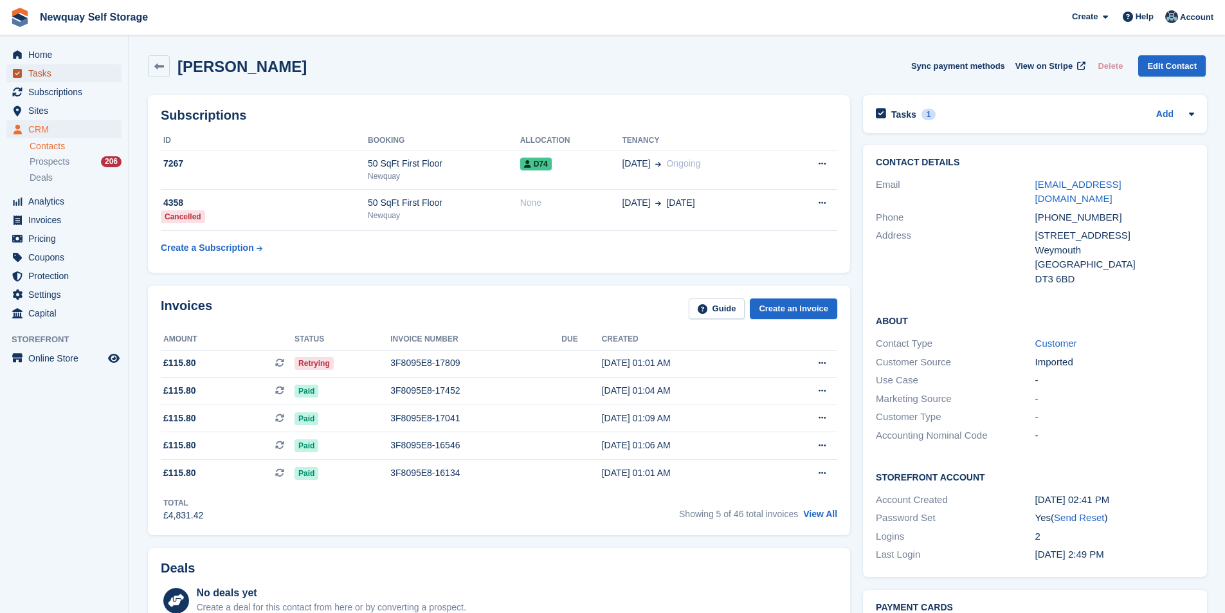
click at [53, 69] on span "Tasks" at bounding box center [66, 73] width 77 height 18
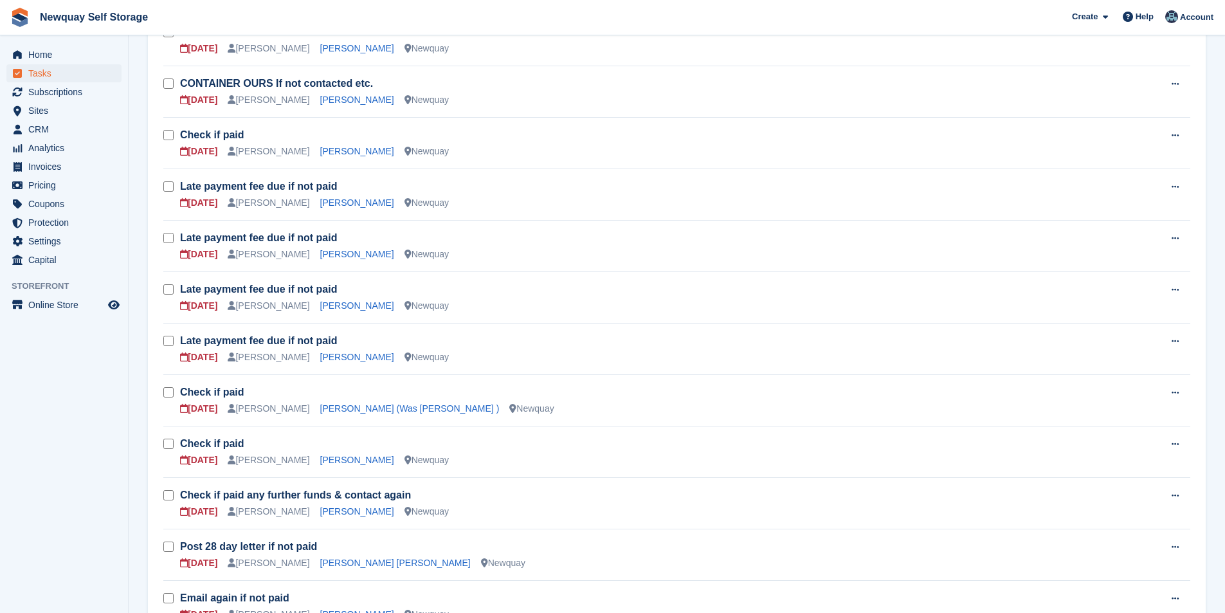
scroll to position [322, 0]
click at [338, 147] on link "Damien Diablo" at bounding box center [357, 152] width 74 height 10
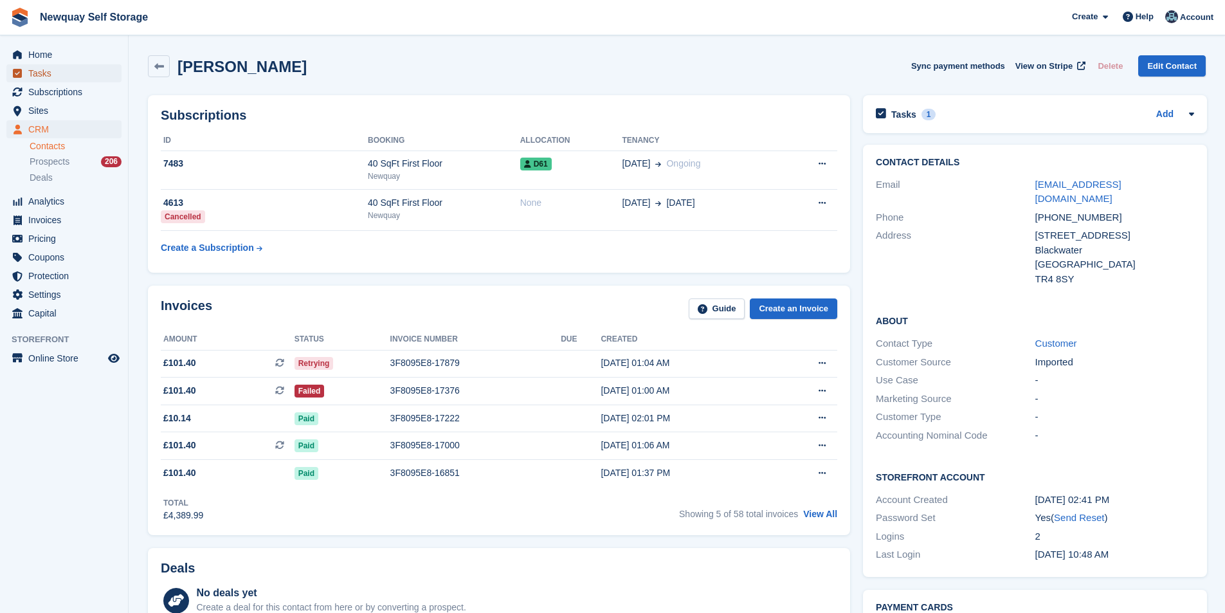
click at [68, 69] on span "Tasks" at bounding box center [66, 73] width 77 height 18
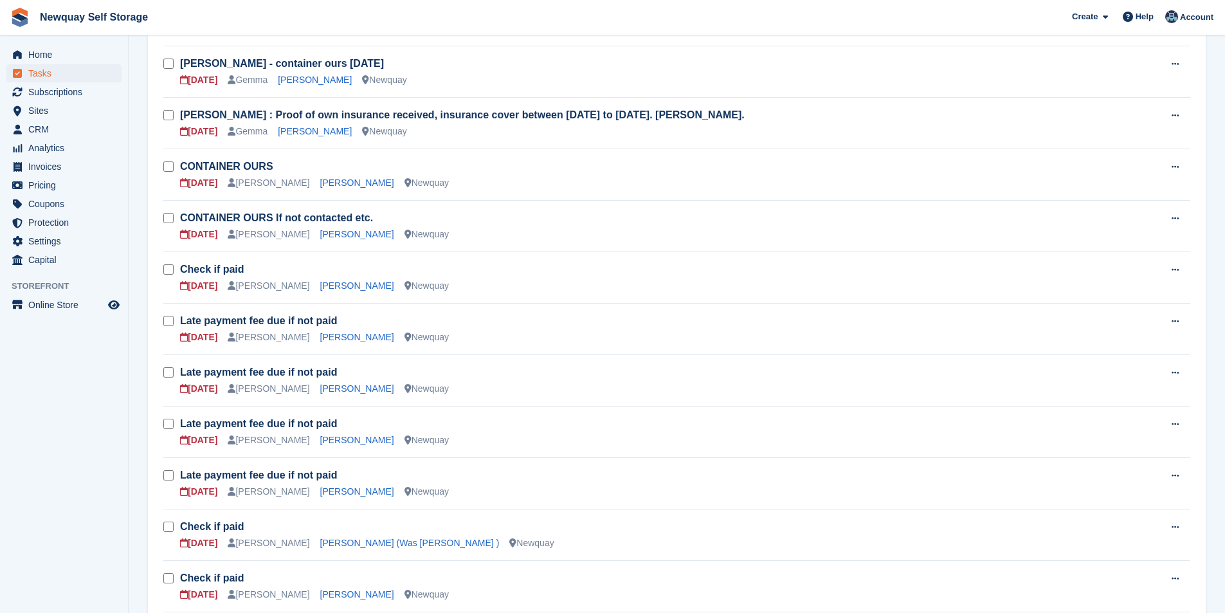
scroll to position [193, 0]
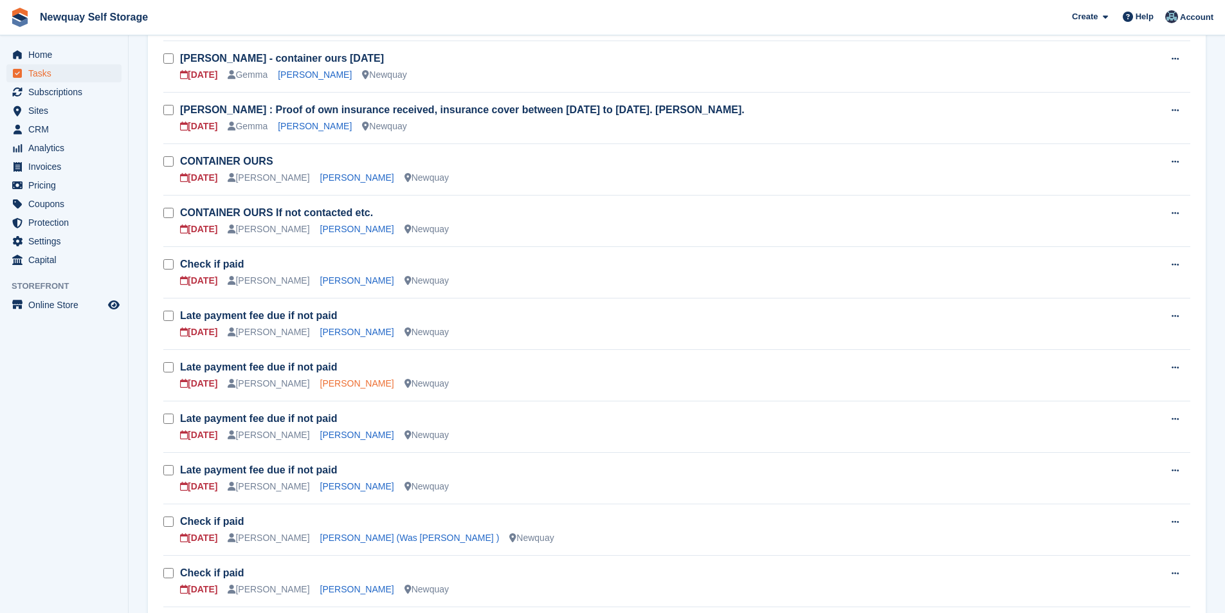
click at [353, 386] on link "Beth-Marie MacGillivray" at bounding box center [357, 383] width 74 height 10
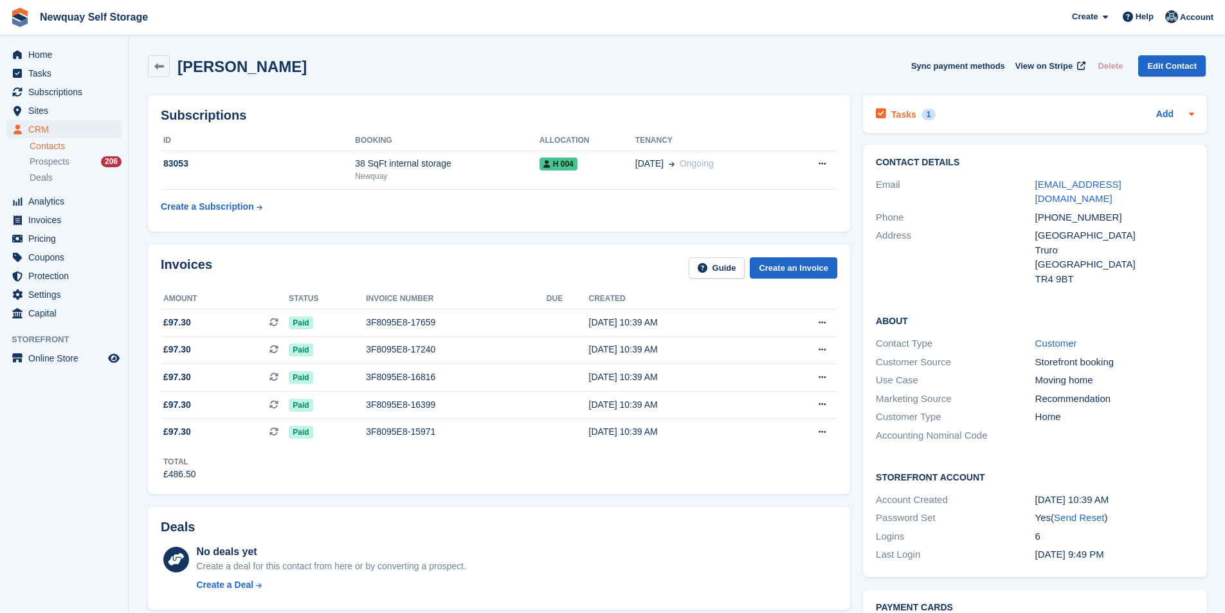
click at [906, 113] on h2 "Tasks" at bounding box center [904, 115] width 25 height 12
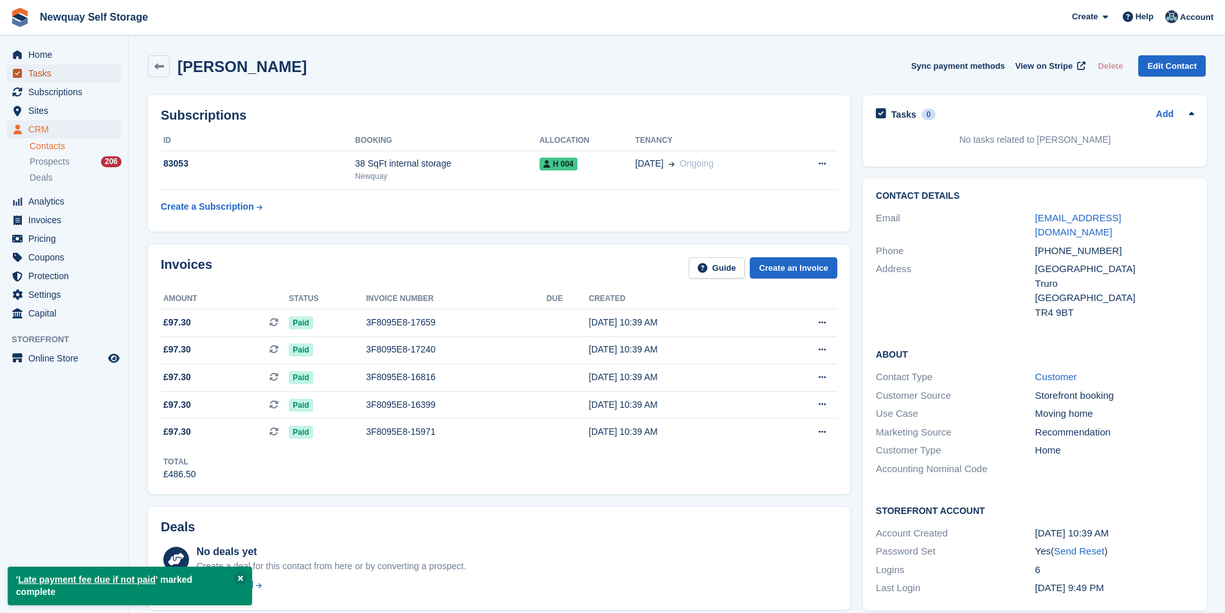
click at [42, 73] on span "Tasks" at bounding box center [66, 73] width 77 height 18
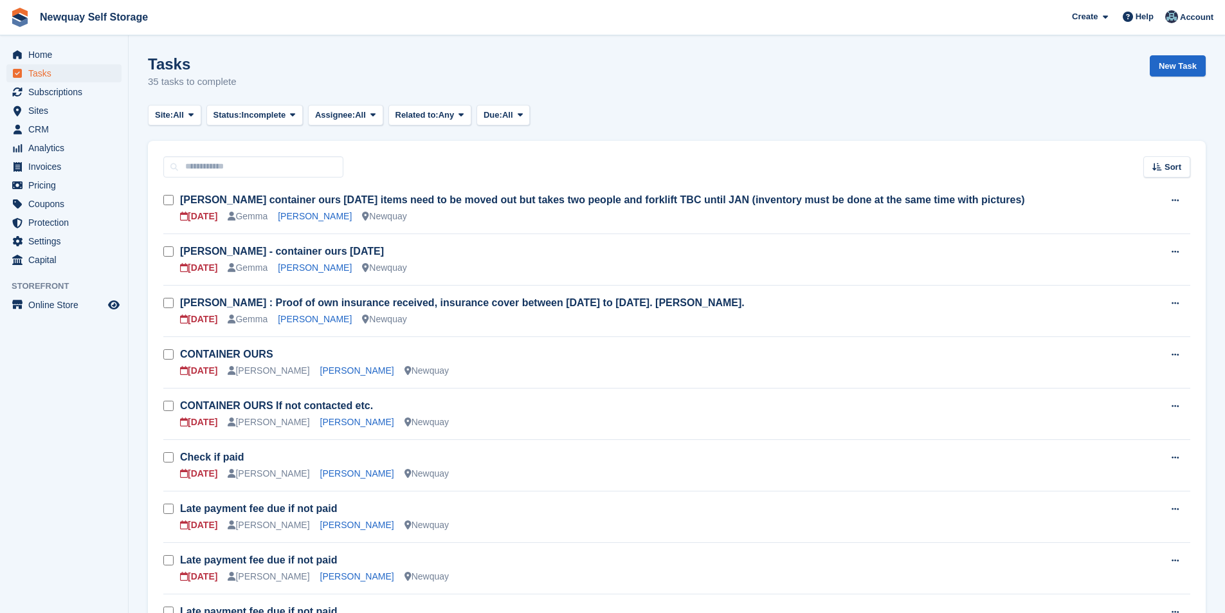
scroll to position [386, 0]
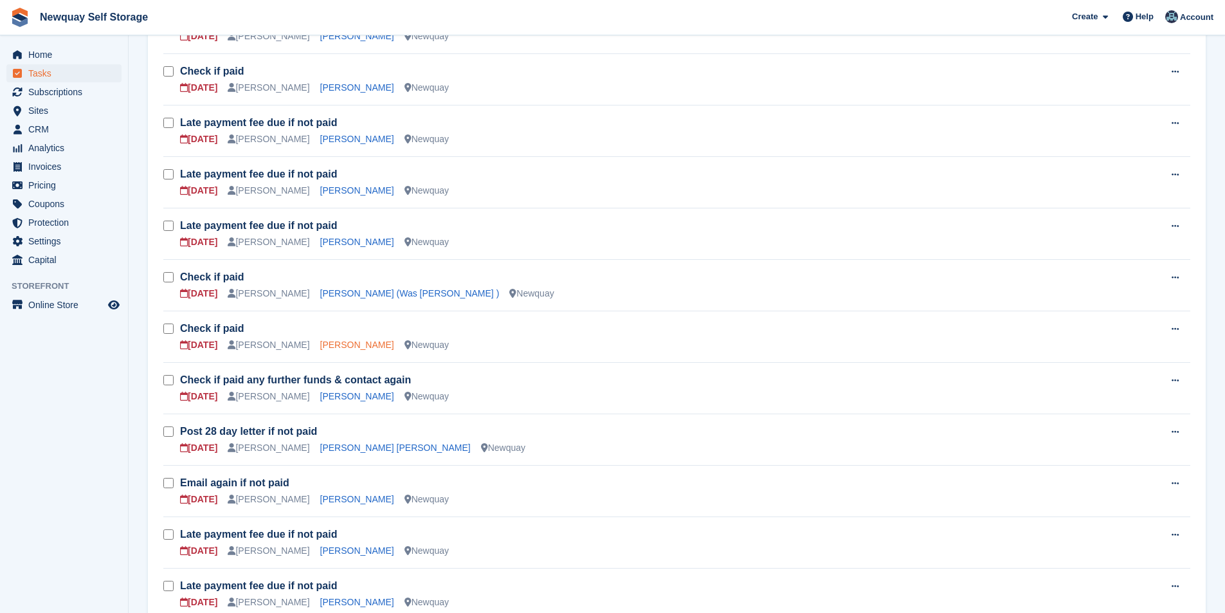
click at [338, 349] on link "Rebecca Graham" at bounding box center [357, 345] width 74 height 10
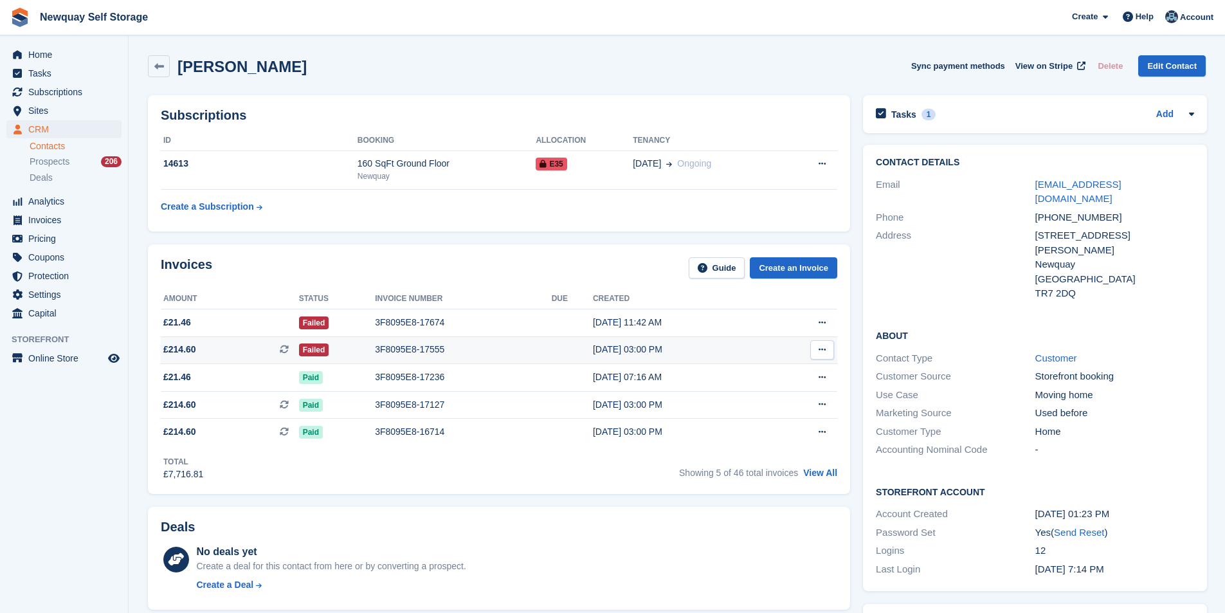
click at [416, 350] on div "3F8095E8-17555" at bounding box center [463, 350] width 177 height 14
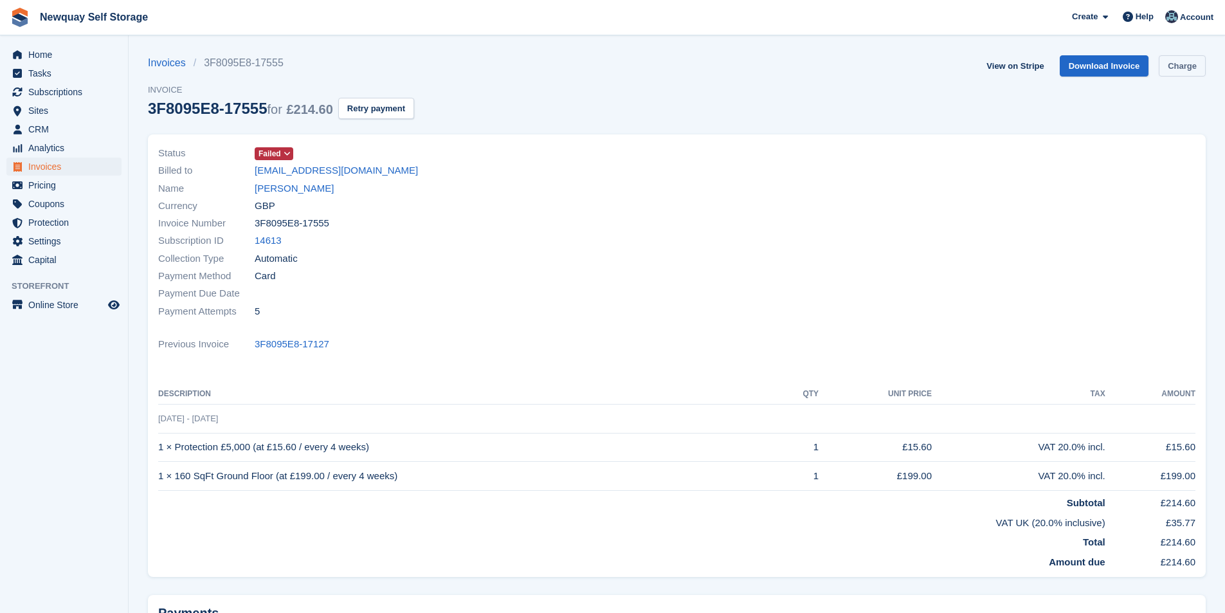
click at [1194, 66] on link "Charge" at bounding box center [1182, 65] width 47 height 21
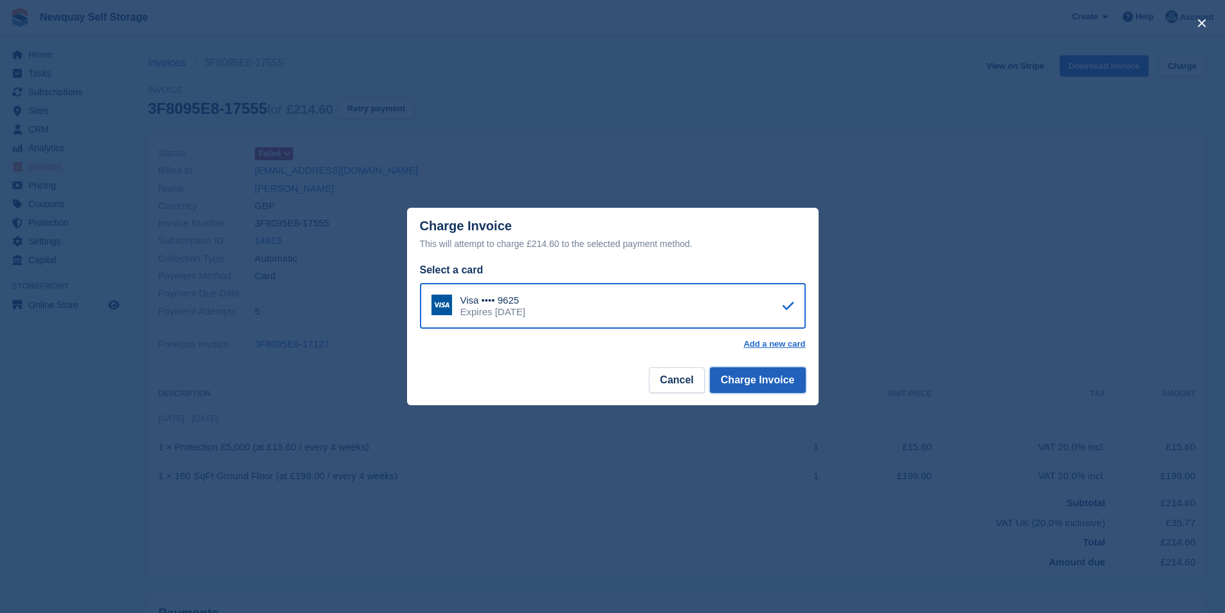
click at [760, 378] on button "Charge Invoice" at bounding box center [758, 380] width 96 height 26
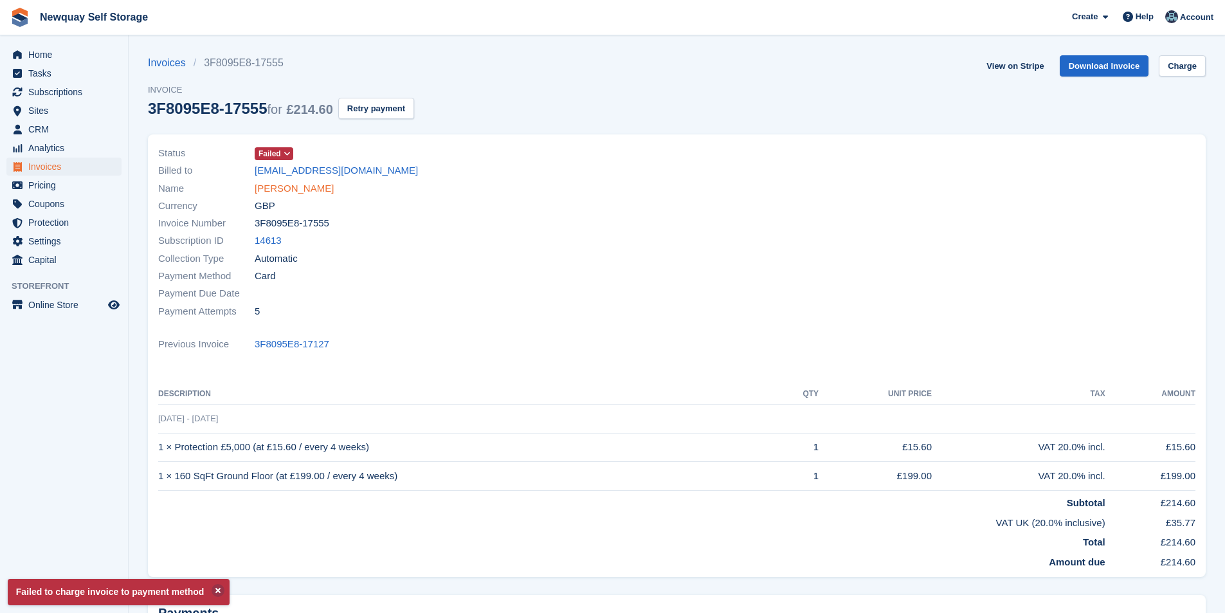
click at [304, 189] on link "Rebecca Graham" at bounding box center [294, 188] width 79 height 15
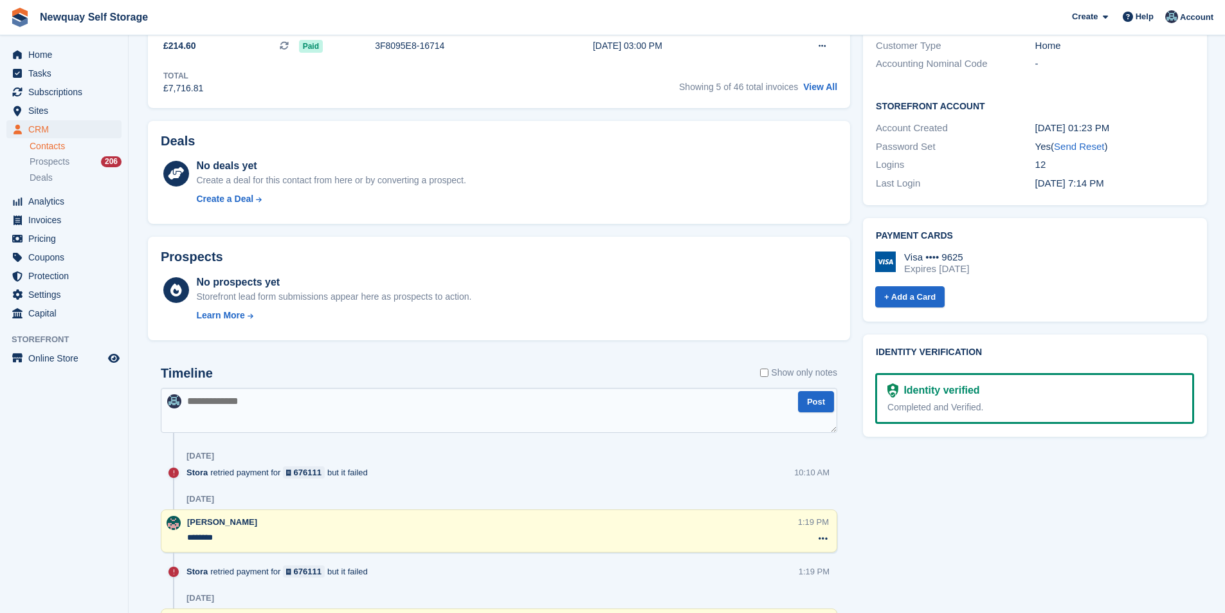
scroll to position [450, 0]
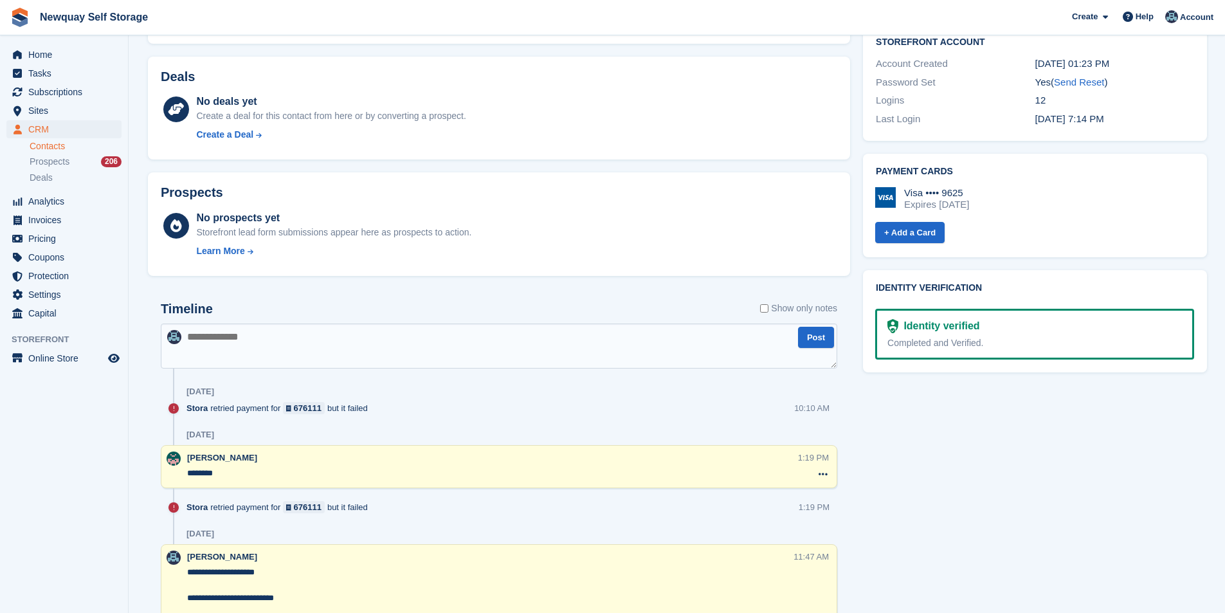
click at [291, 333] on textarea at bounding box center [499, 346] width 677 height 45
paste textarea "**********"
type textarea "**********"
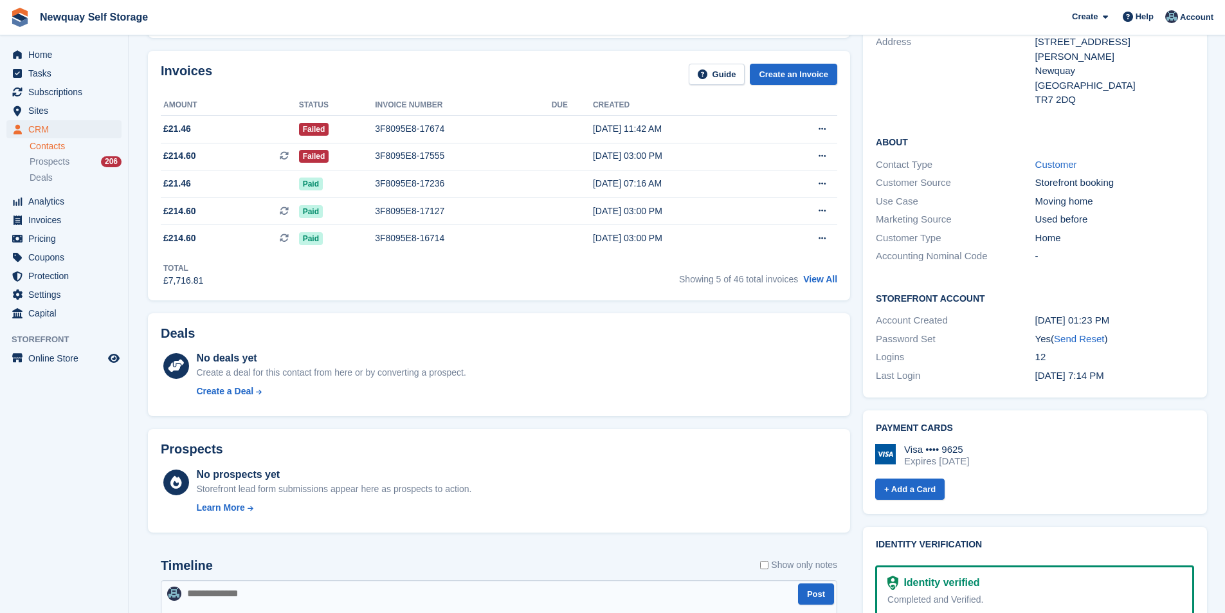
scroll to position [0, 0]
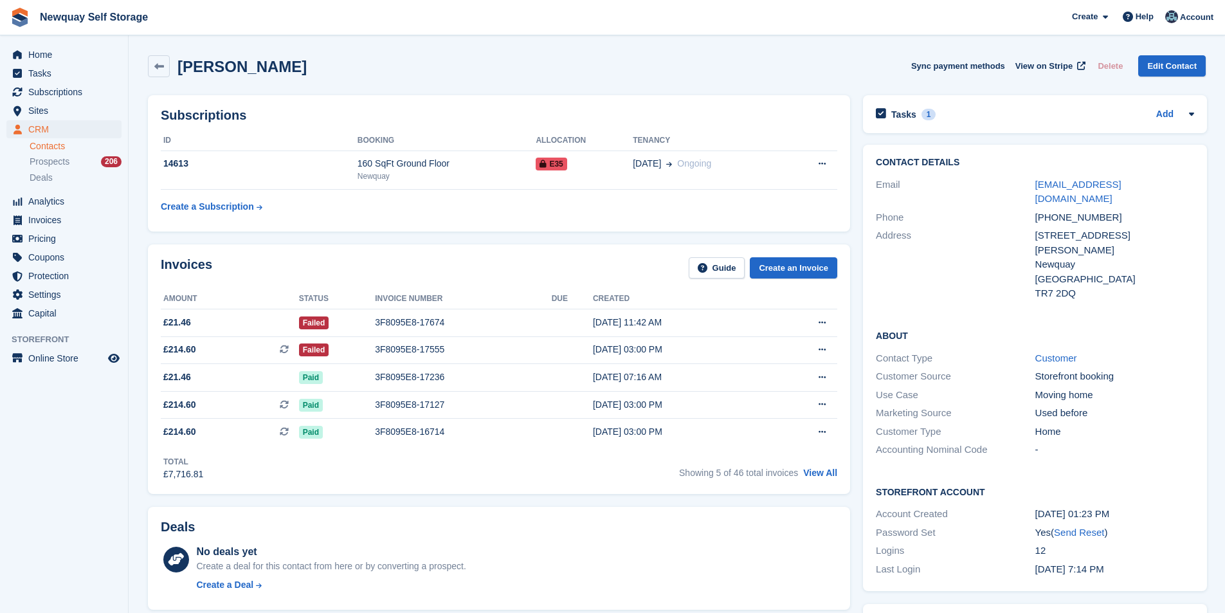
click at [908, 105] on div "Tasks 1 Add Check if paid 25 Aug" at bounding box center [1035, 114] width 344 height 38
click at [912, 111] on div "Tasks 1" at bounding box center [906, 113] width 60 height 17
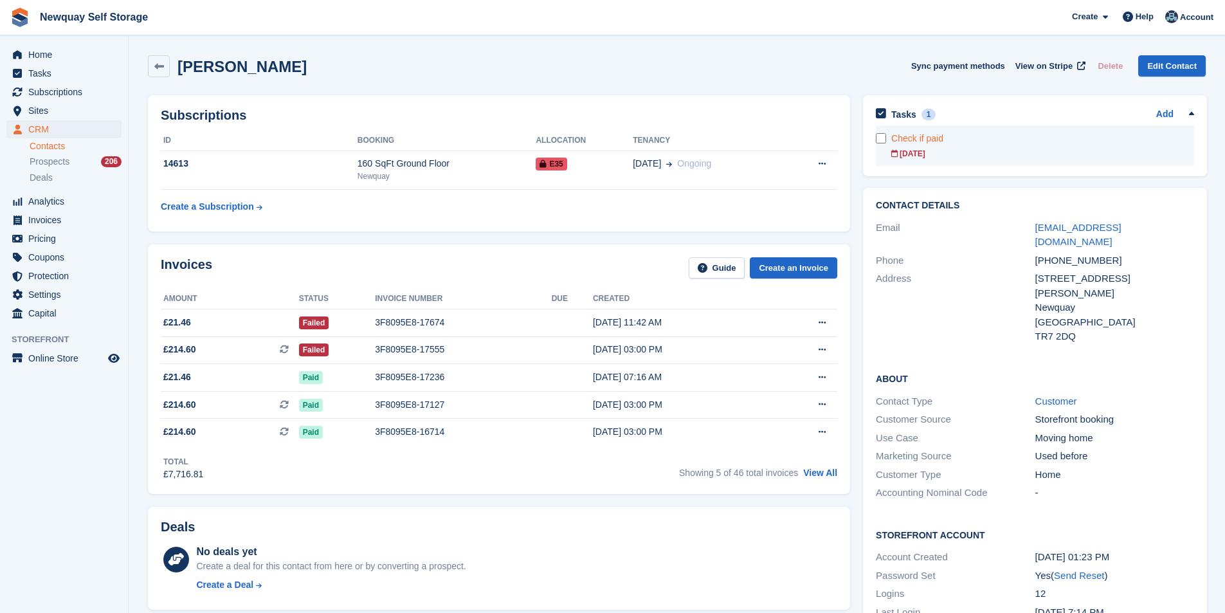
click at [904, 149] on div "25 Aug" at bounding box center [1043, 154] width 303 height 12
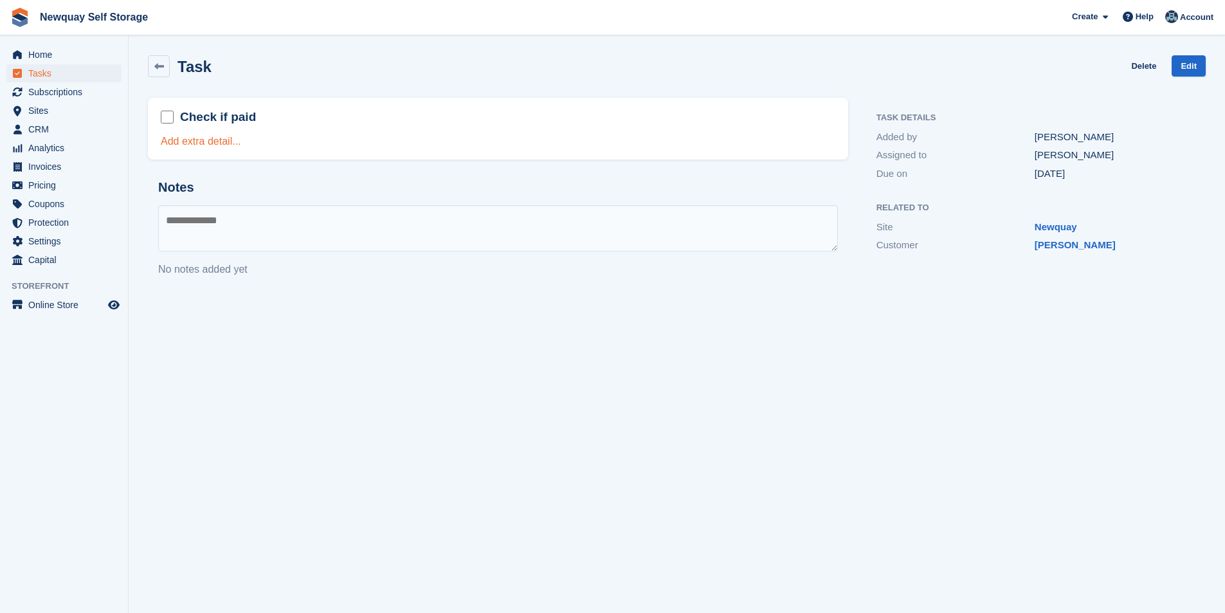
click at [203, 137] on link "Add extra detail..." at bounding box center [201, 141] width 80 height 11
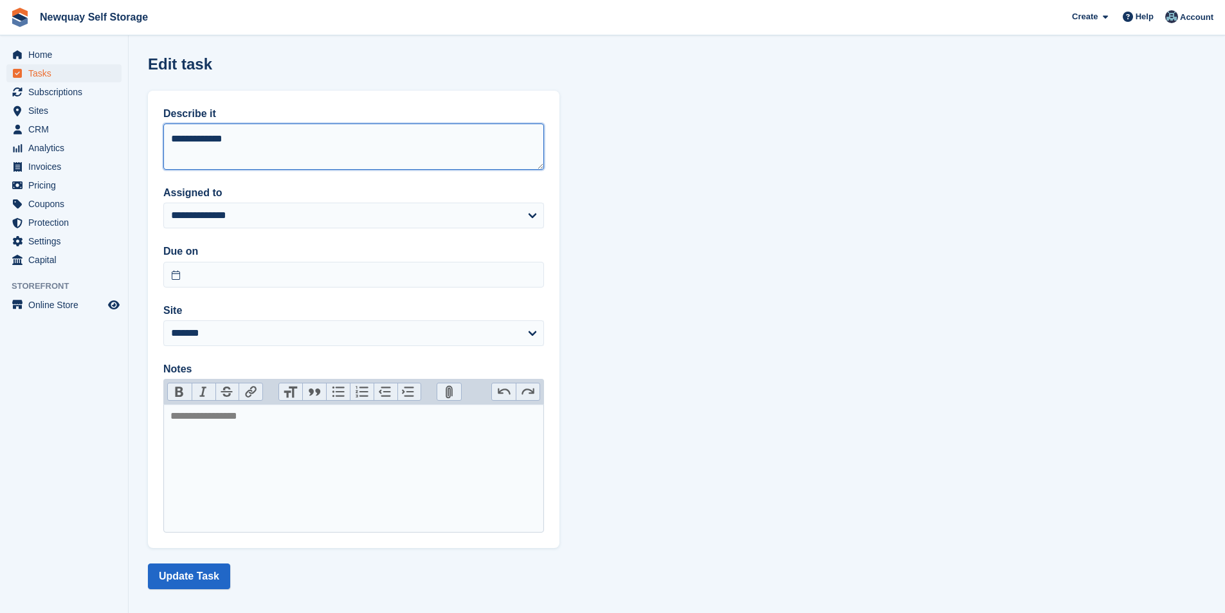
drag, startPoint x: 260, startPoint y: 142, endPoint x: 134, endPoint y: 141, distance: 125.4
click at [132, 140] on section "**********" at bounding box center [677, 312] width 1097 height 624
type textarea "**********"
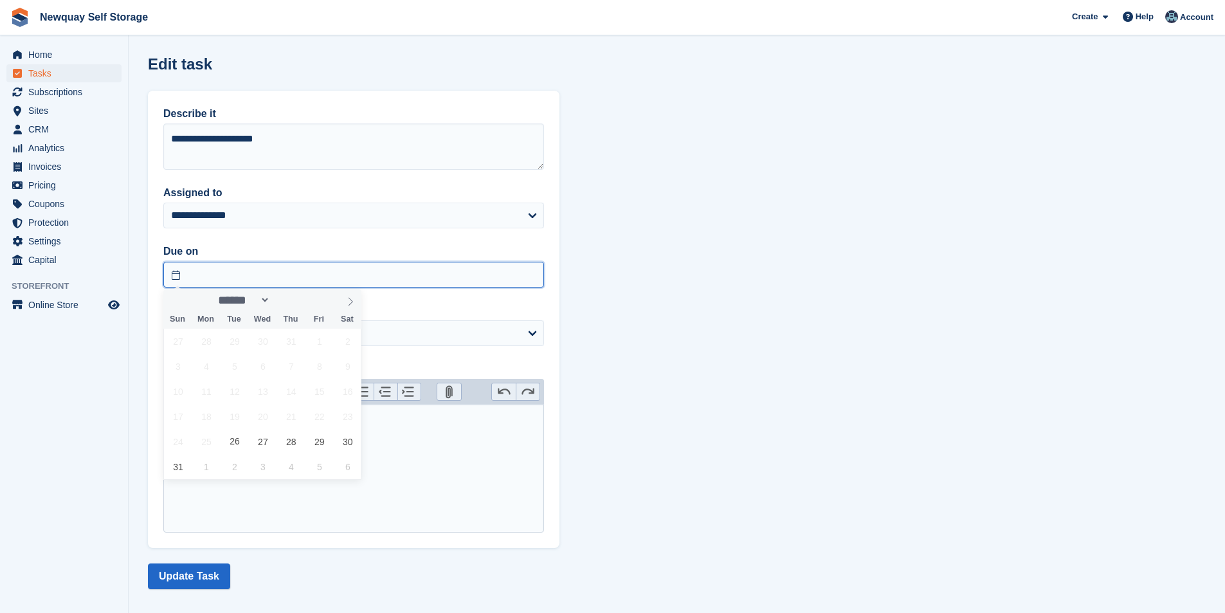
click at [259, 279] on input "text" at bounding box center [353, 275] width 381 height 26
click at [211, 472] on span "1" at bounding box center [206, 466] width 25 height 25
type input "**********"
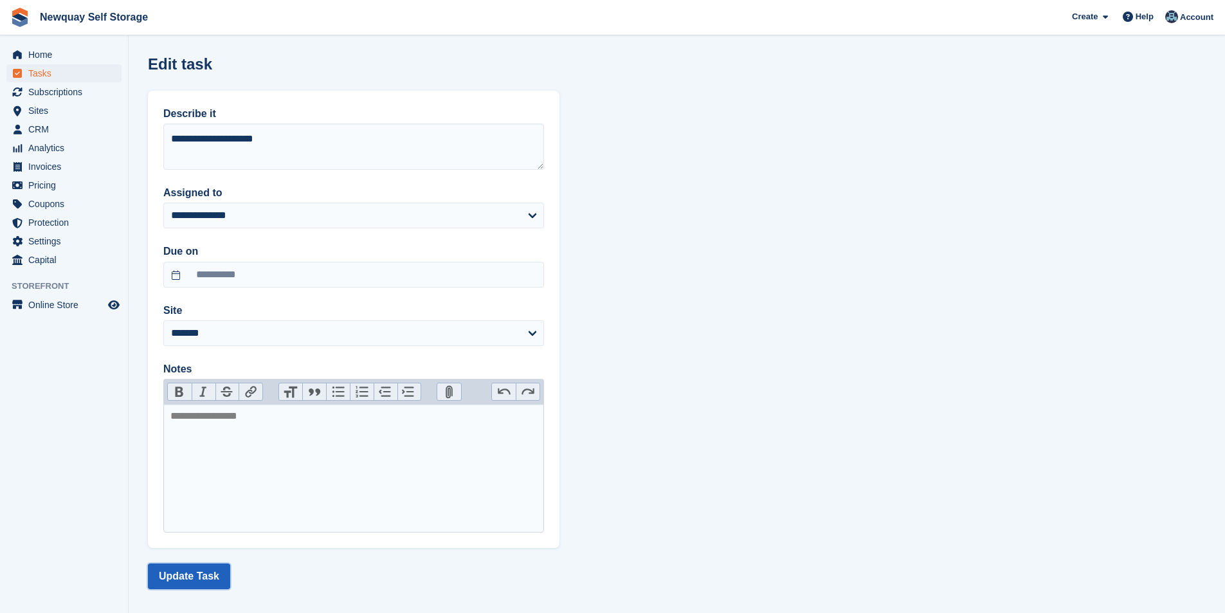
click at [210, 576] on button "Update Task" at bounding box center [189, 576] width 82 height 26
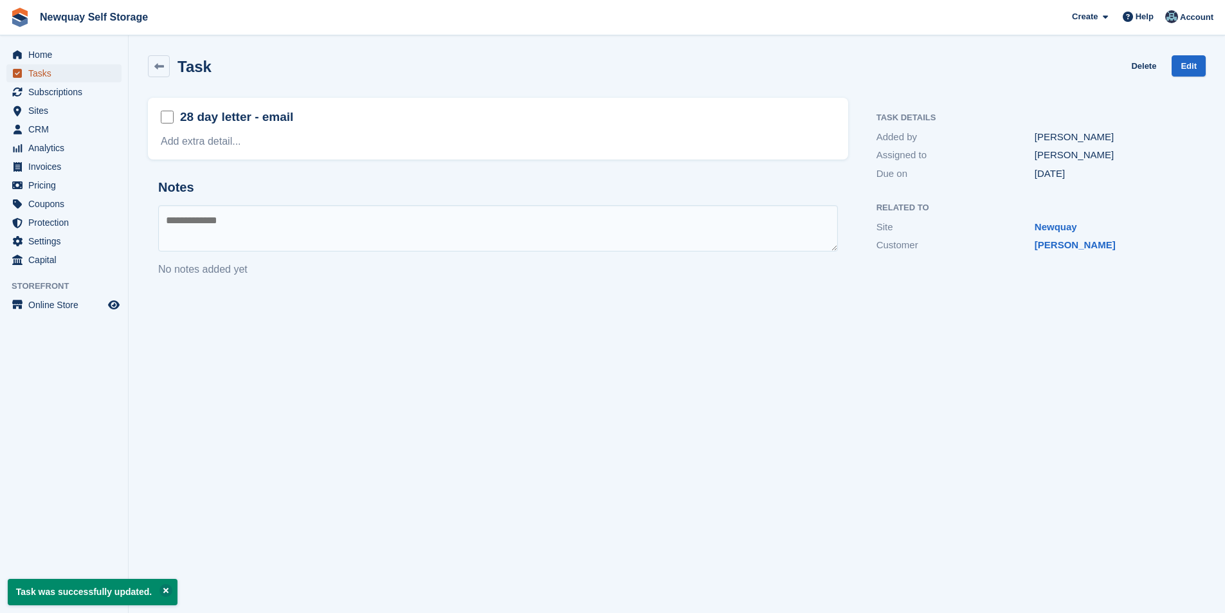
click at [42, 72] on span "Tasks" at bounding box center [66, 73] width 77 height 18
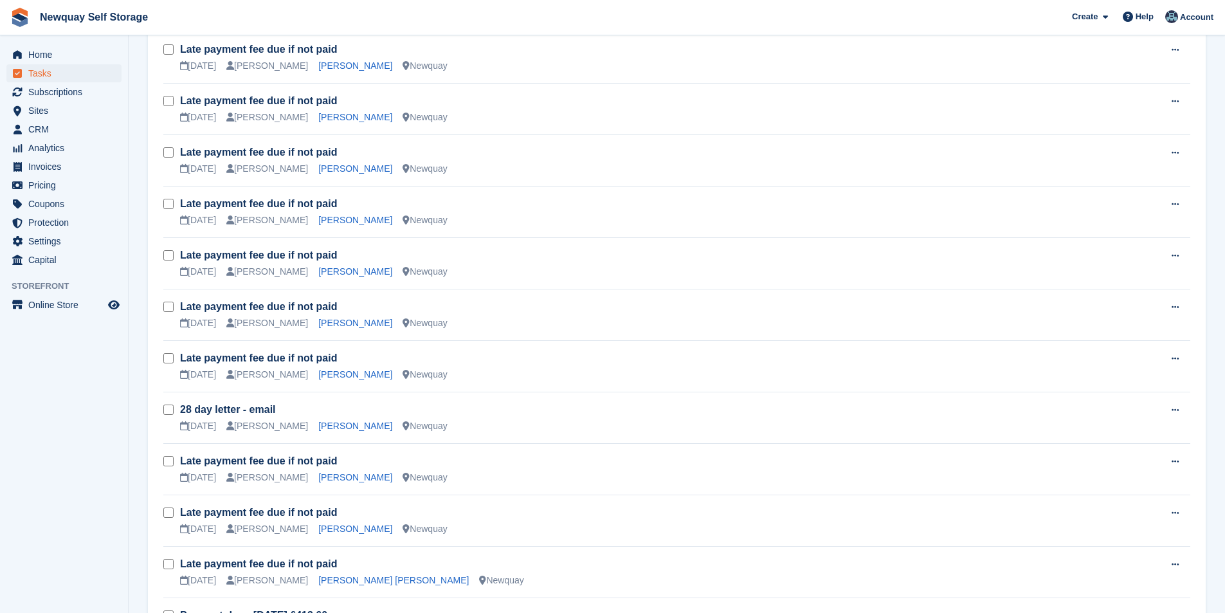
scroll to position [1429, 0]
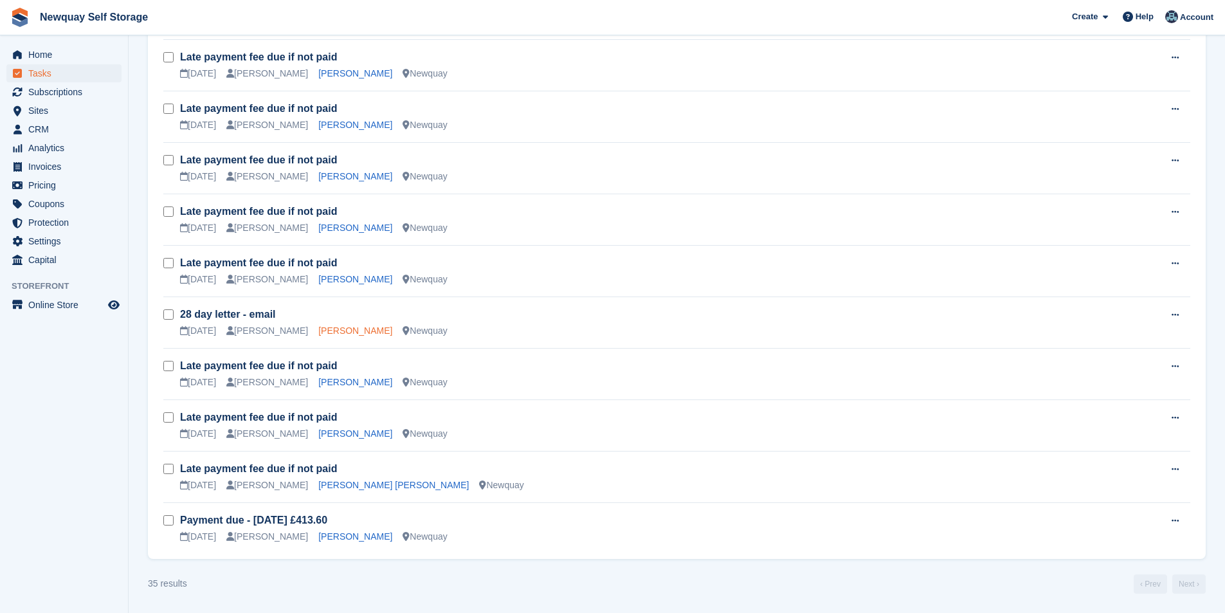
click at [332, 334] on link "Rebecca Graham" at bounding box center [355, 330] width 74 height 10
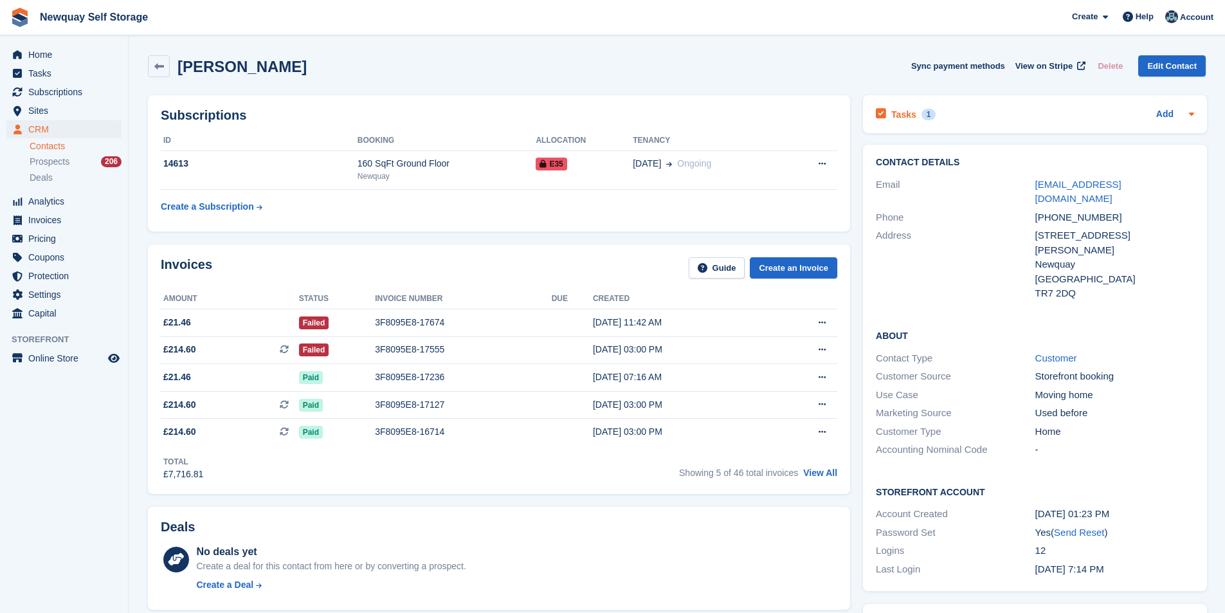
click at [912, 111] on div "Tasks 1" at bounding box center [906, 113] width 60 height 17
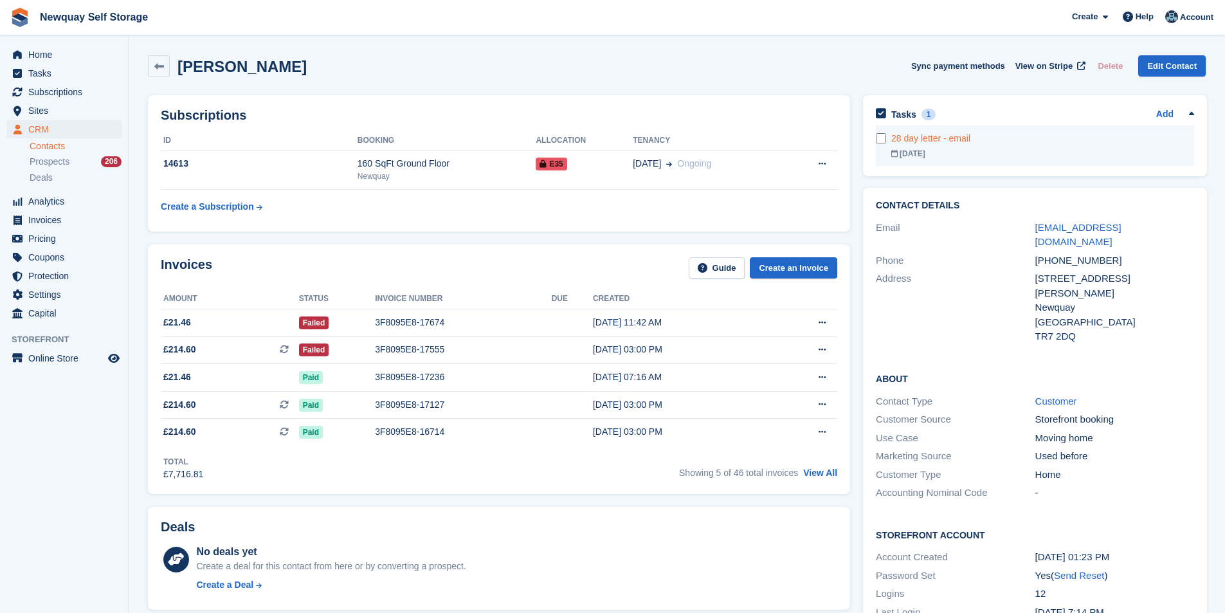
click at [908, 150] on div "01 Sep" at bounding box center [1043, 154] width 303 height 12
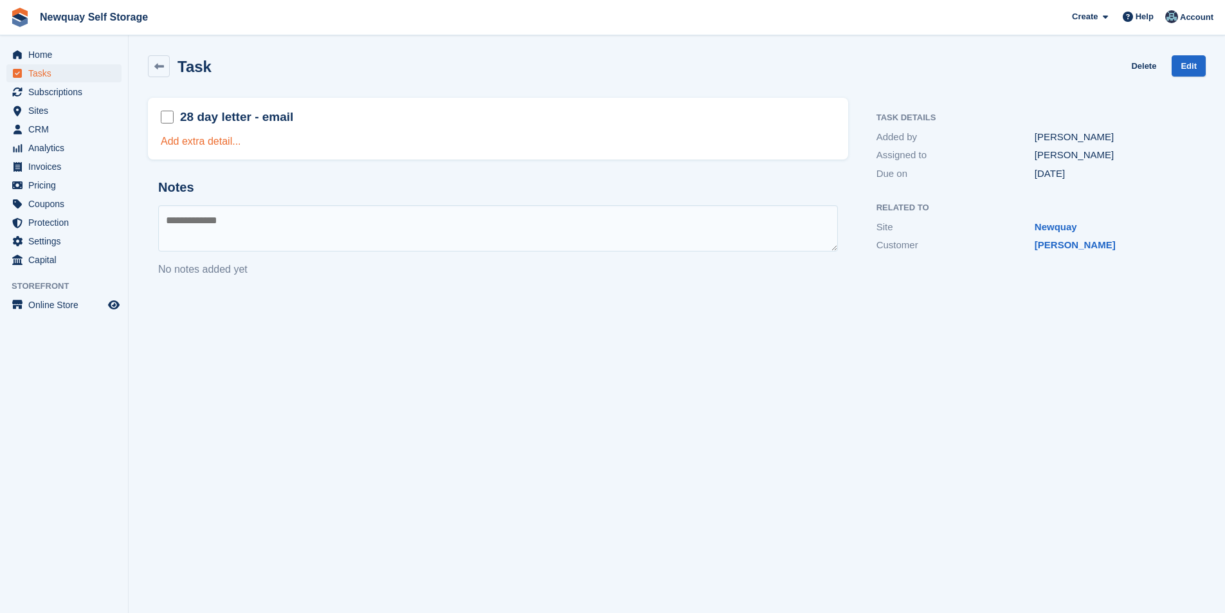
click at [206, 142] on link "Add extra detail..." at bounding box center [201, 141] width 80 height 11
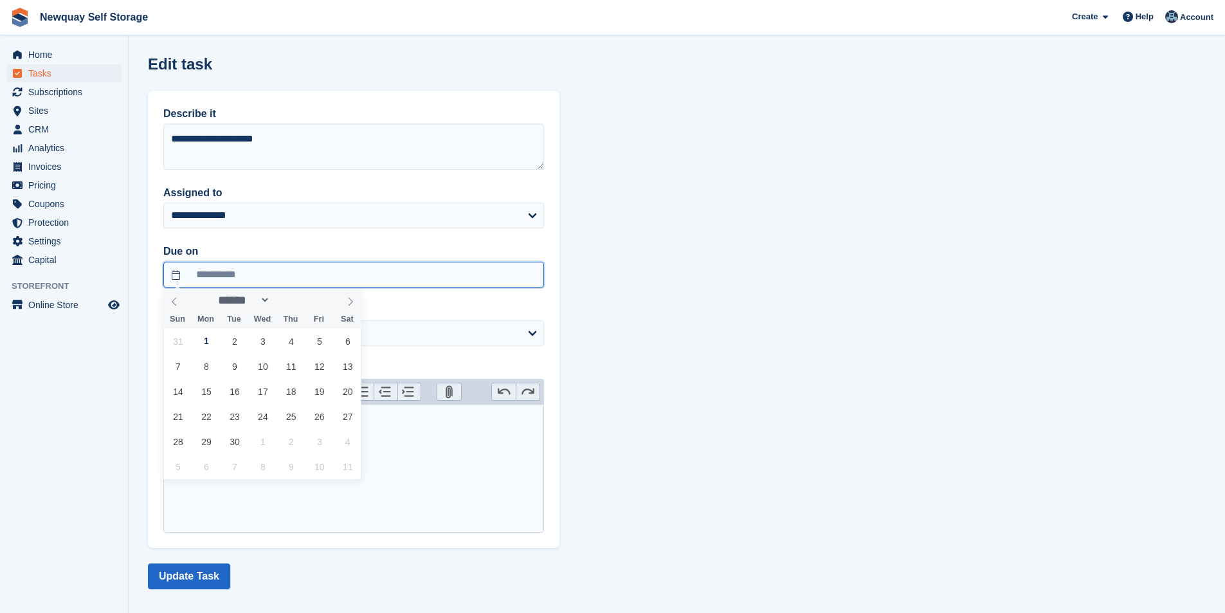
click at [235, 279] on input "**********" at bounding box center [353, 275] width 381 height 26
click at [234, 341] on span "2" at bounding box center [234, 341] width 25 height 25
type input "**********"
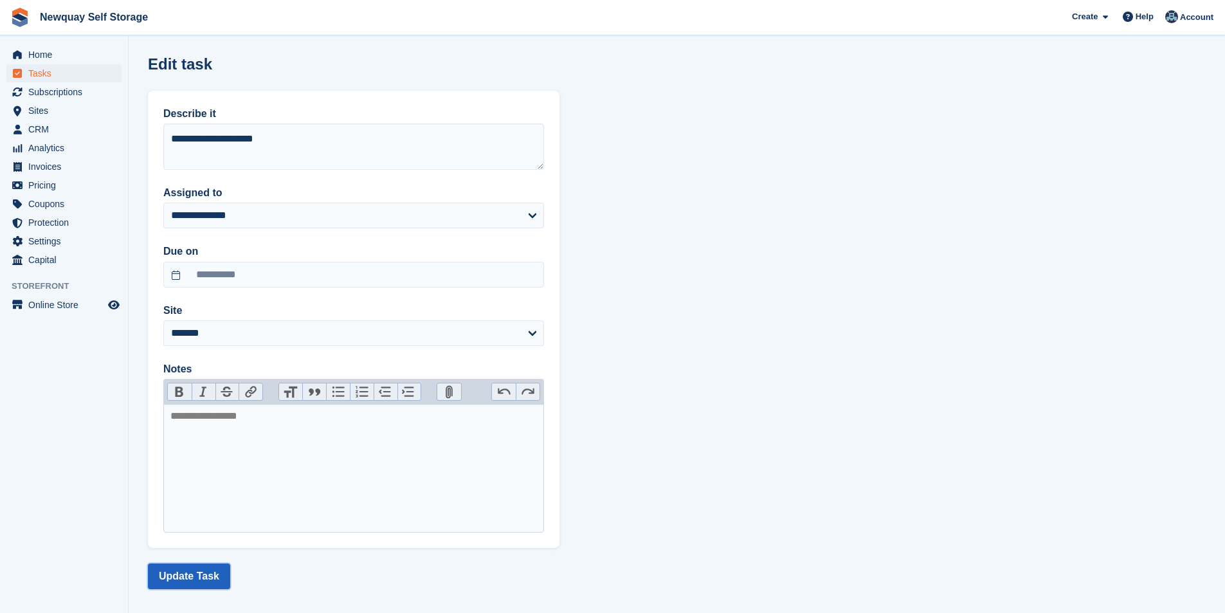
click at [184, 576] on button "Update Task" at bounding box center [189, 576] width 82 height 26
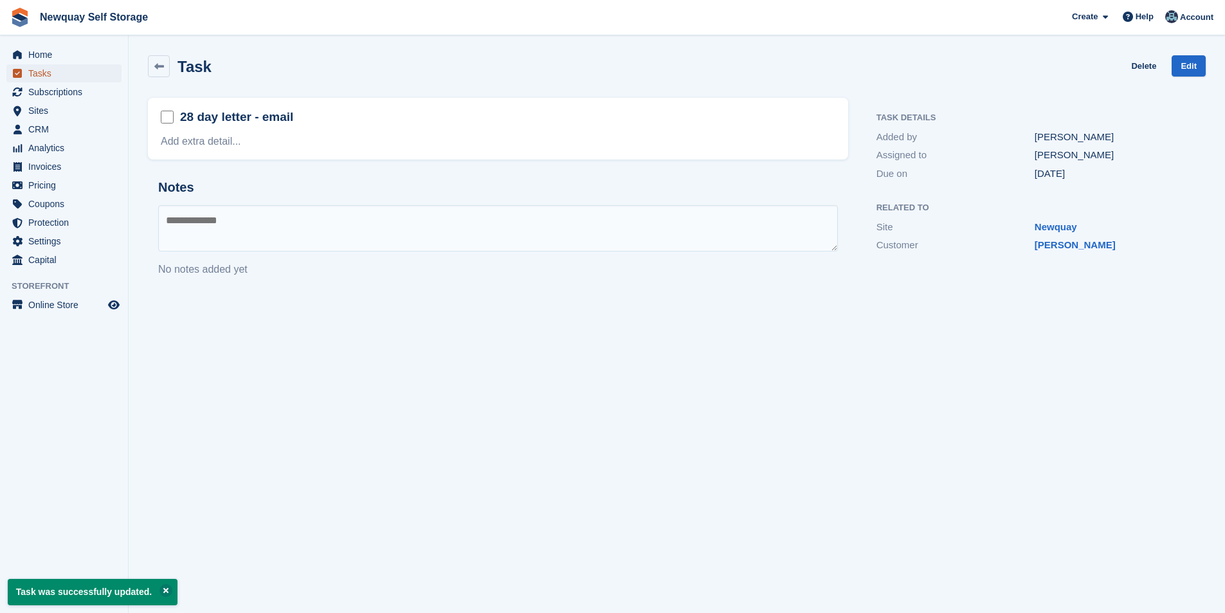
click at [56, 75] on span "Tasks" at bounding box center [66, 73] width 77 height 18
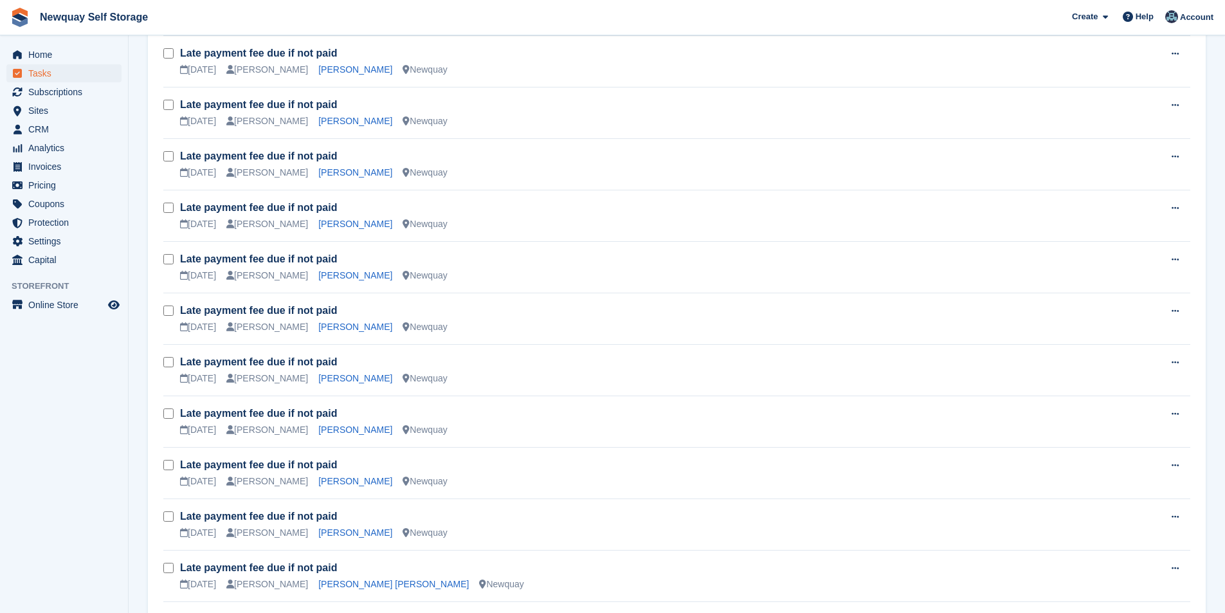
scroll to position [1287, 0]
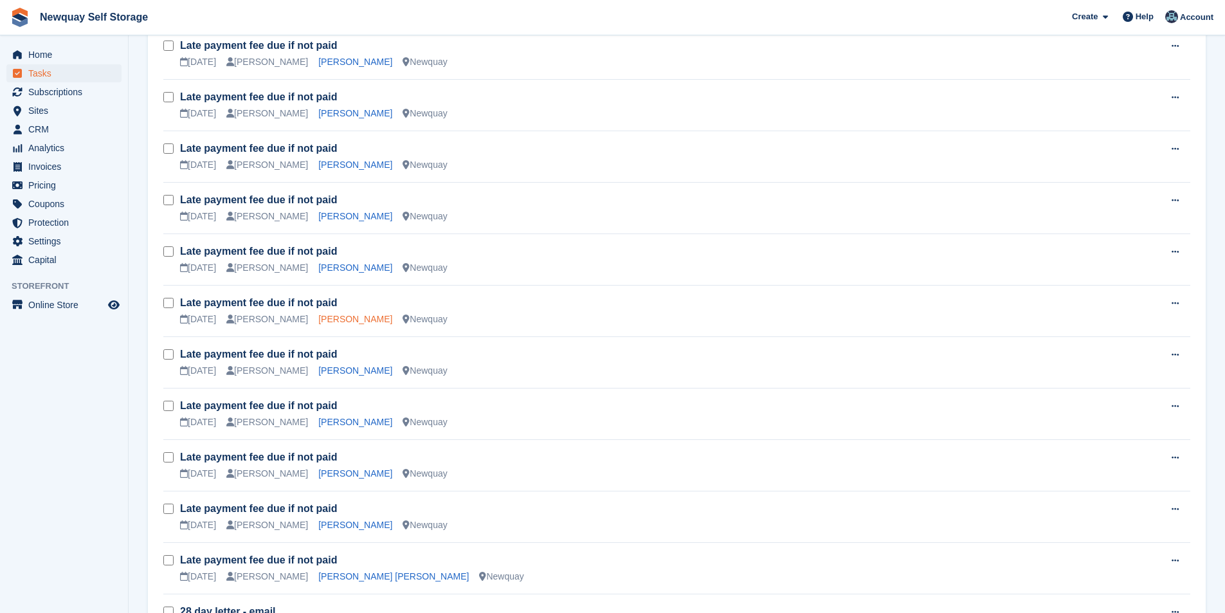
click at [340, 322] on link "Dario Menezes" at bounding box center [355, 319] width 74 height 10
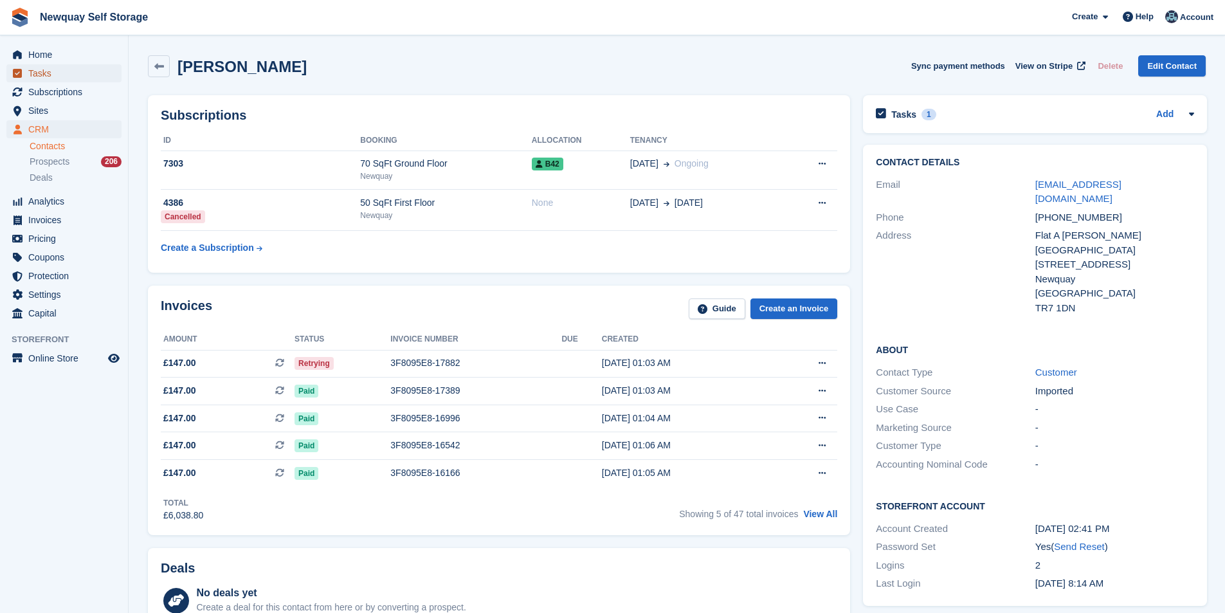
click at [59, 78] on span "Tasks" at bounding box center [66, 73] width 77 height 18
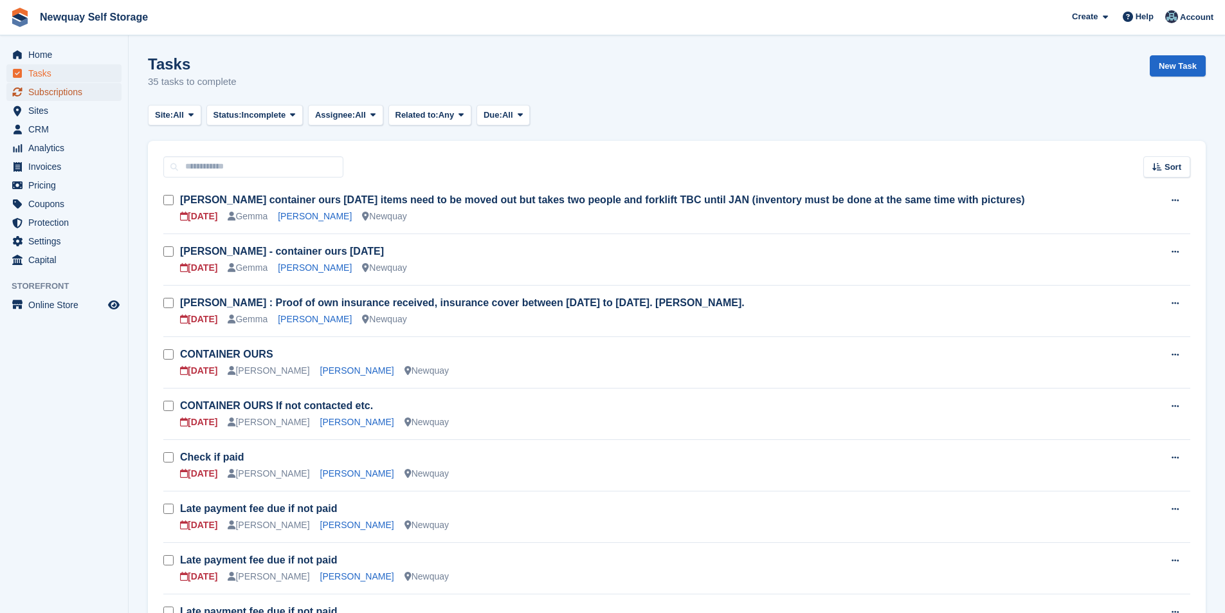
click at [75, 93] on span "Subscriptions" at bounding box center [66, 92] width 77 height 18
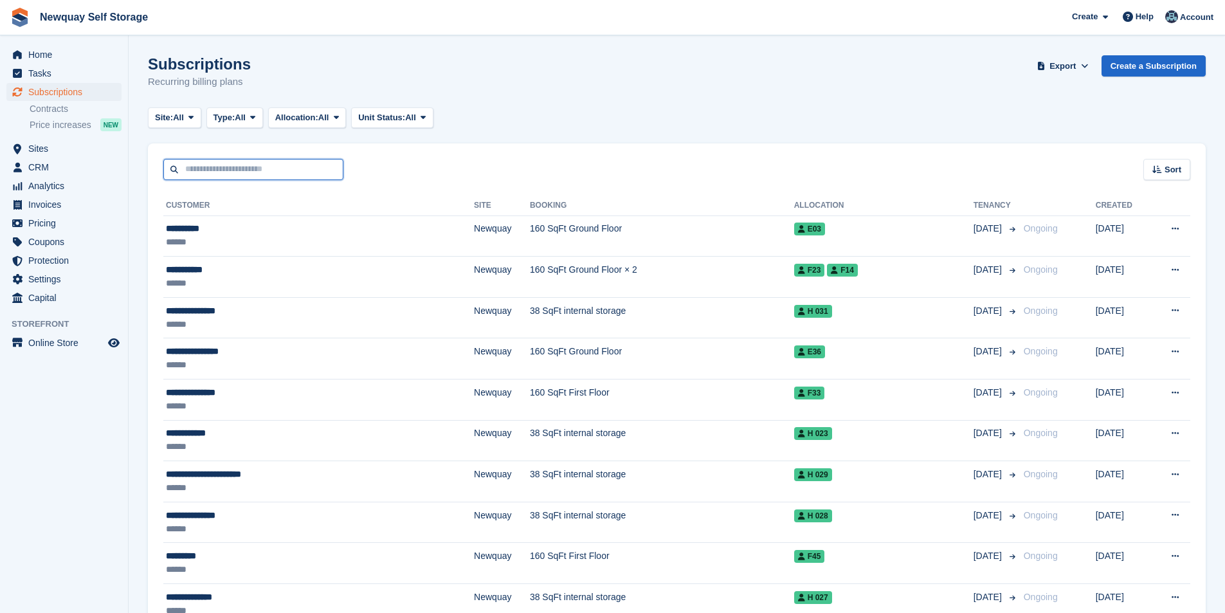
click at [214, 176] on input "text" at bounding box center [253, 169] width 180 height 21
type input "****"
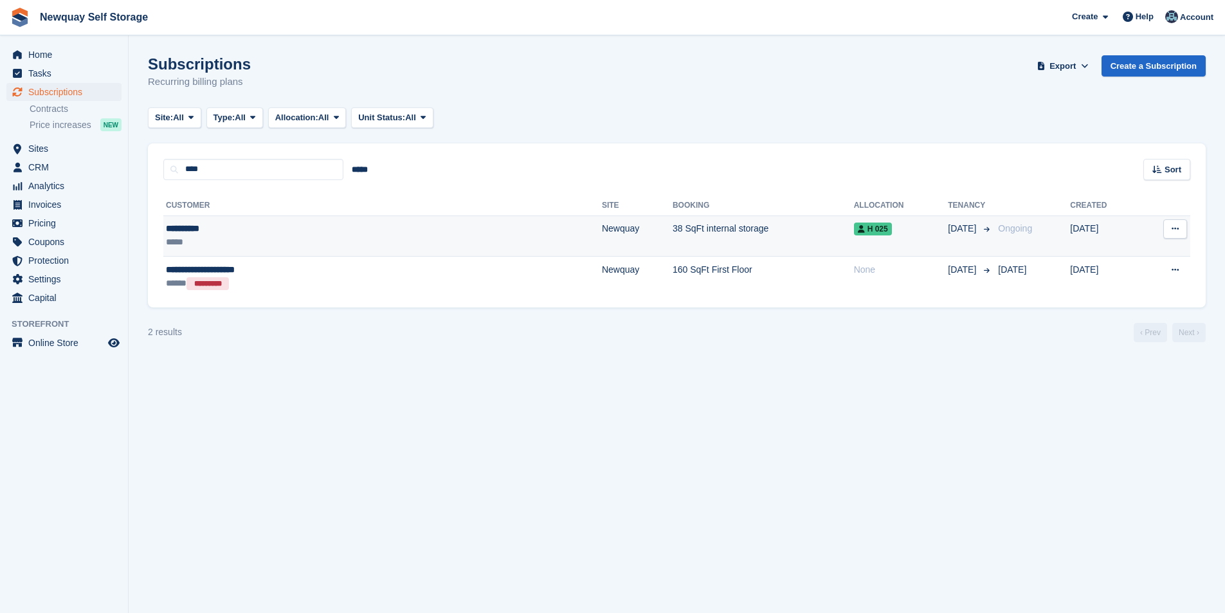
click at [188, 229] on div "**********" at bounding box center [281, 229] width 230 height 14
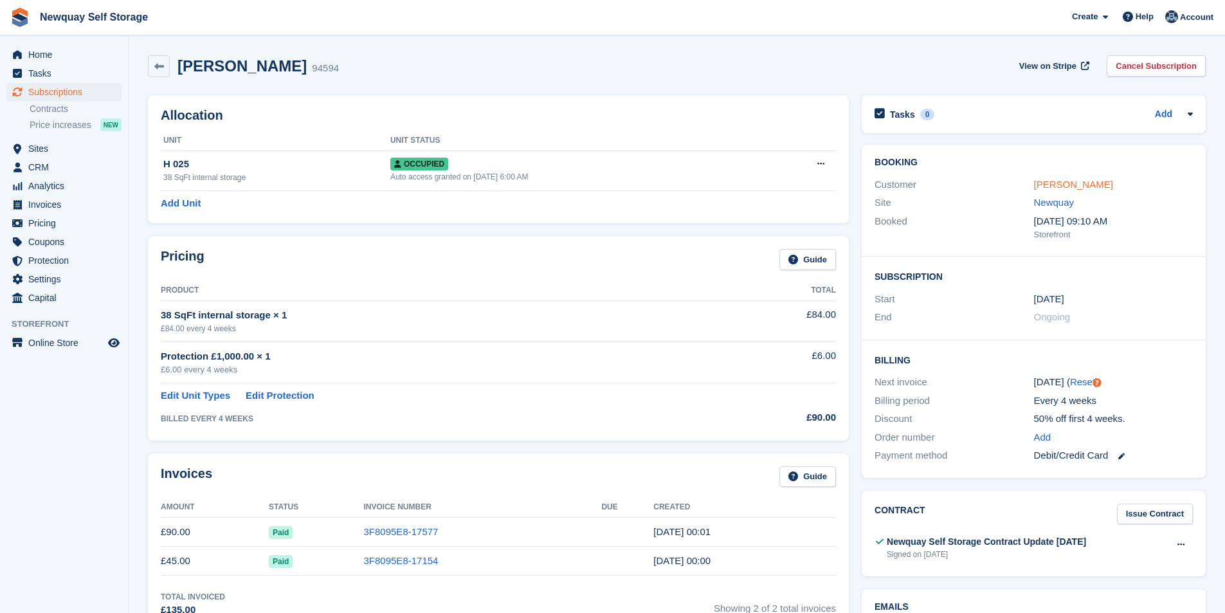
click at [1058, 183] on link "[PERSON_NAME]" at bounding box center [1073, 184] width 79 height 11
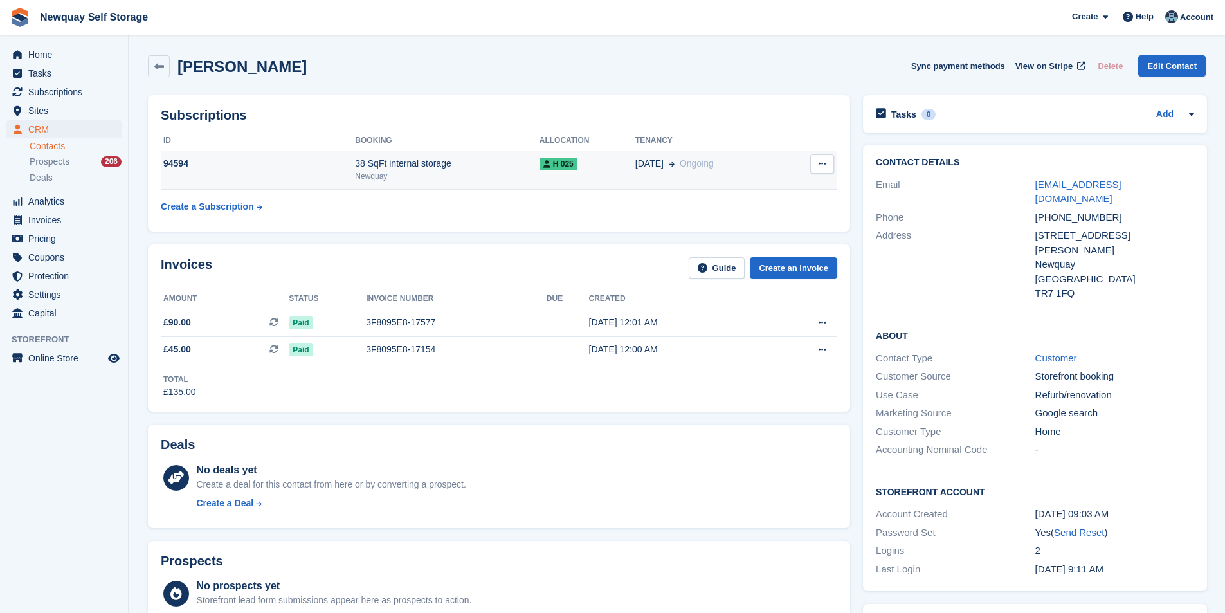
click at [818, 159] on button at bounding box center [823, 163] width 24 height 19
click at [764, 181] on p "Cancel subscription" at bounding box center [773, 189] width 112 height 17
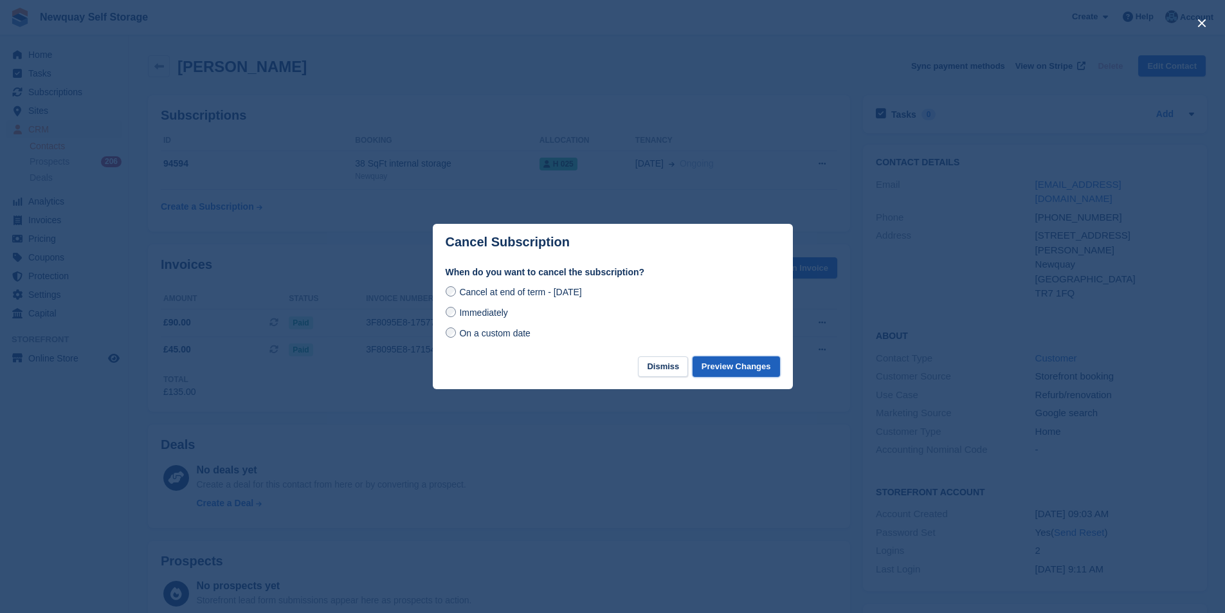
click at [742, 368] on button "Preview Changes" at bounding box center [736, 366] width 87 height 21
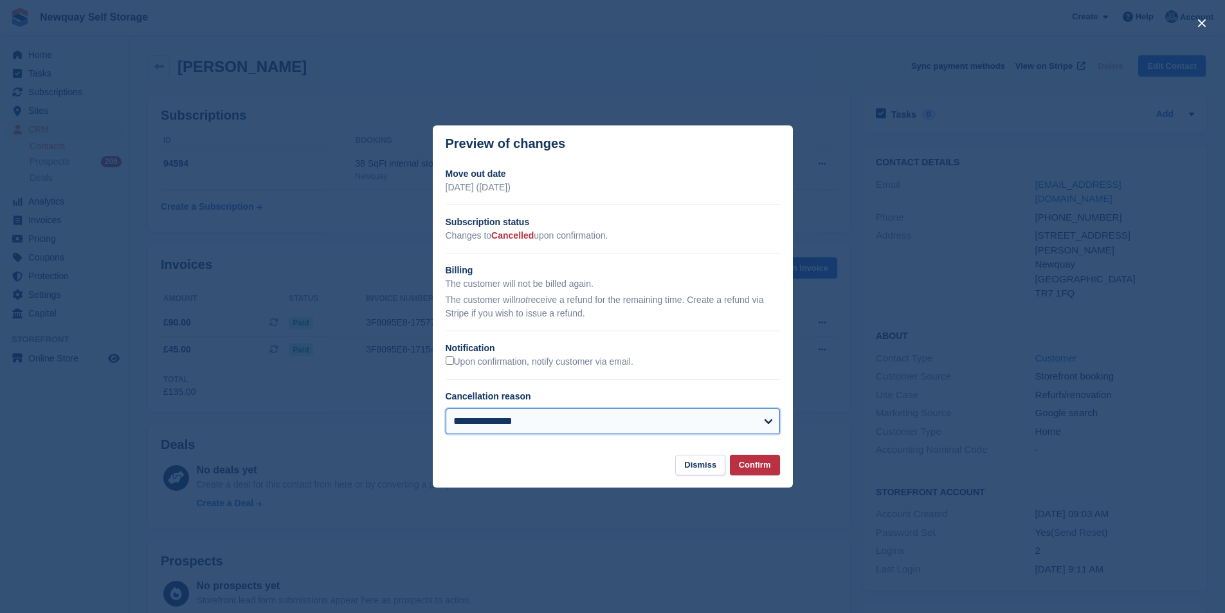
click at [645, 425] on select "**********" at bounding box center [613, 421] width 334 height 26
select select "**********"
click at [446, 409] on select "**********" at bounding box center [613, 421] width 334 height 26
click at [756, 465] on button "Confirm" at bounding box center [755, 465] width 50 height 21
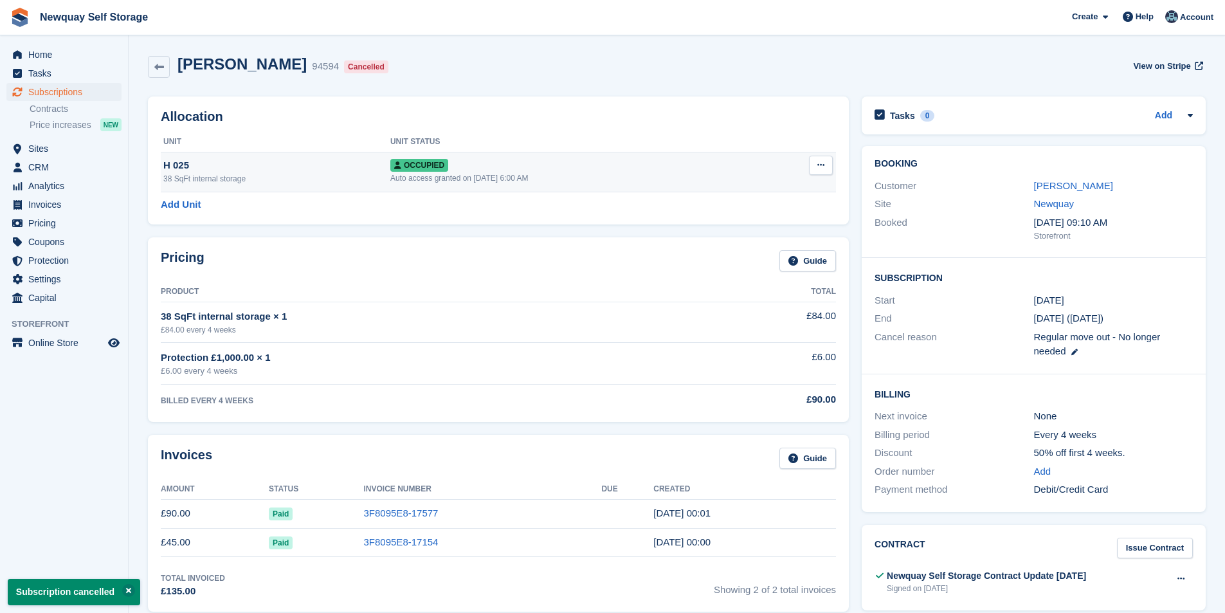
click at [825, 162] on button at bounding box center [821, 165] width 24 height 19
click at [752, 236] on p "Deallocate" at bounding box center [771, 234] width 112 height 17
